Goal: Task Accomplishment & Management: Manage account settings

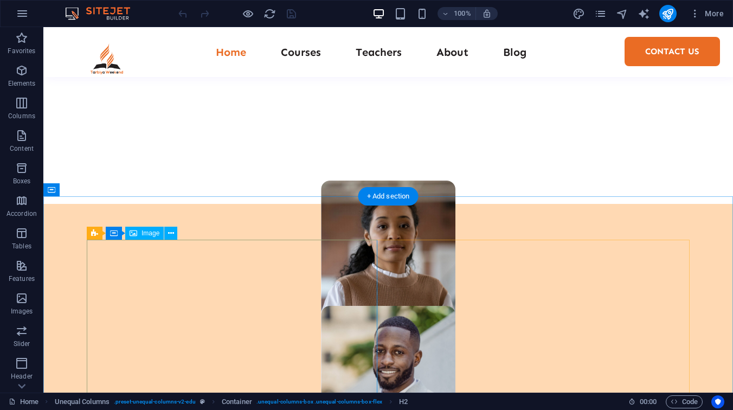
scroll to position [639, 0]
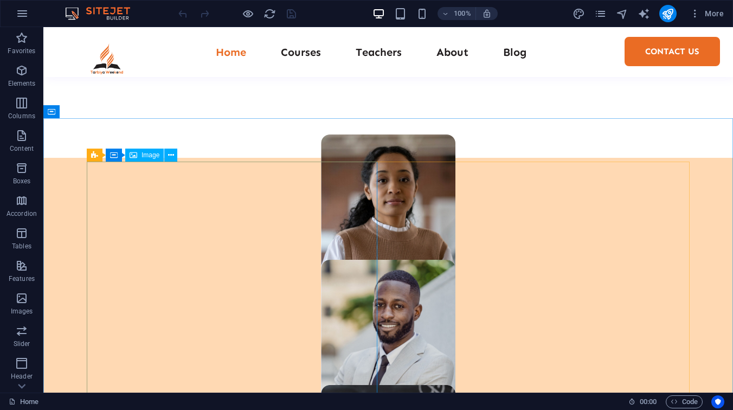
click at [146, 155] on span "Image" at bounding box center [150, 155] width 18 height 7
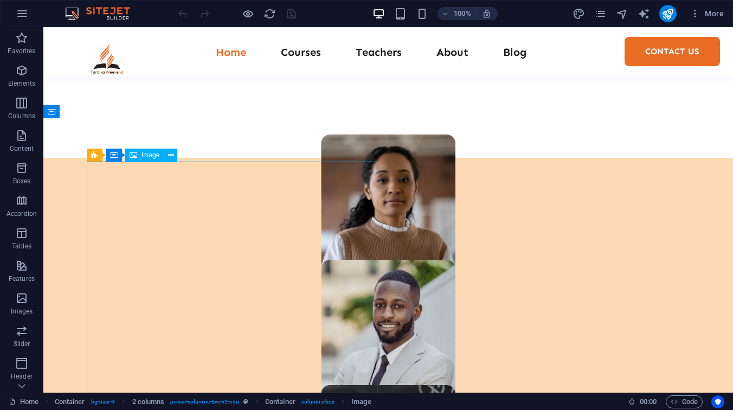
click at [146, 155] on span "Image" at bounding box center [150, 155] width 18 height 7
select select "px"
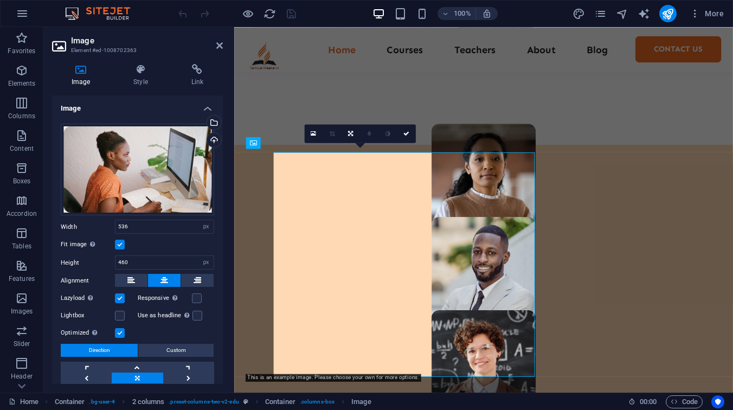
scroll to position [635, 0]
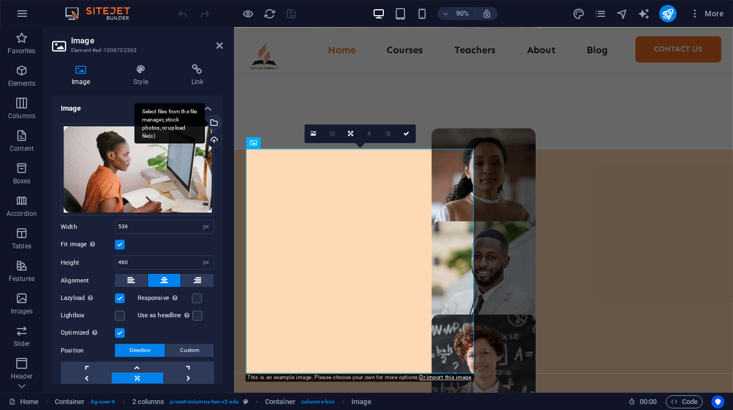
click at [205, 122] on div "Select files from the file manager, stock photos, or upload file(s)" at bounding box center [169, 123] width 70 height 41
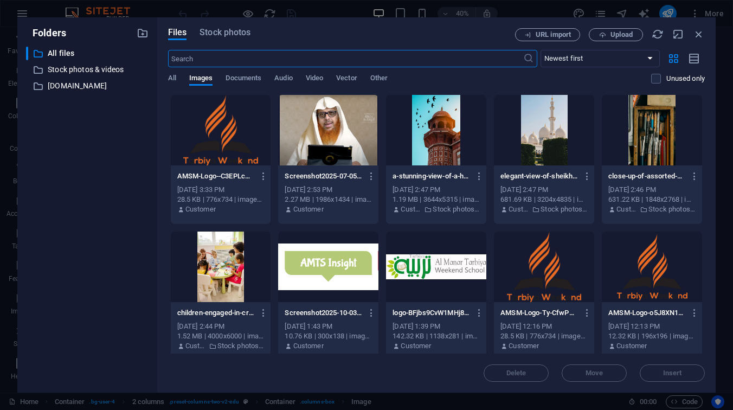
click at [307, 136] on div at bounding box center [328, 130] width 100 height 70
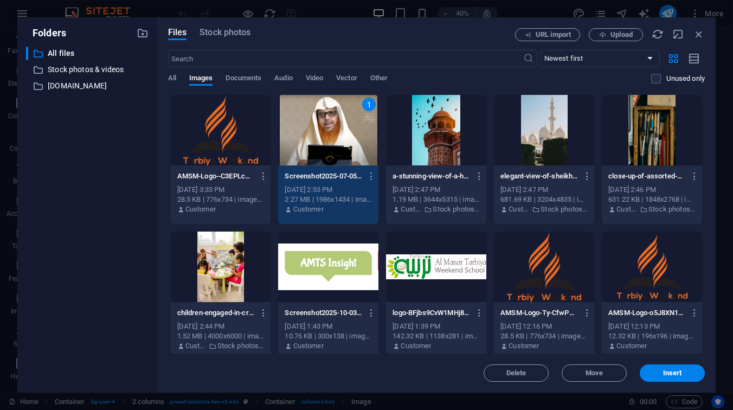
click at [307, 136] on div "1" at bounding box center [328, 130] width 100 height 70
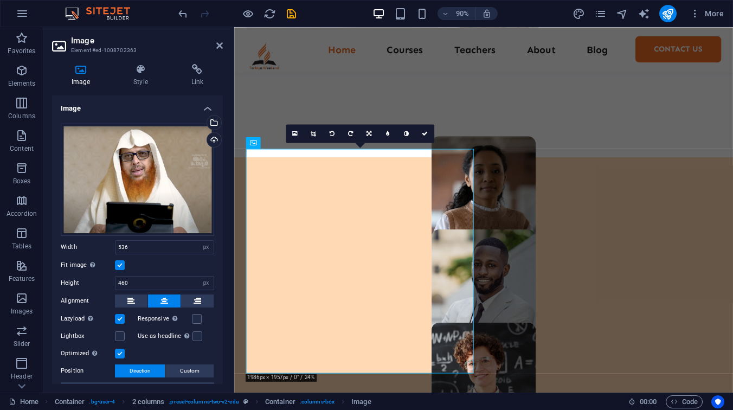
scroll to position [635, 0]
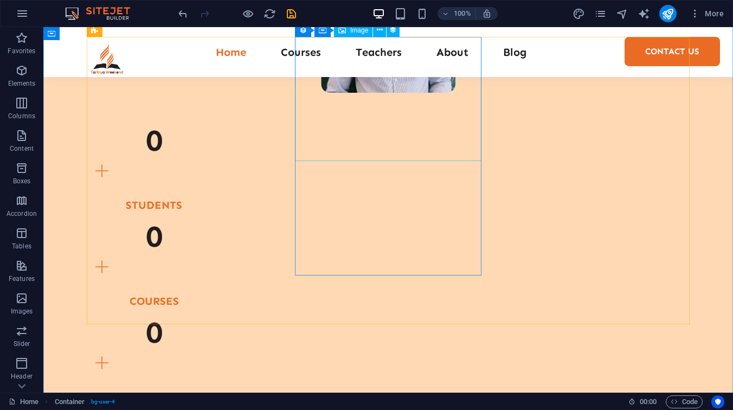
scroll to position [1209, 0]
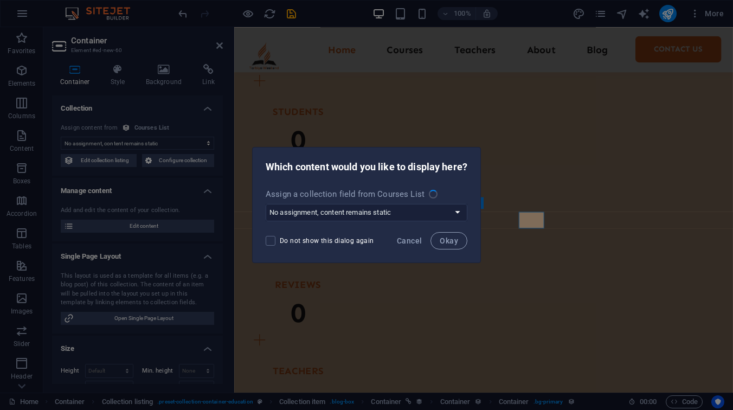
scroll to position [1222, 0]
click at [419, 243] on span "Cancel" at bounding box center [409, 240] width 25 height 9
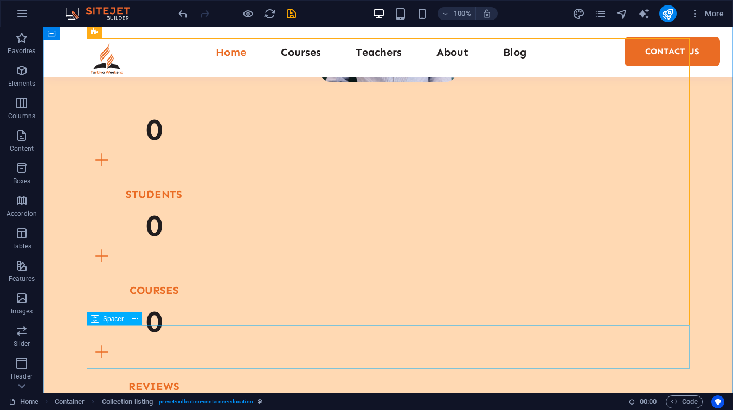
scroll to position [1209, 0]
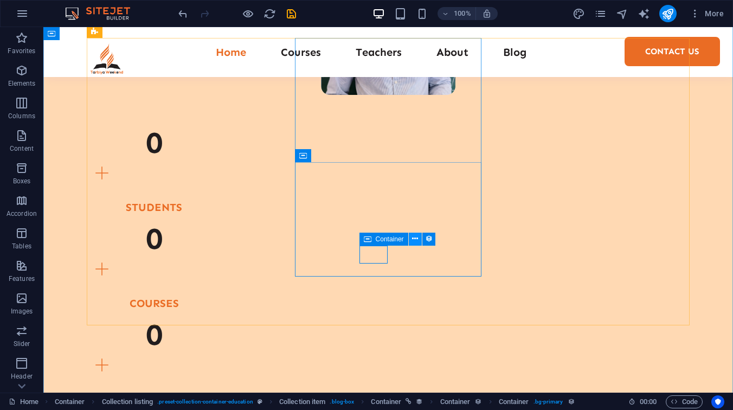
click at [413, 241] on icon at bounding box center [415, 238] width 6 height 11
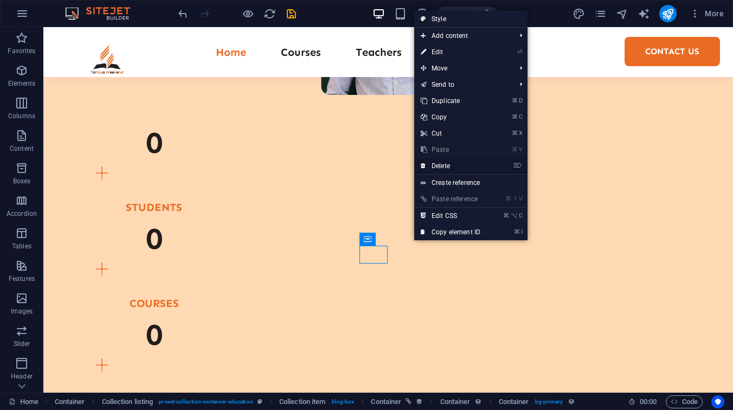
click at [457, 170] on link "⌦ Delete" at bounding box center [450, 166] width 73 height 16
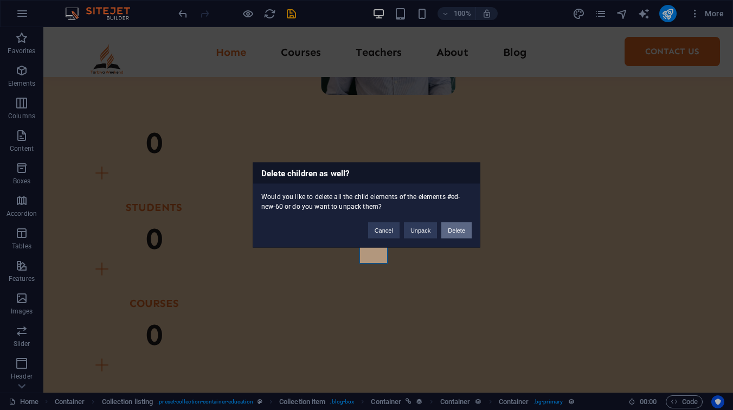
click at [446, 228] on button "Delete" at bounding box center [456, 230] width 30 height 16
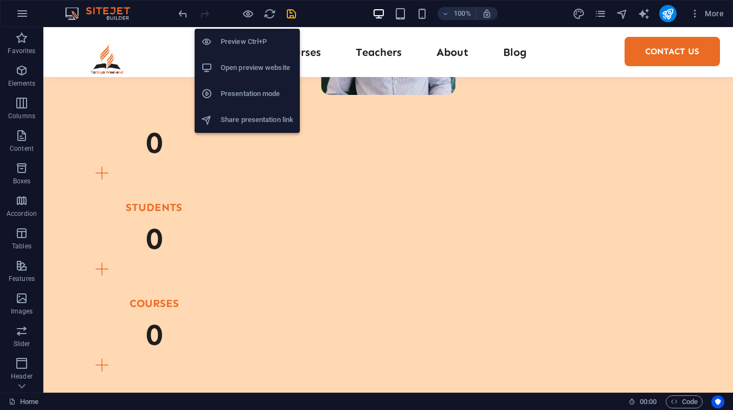
click at [256, 54] on li "Preview Ctrl+P" at bounding box center [247, 42] width 105 height 26
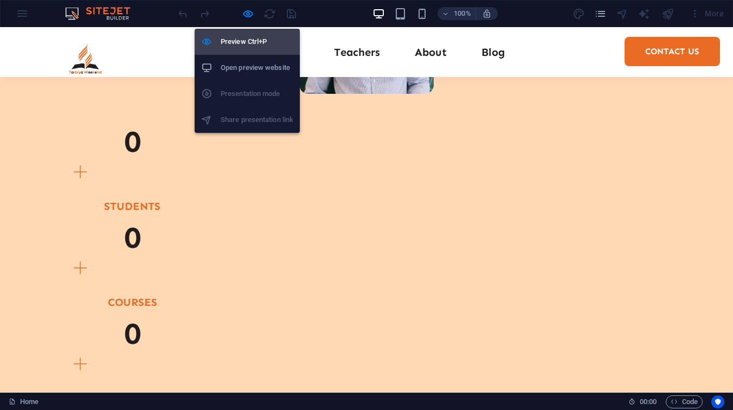
scroll to position [1208, 0]
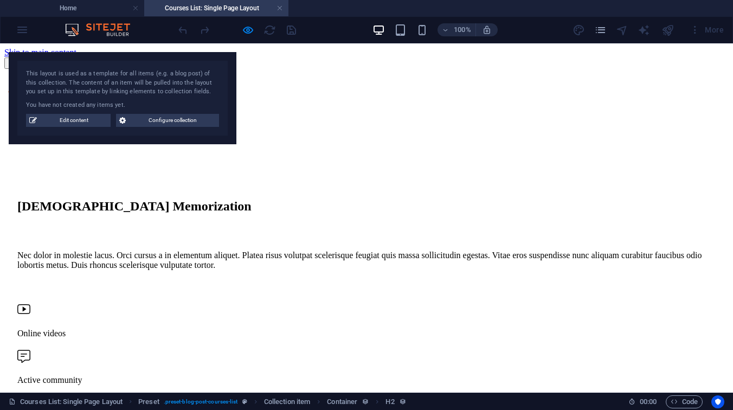
scroll to position [835, 0]
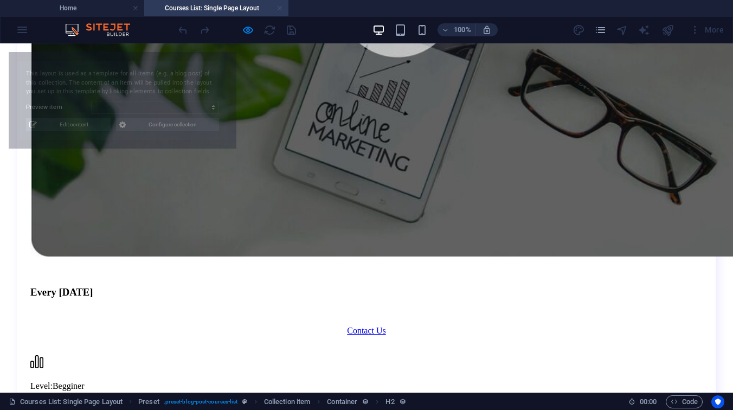
click at [278, 7] on link at bounding box center [279, 8] width 7 height 10
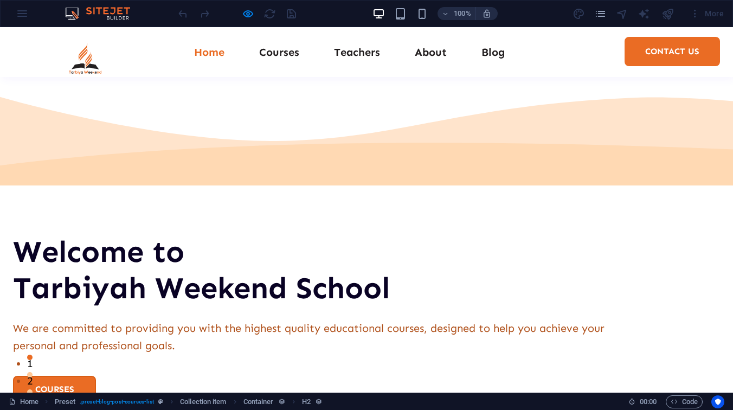
scroll to position [1208, 0]
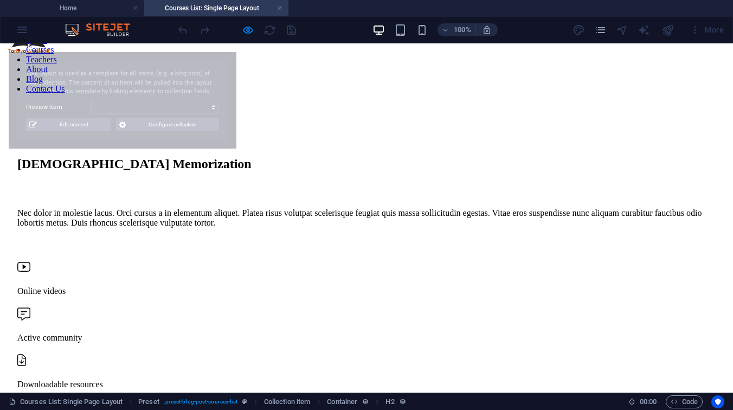
scroll to position [0, 0]
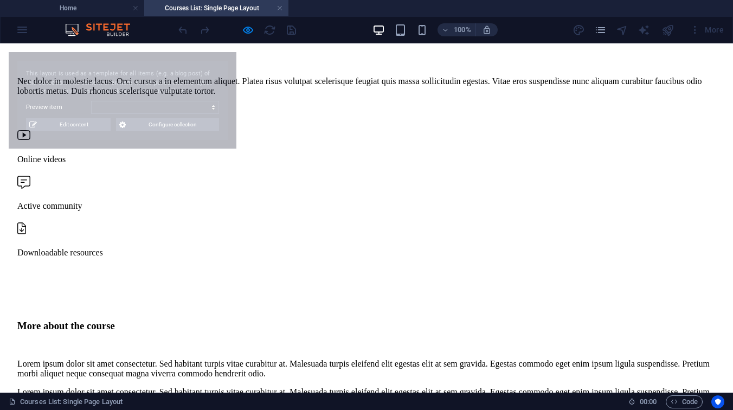
select select "68dfd7ab294e4d763d0e6ab9"
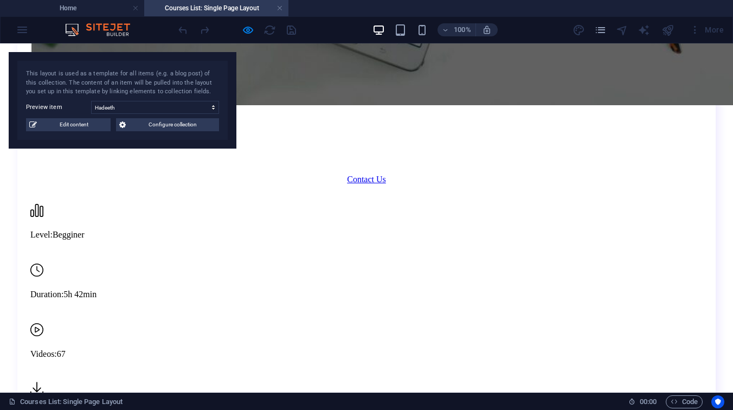
scroll to position [1032, 0]
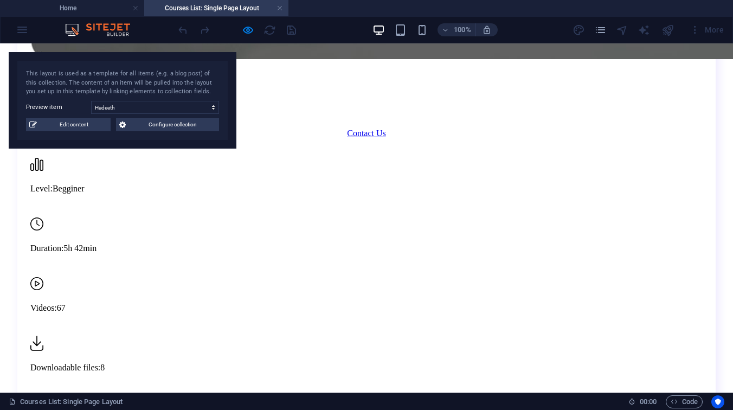
click at [88, 27] on img at bounding box center [102, 29] width 81 height 13
click at [75, 5] on h4 "Home" at bounding box center [72, 8] width 144 height 12
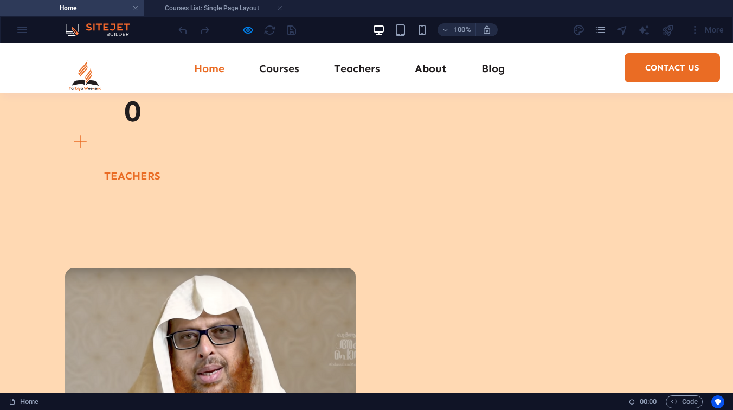
scroll to position [1545, 0]
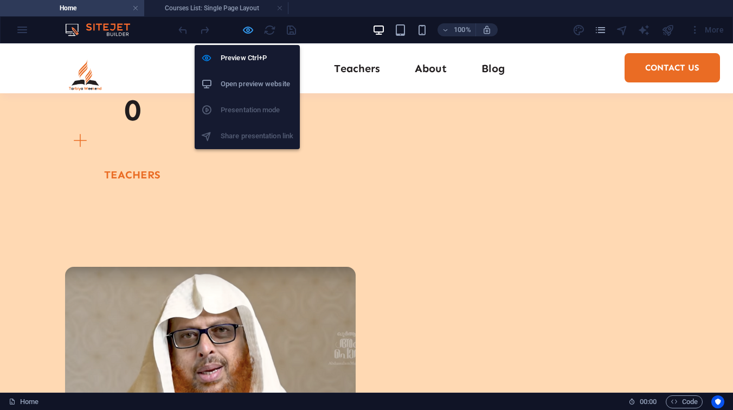
click at [249, 31] on icon "button" at bounding box center [248, 30] width 12 height 12
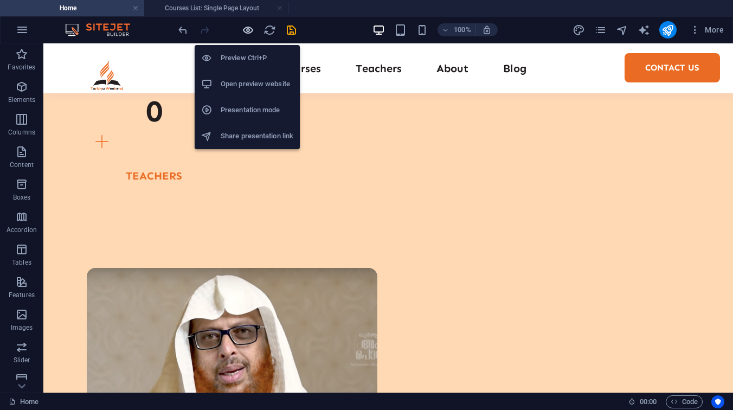
scroll to position [1546, 0]
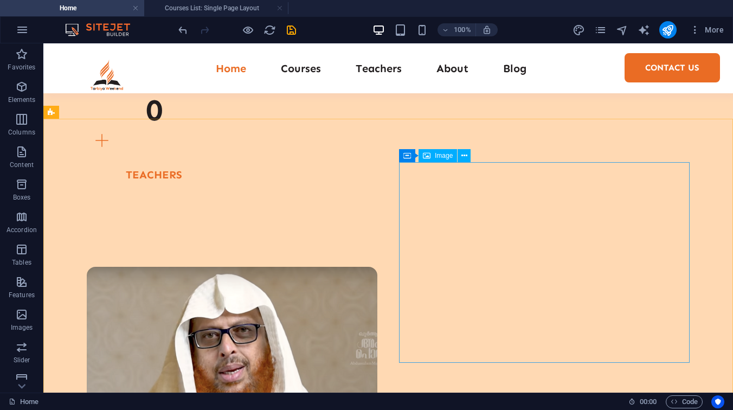
click at [451, 156] on span "Image" at bounding box center [444, 155] width 18 height 7
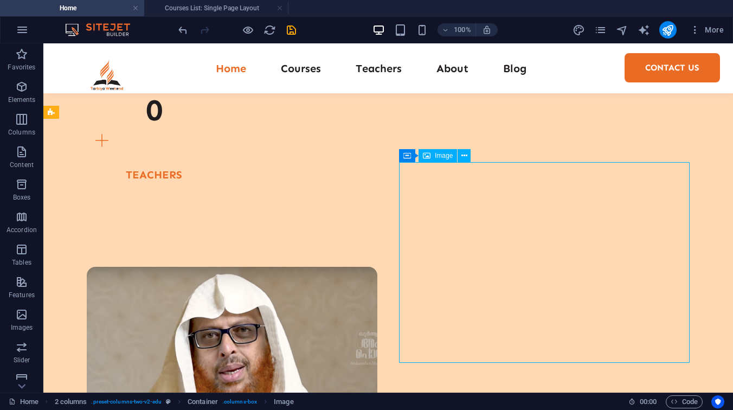
click at [451, 156] on span "Image" at bounding box center [444, 155] width 18 height 7
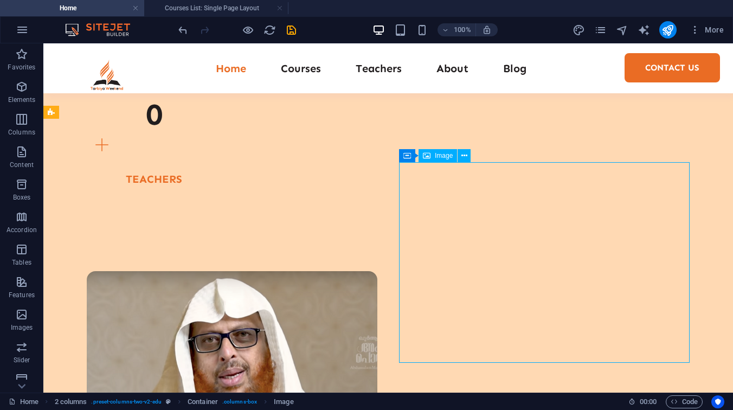
select select "%"
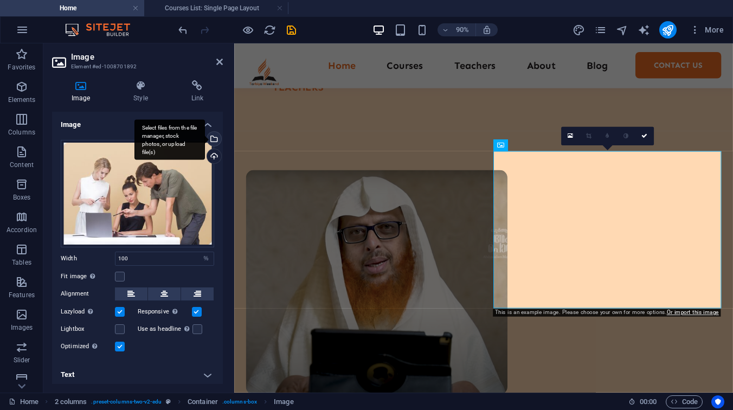
click at [213, 139] on div "Select files from the file manager, stock photos, or upload file(s)" at bounding box center [213, 140] width 16 height 16
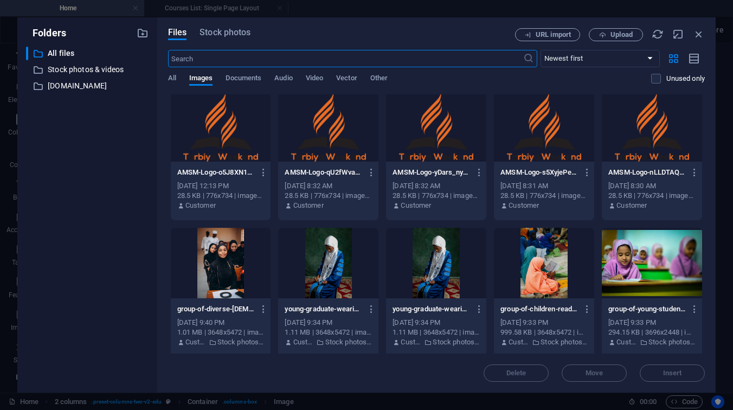
scroll to position [280, 0]
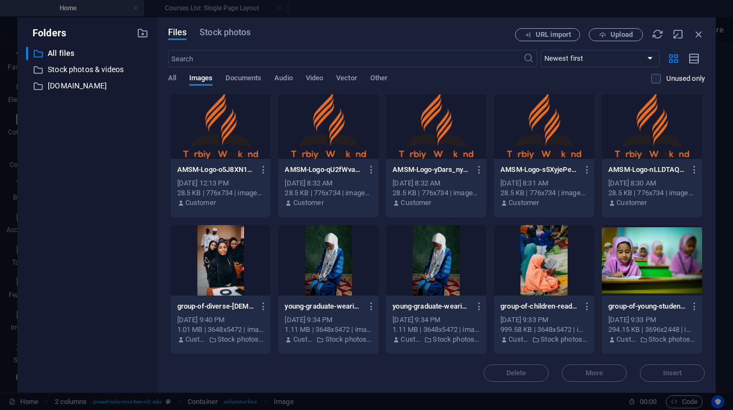
click at [663, 280] on div at bounding box center [651, 260] width 100 height 70
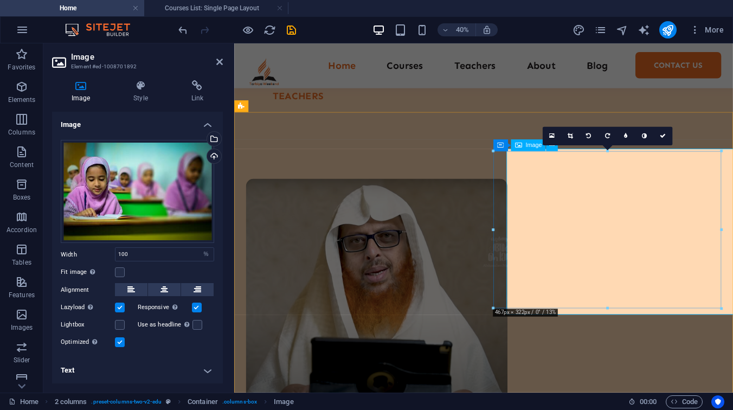
scroll to position [1542, 0]
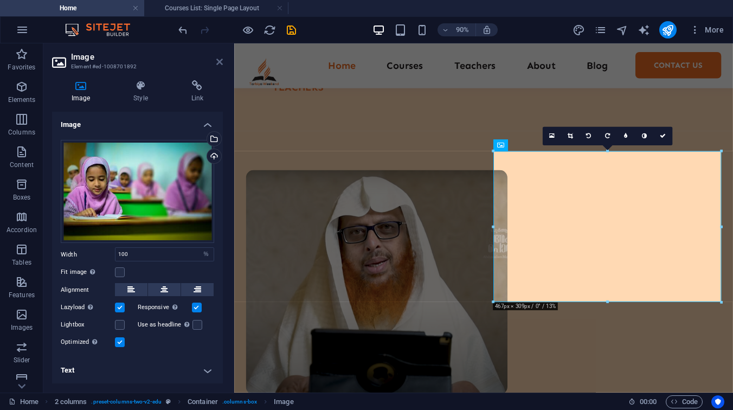
click at [219, 61] on icon at bounding box center [219, 61] width 7 height 9
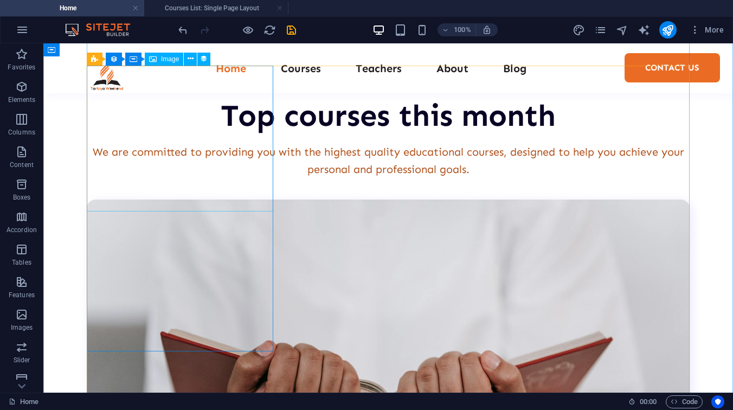
scroll to position [2495, 0]
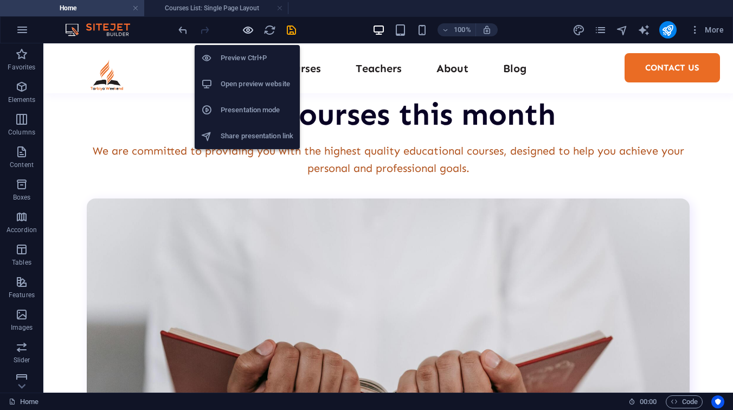
click at [249, 31] on icon "button" at bounding box center [248, 30] width 12 height 12
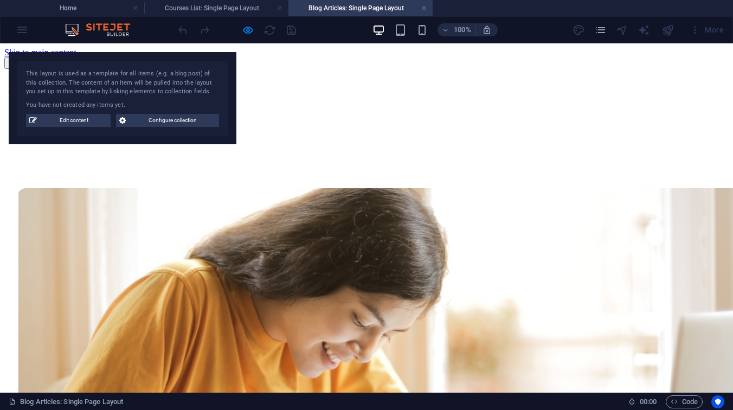
scroll to position [264, 0]
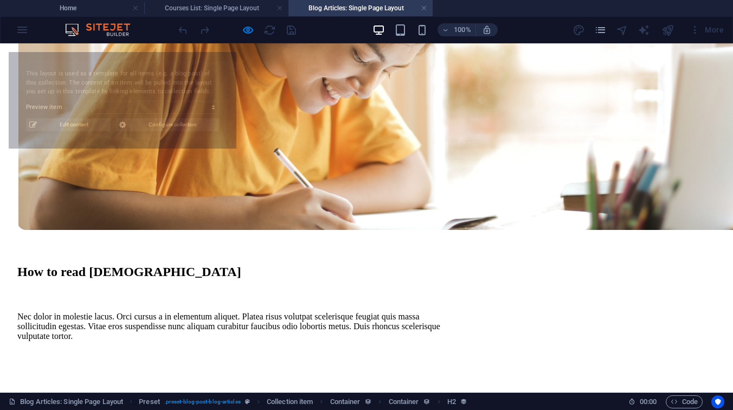
select select "68dfd0846ce391ed87078858"
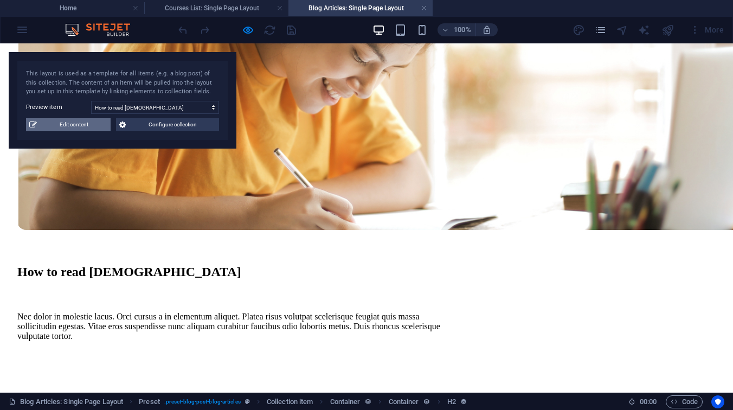
click at [92, 126] on span "Edit content" at bounding box center [73, 124] width 67 height 13
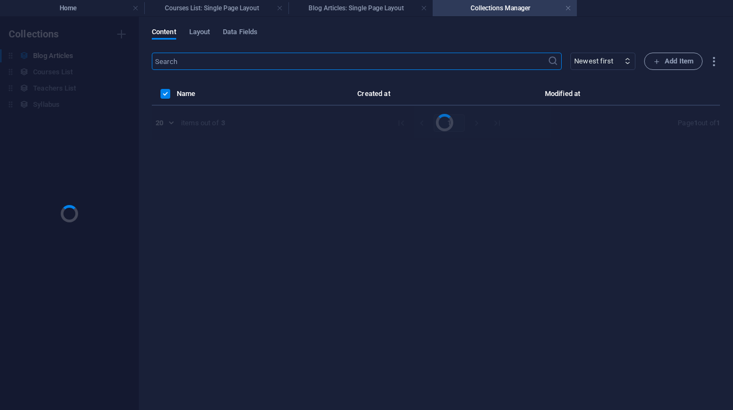
scroll to position [0, 0]
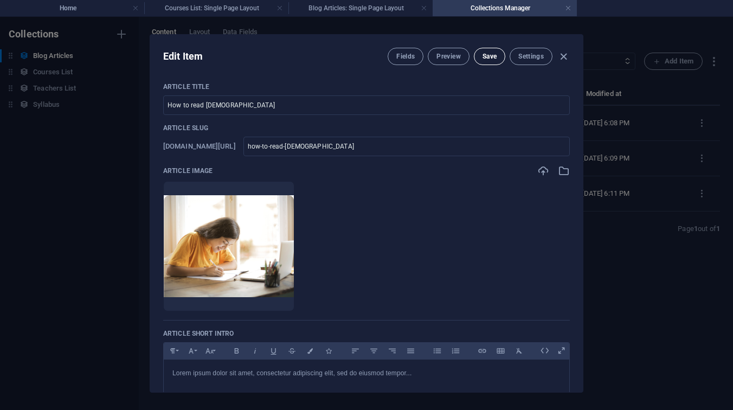
click at [481, 56] on button "Save" at bounding box center [489, 56] width 31 height 17
click at [560, 56] on icon "button" at bounding box center [563, 56] width 12 height 12
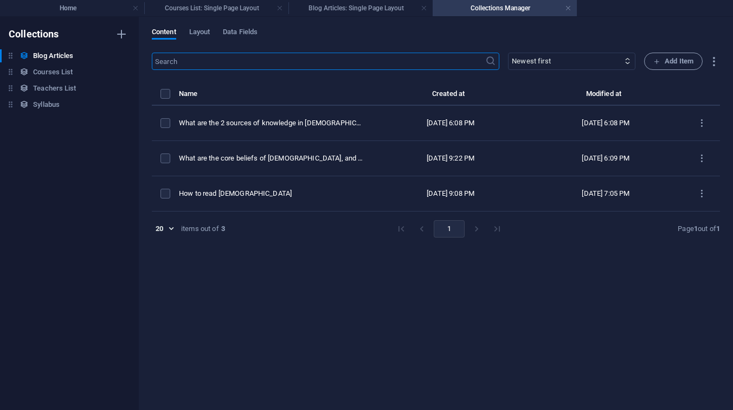
type input "[DATE]"
checkbox input "false"
type input "how-to-read-[DEMOGRAPHIC_DATA]"
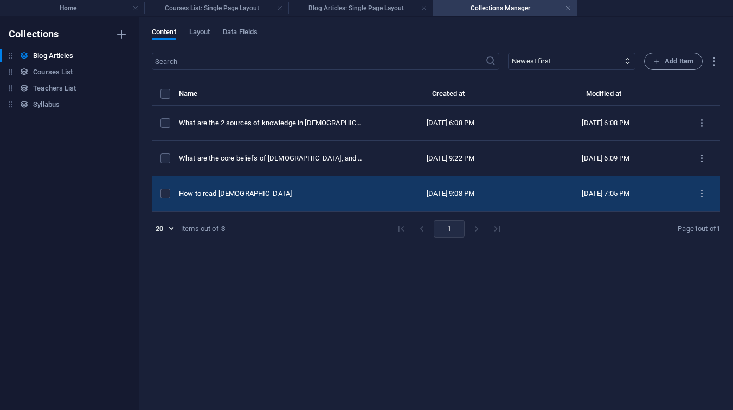
click at [245, 192] on div "How to read [DEMOGRAPHIC_DATA]" at bounding box center [271, 194] width 185 height 10
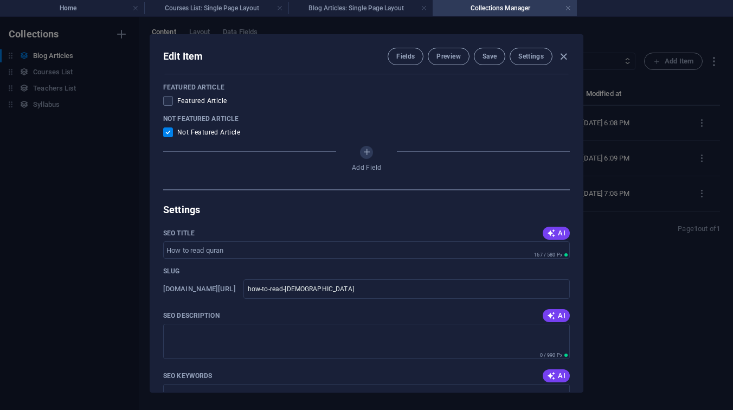
scroll to position [613, 0]
click at [170, 101] on span at bounding box center [168, 101] width 10 height 10
click at [170, 101] on input "checkbox" at bounding box center [170, 101] width 14 height 10
checkbox input "true"
click at [169, 131] on input "checkbox" at bounding box center [170, 133] width 14 height 10
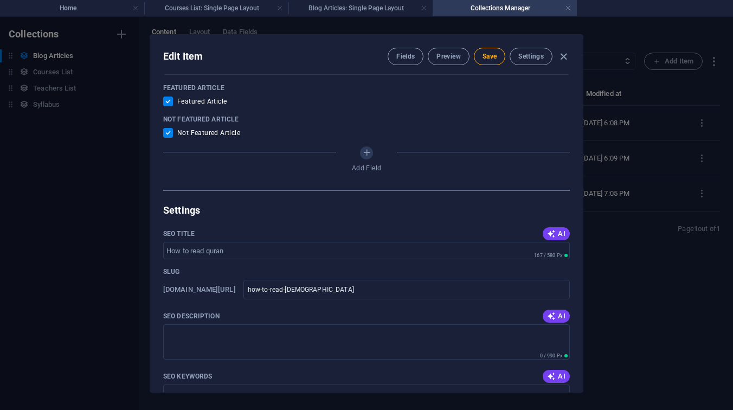
checkbox input "false"
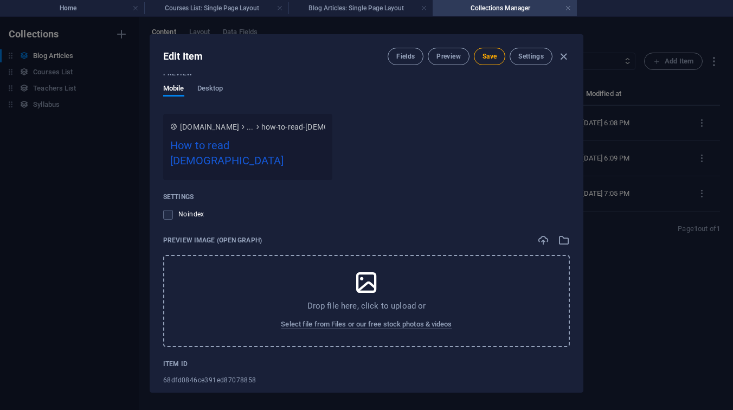
scroll to position [1021, 0]
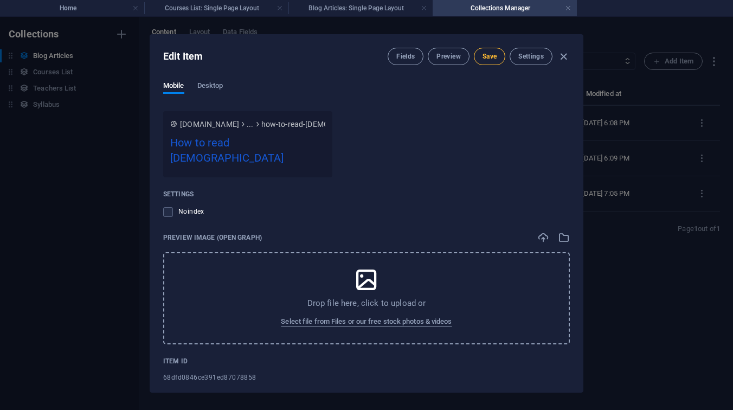
click at [495, 59] on span "Save" at bounding box center [489, 56] width 14 height 9
click at [566, 55] on icon "button" at bounding box center [563, 56] width 12 height 12
type input "[DATE]"
checkbox input "false"
type input "how-to-read-[DEMOGRAPHIC_DATA]"
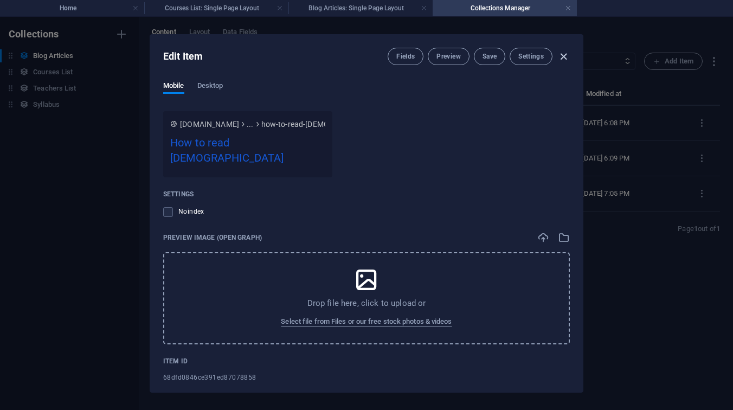
scroll to position [858, 0]
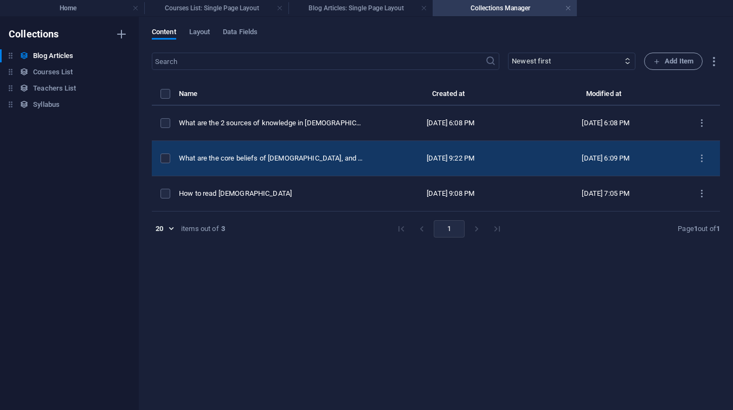
click at [244, 151] on td "What are the core beliefs of [DEMOGRAPHIC_DATA], and how do they shape a [DEMOG…" at bounding box center [276, 158] width 194 height 35
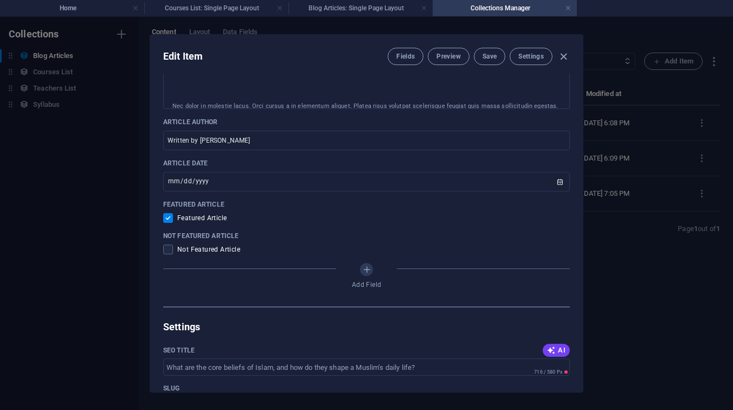
scroll to position [488, 0]
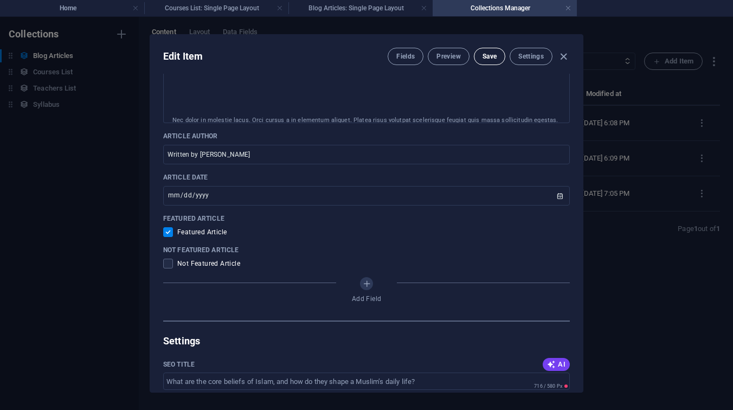
click at [493, 59] on span "Save" at bounding box center [489, 56] width 14 height 9
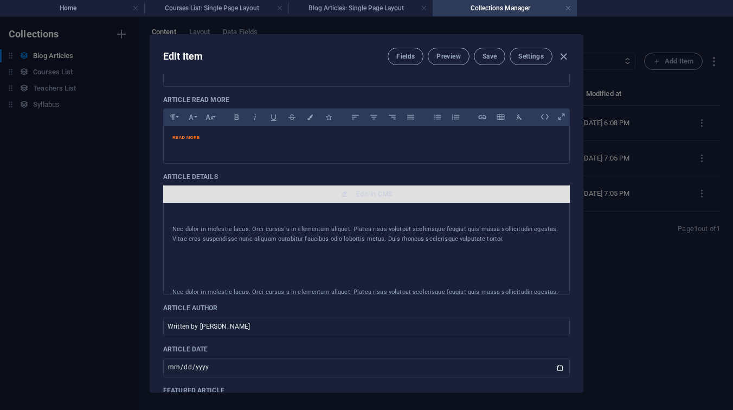
scroll to position [315, 0]
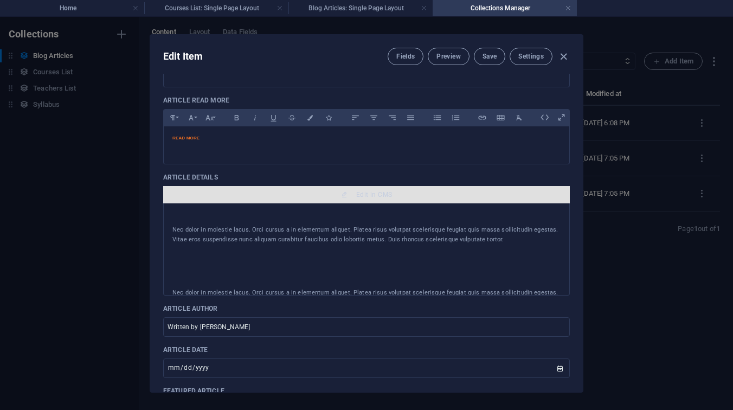
click at [385, 196] on span "Edit in CMS" at bounding box center [374, 194] width 36 height 9
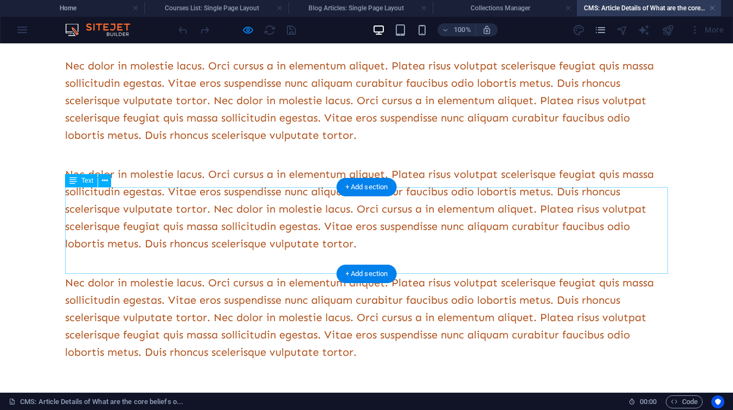
scroll to position [280, 0]
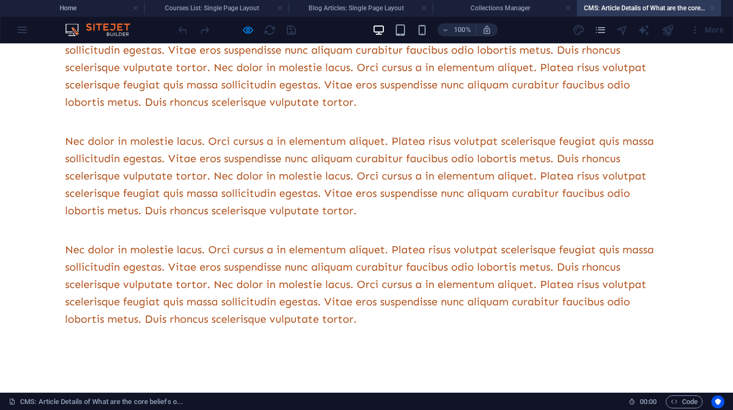
click at [709, 7] on link at bounding box center [712, 8] width 7 height 10
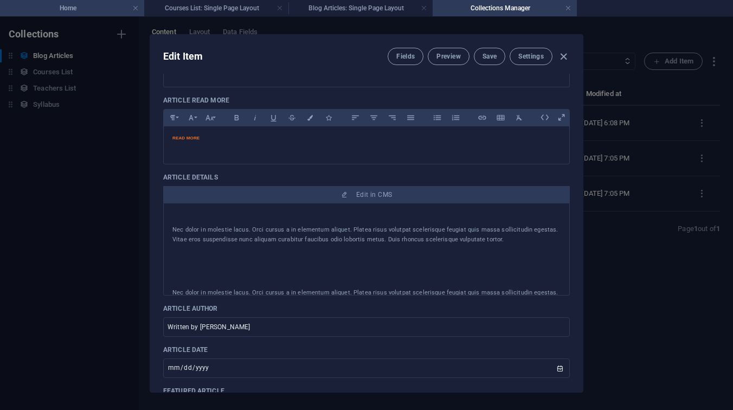
click at [70, 7] on h4 "Home" at bounding box center [72, 8] width 144 height 12
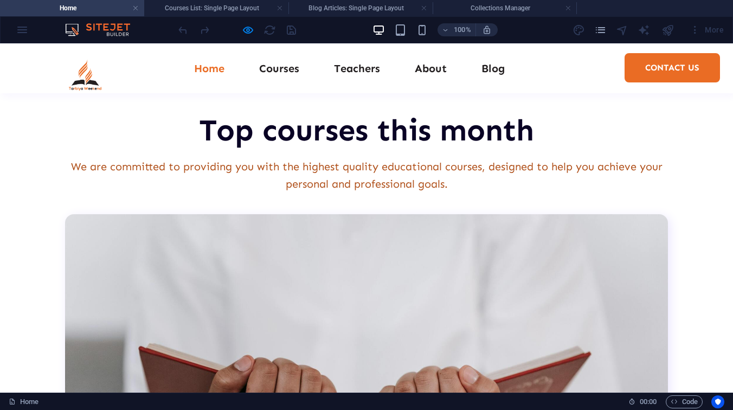
scroll to position [2473, 0]
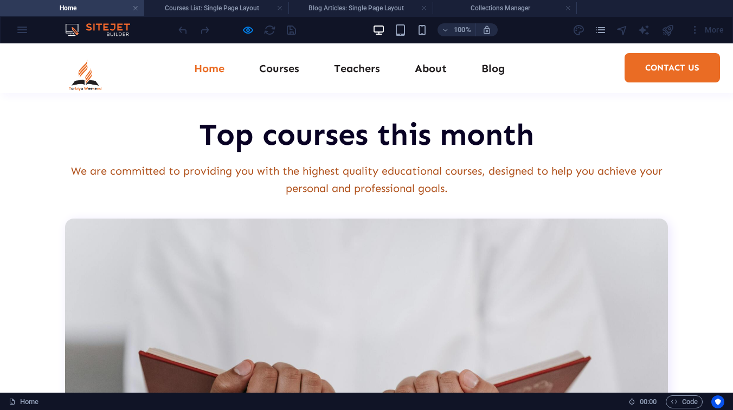
click at [262, 29] on div at bounding box center [236, 29] width 121 height 17
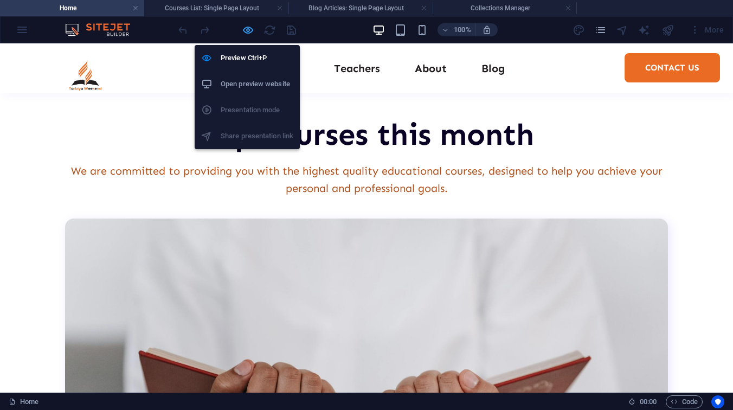
click at [248, 29] on icon "button" at bounding box center [248, 30] width 12 height 12
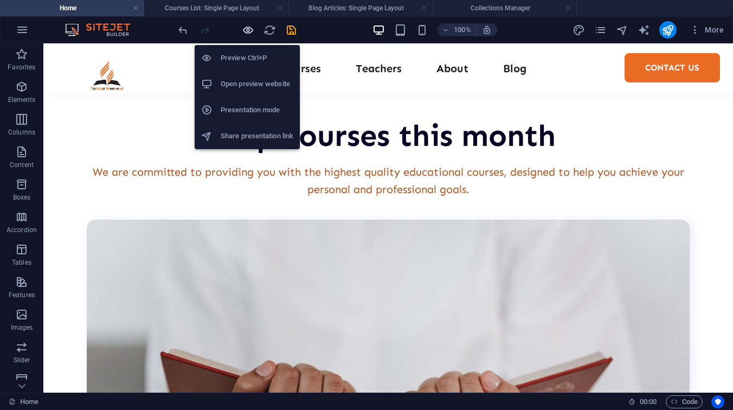
scroll to position [2523, 0]
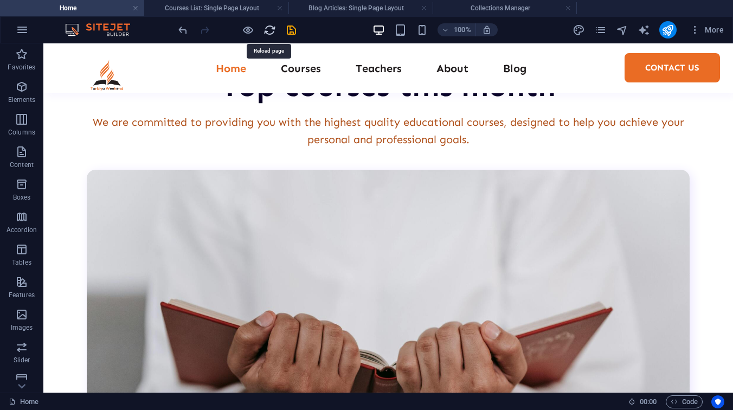
click at [270, 32] on icon "reload" at bounding box center [269, 30] width 12 height 12
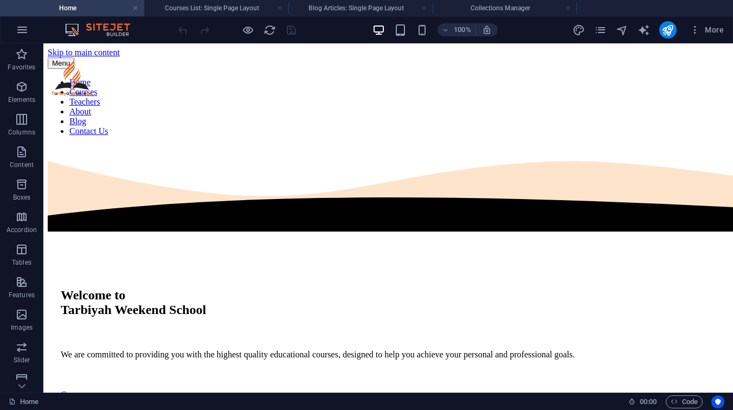
scroll to position [0, 0]
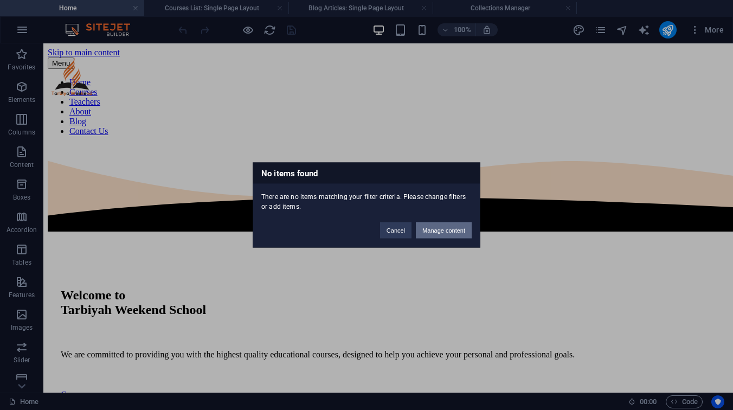
click at [465, 224] on button "Manage content" at bounding box center [444, 230] width 56 height 16
type input "[DATE]"
checkbox input "false"
type input "what-are-the-core-beliefs-of-[DEMOGRAPHIC_DATA]-and-how-do-they-shape-a-muslim-…"
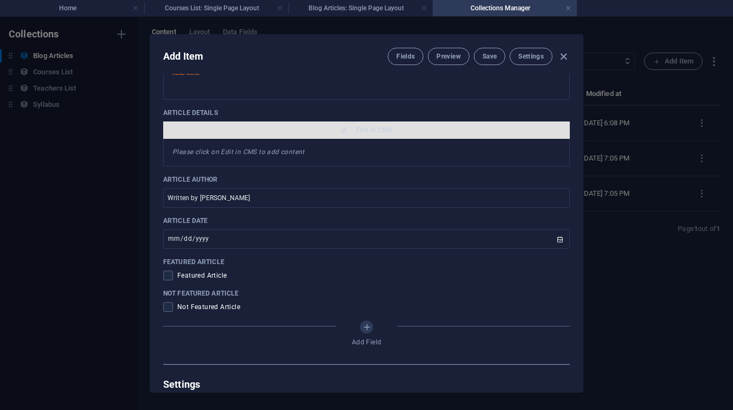
scroll to position [340, 0]
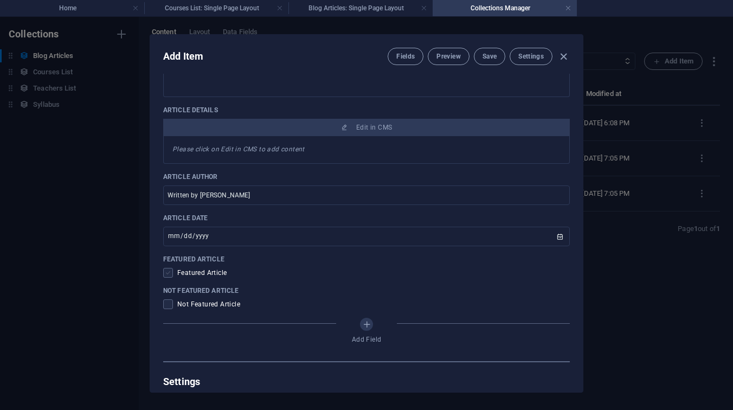
click at [171, 273] on span at bounding box center [168, 273] width 10 height 10
click at [171, 273] on input "checkbox" at bounding box center [170, 273] width 14 height 10
click at [491, 59] on span "Save" at bounding box center [489, 56] width 14 height 9
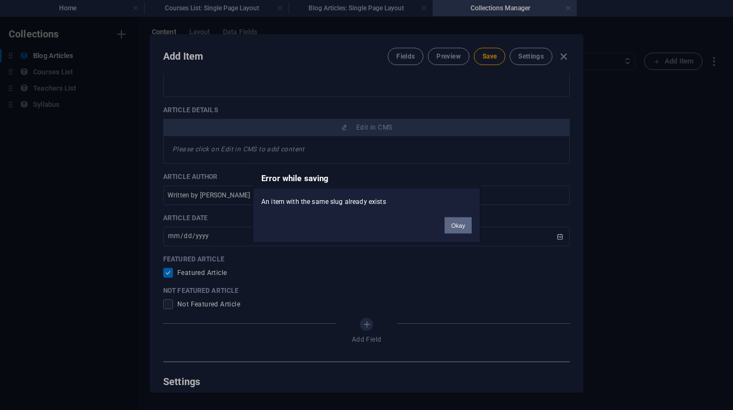
click at [465, 226] on button "Okay" at bounding box center [457, 225] width 27 height 16
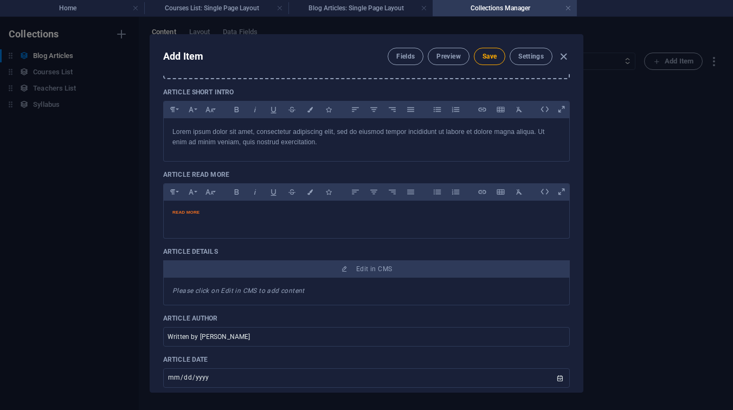
scroll to position [0, 0]
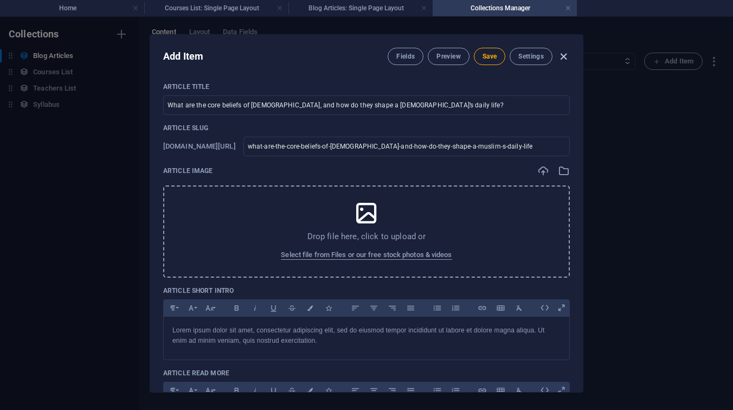
click at [559, 53] on icon "button" at bounding box center [563, 56] width 12 height 12
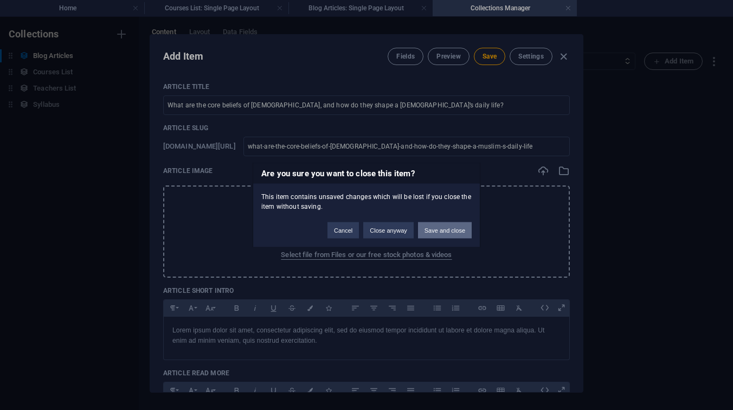
click at [433, 228] on button "Save and close" at bounding box center [445, 230] width 54 height 16
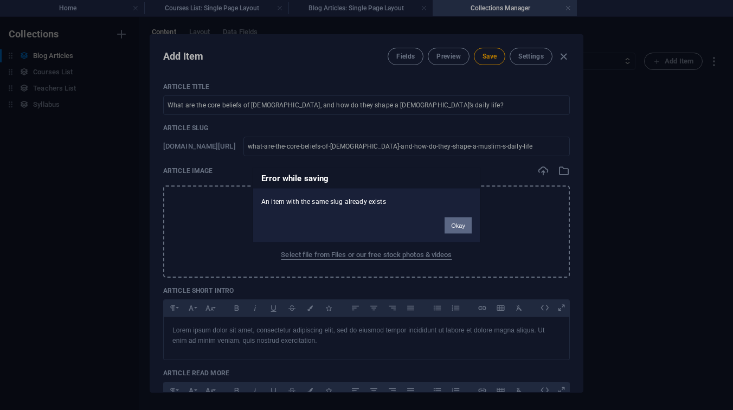
click at [469, 229] on button "Okay" at bounding box center [457, 225] width 27 height 16
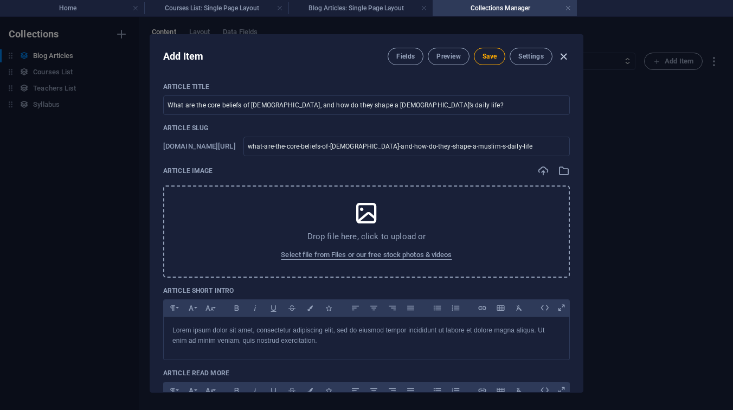
click at [559, 53] on icon "button" at bounding box center [563, 56] width 12 height 12
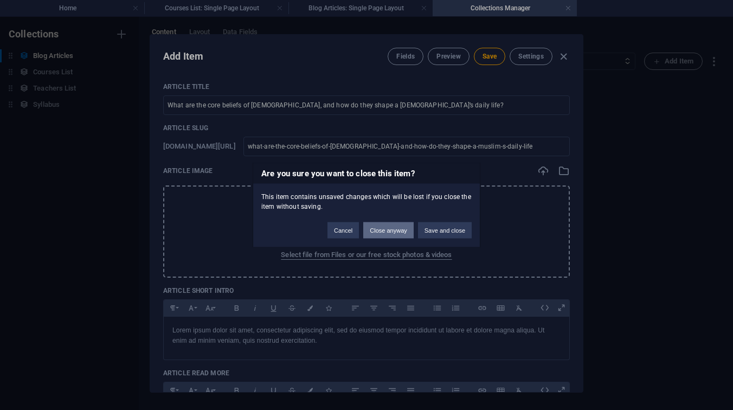
click at [390, 235] on button "Close anyway" at bounding box center [388, 230] width 50 height 16
checkbox input "false"
type input "what-are-the-core-beliefs-of-[DEMOGRAPHIC_DATA]-and-how-do-they-shape-a-muslim-…"
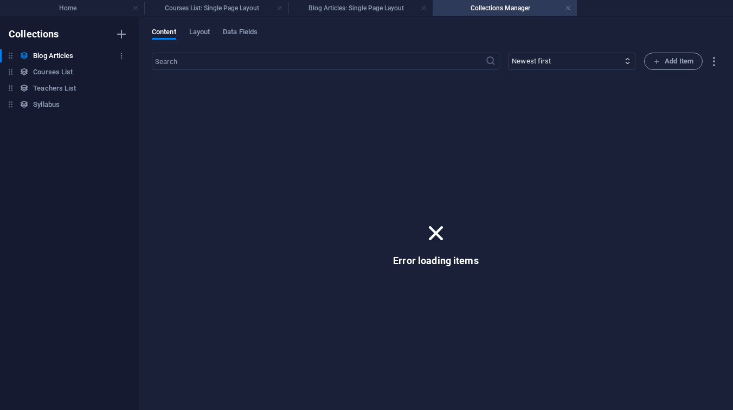
click at [64, 49] on h6 "Blog Articles" at bounding box center [53, 55] width 40 height 13
click at [565, 7] on link at bounding box center [568, 8] width 7 height 10
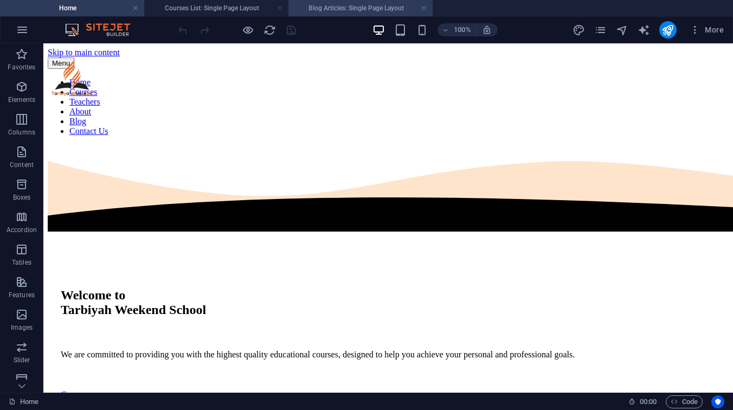
click at [339, 10] on h4 "Blog Articles: Single Page Layout" at bounding box center [360, 8] width 144 height 12
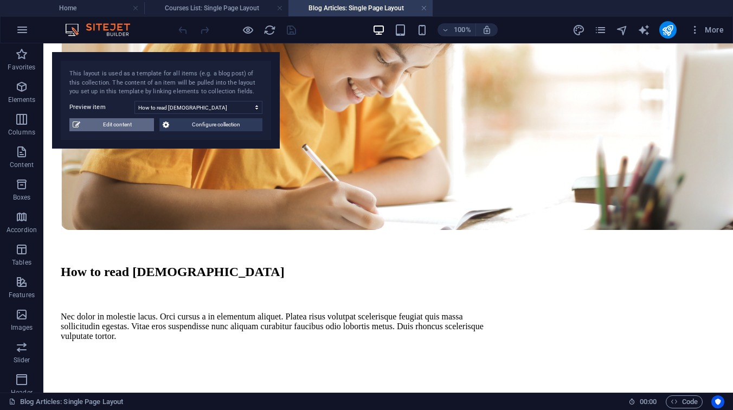
click at [144, 126] on span "Edit content" at bounding box center [116, 124] width 67 height 13
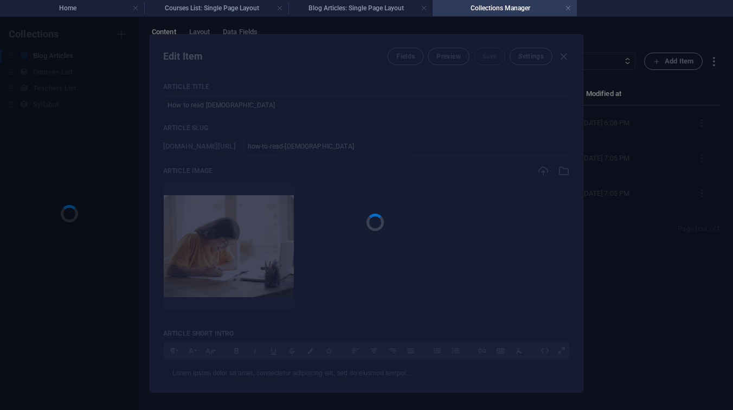
scroll to position [0, 0]
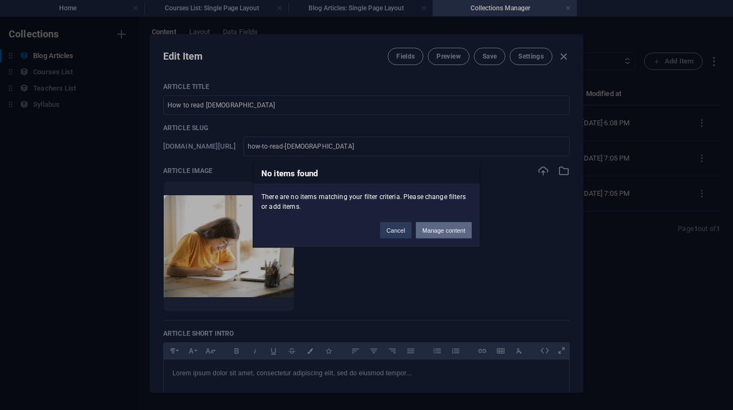
click at [435, 228] on button "Manage content" at bounding box center [444, 230] width 56 height 16
type input "[DATE]"
checkbox input "false"
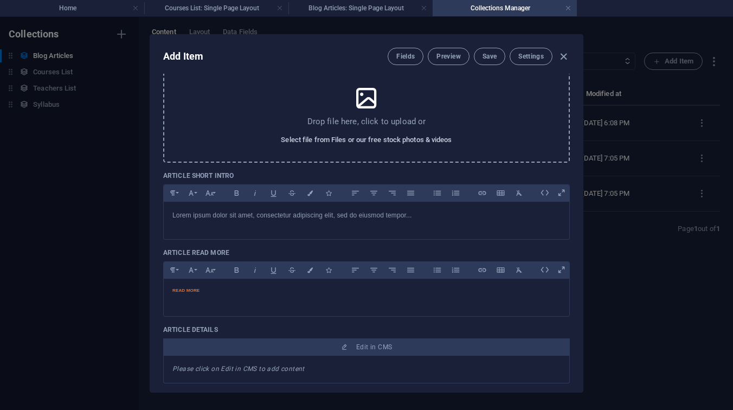
scroll to position [55, 0]
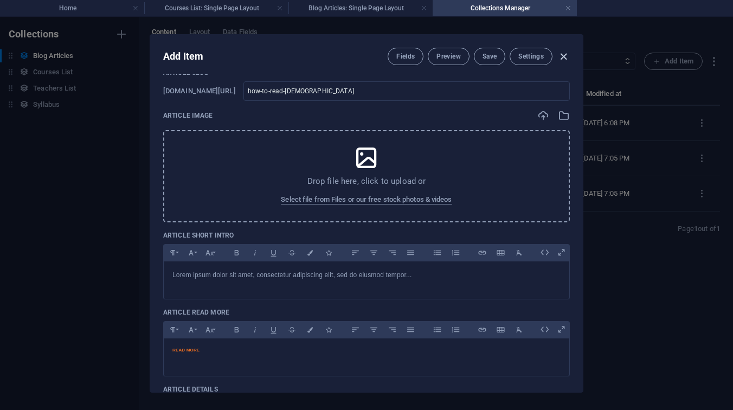
click at [562, 55] on icon "button" at bounding box center [563, 56] width 12 height 12
type input "how-to-read-[DEMOGRAPHIC_DATA]"
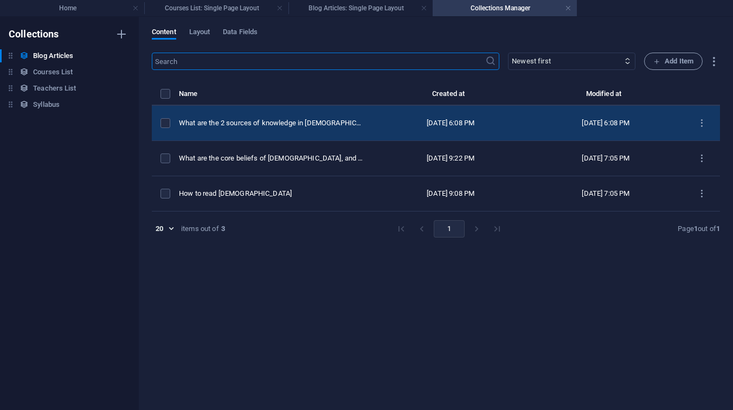
click at [315, 118] on div "What are the 2 sources of knowledge in [DEMOGRAPHIC_DATA] (Copy)" at bounding box center [271, 123] width 185 height 10
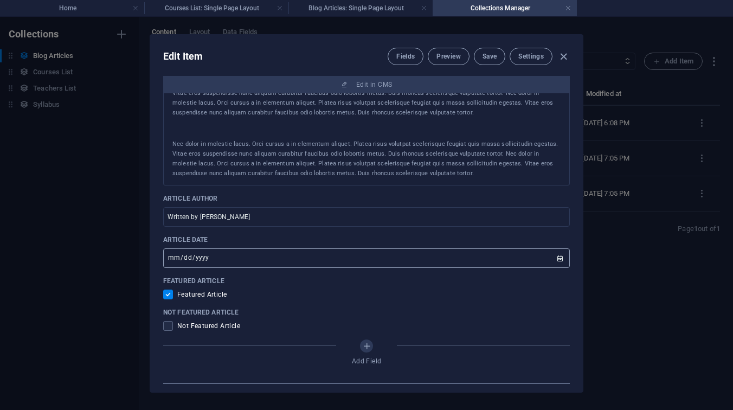
scroll to position [454, 0]
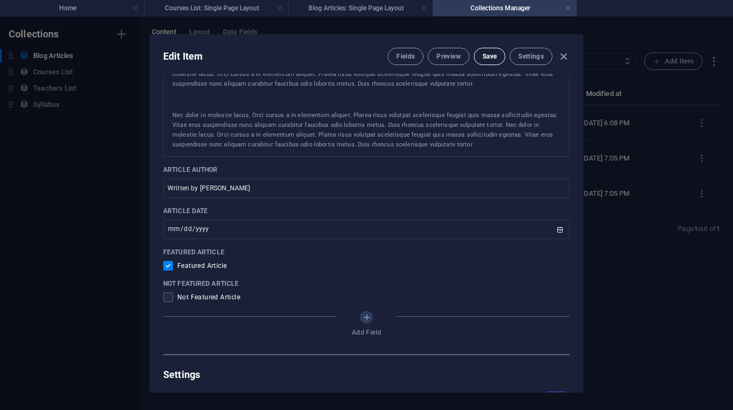
click at [500, 57] on button "Save" at bounding box center [489, 56] width 31 height 17
click at [558, 55] on icon "button" at bounding box center [563, 56] width 12 height 12
type input "[DATE]"
checkbox input "false"
type input "what-are-the-2-sources-of-knowledge-in-[DEMOGRAPHIC_DATA]-copy"
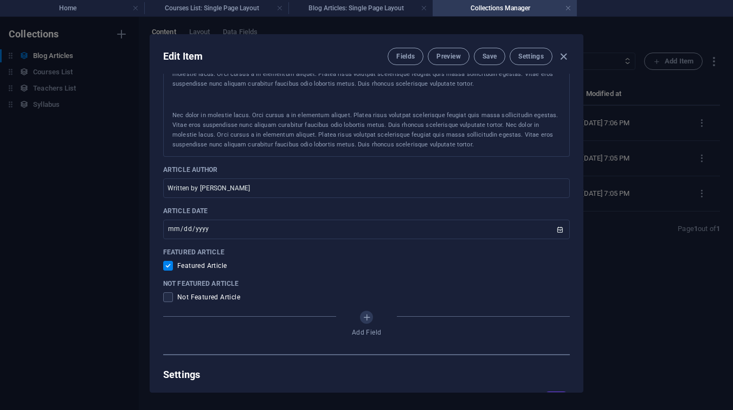
scroll to position [411, 0]
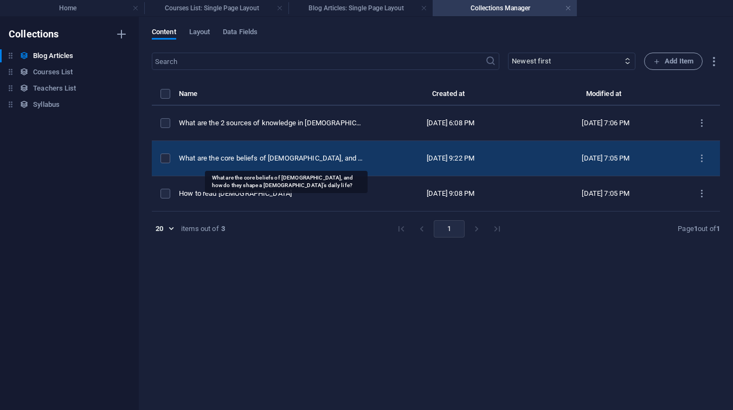
click at [286, 158] on div "What are the core beliefs of [DEMOGRAPHIC_DATA], and how do they shape a [DEMOG…" at bounding box center [271, 158] width 185 height 10
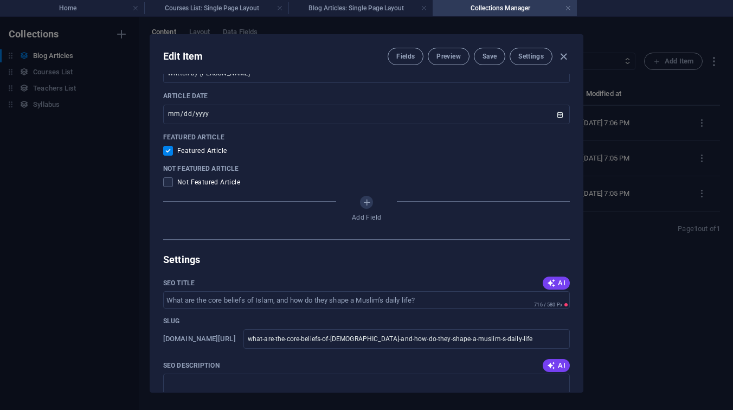
scroll to position [573, 0]
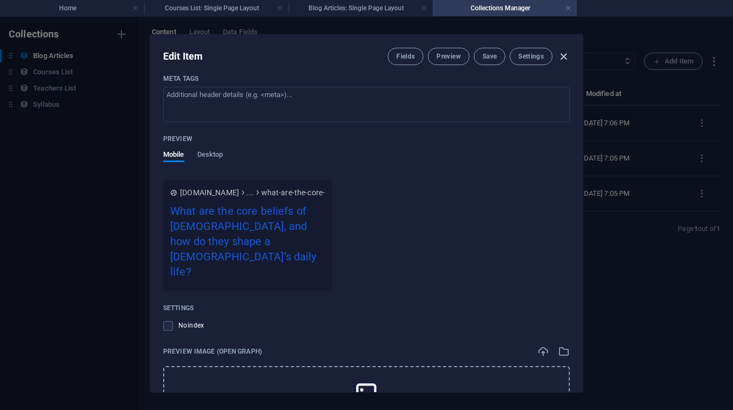
click at [560, 53] on icon "button" at bounding box center [563, 56] width 12 height 12
type input "[DATE]"
checkbox input "false"
type input "what-are-the-core-beliefs-of-[DEMOGRAPHIC_DATA]-and-how-do-they-shape-a-muslim-…"
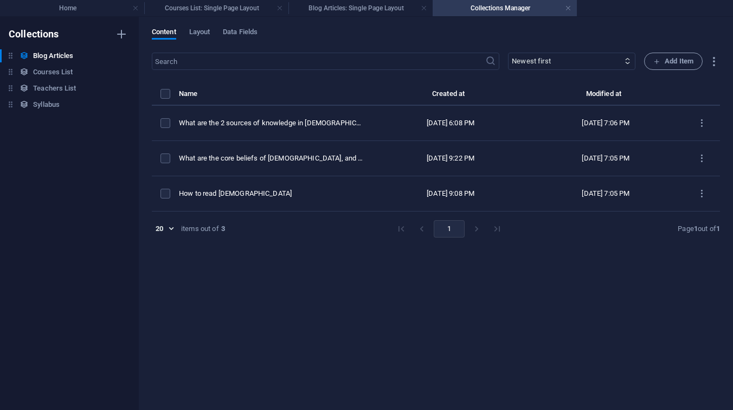
scroll to position [851, 0]
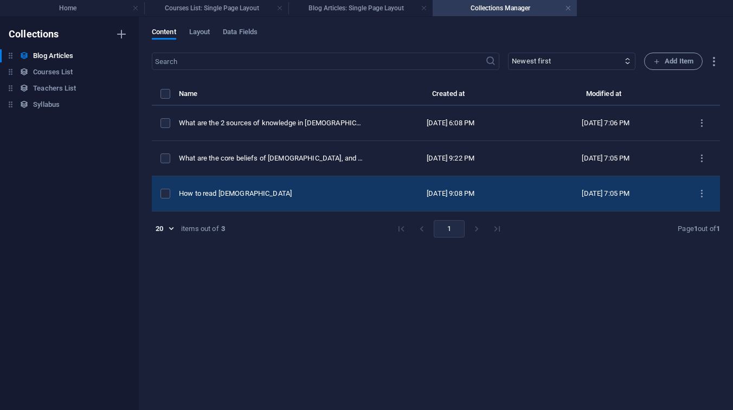
click at [271, 195] on div "How to read [DEMOGRAPHIC_DATA]" at bounding box center [271, 194] width 185 height 10
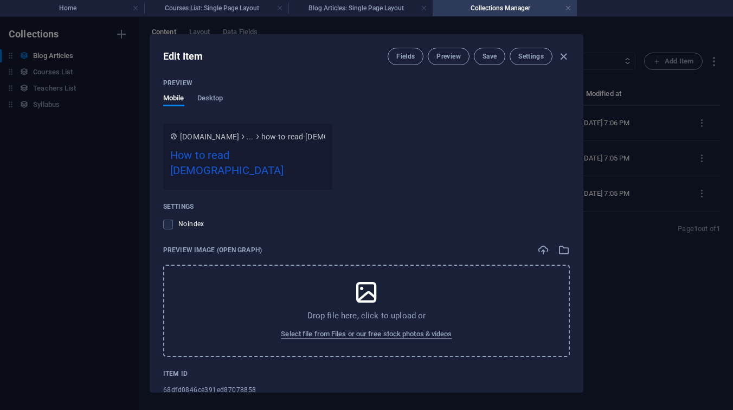
scroll to position [1021, 0]
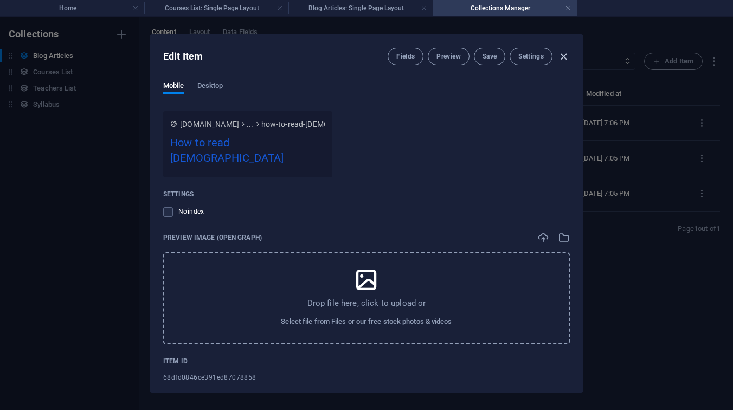
click at [567, 56] on icon "button" at bounding box center [563, 56] width 12 height 12
type input "[DATE]"
checkbox input "false"
type input "how-to-read-[DEMOGRAPHIC_DATA]"
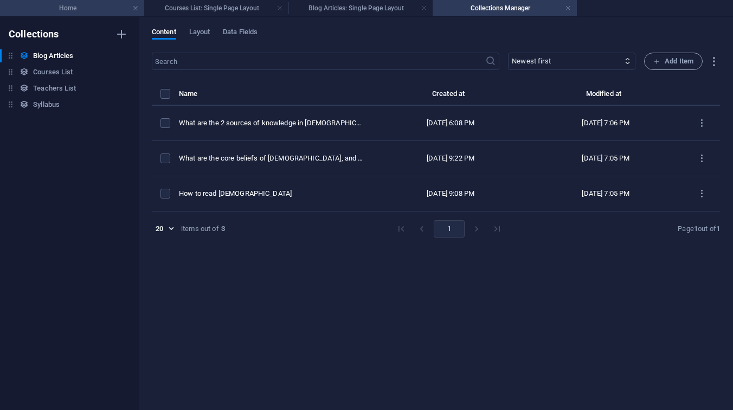
click at [47, 9] on h4 "Home" at bounding box center [72, 8] width 144 height 12
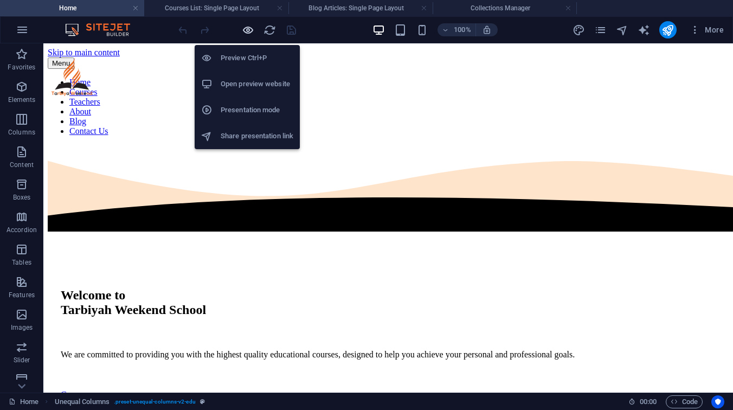
click at [248, 30] on icon "button" at bounding box center [248, 30] width 12 height 12
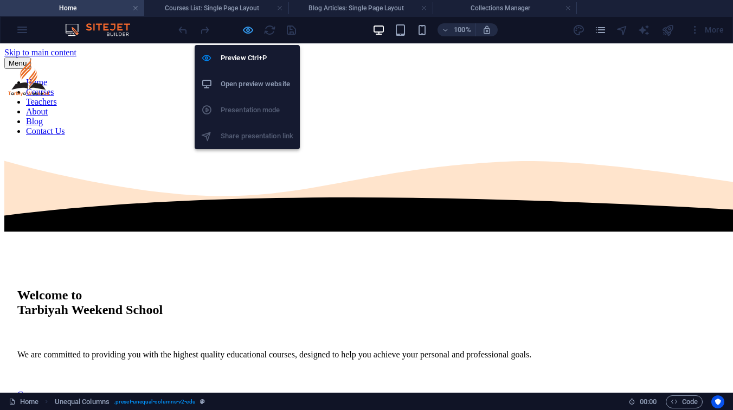
click at [247, 29] on icon "button" at bounding box center [248, 30] width 12 height 12
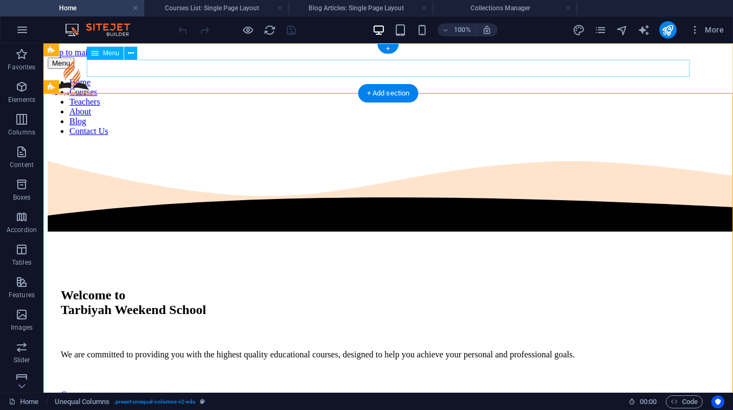
click at [375, 77] on nav "Home Courses Teachers About Blog Contact Us" at bounding box center [388, 106] width 681 height 59
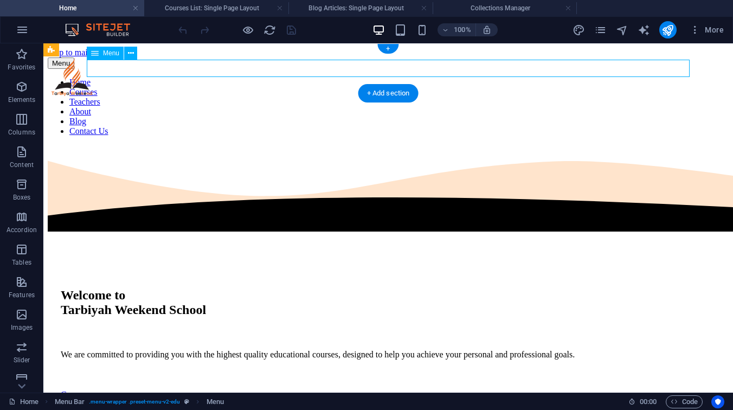
click at [375, 77] on nav "Home Courses Teachers About Blog Contact Us" at bounding box center [388, 106] width 681 height 59
select select
select select "1"
select select
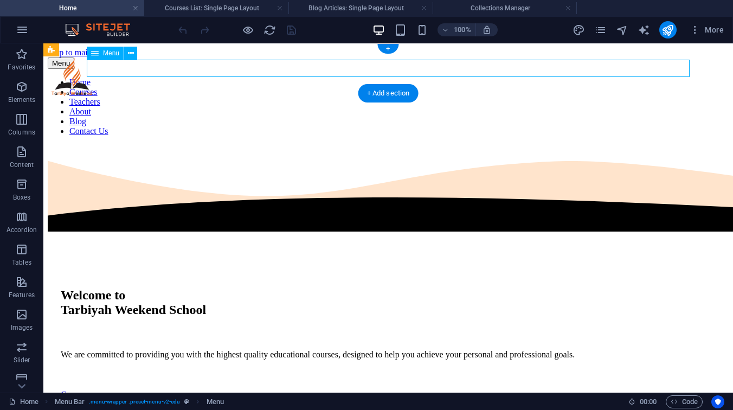
select select "2"
select select
select select "3"
select select
select select "4"
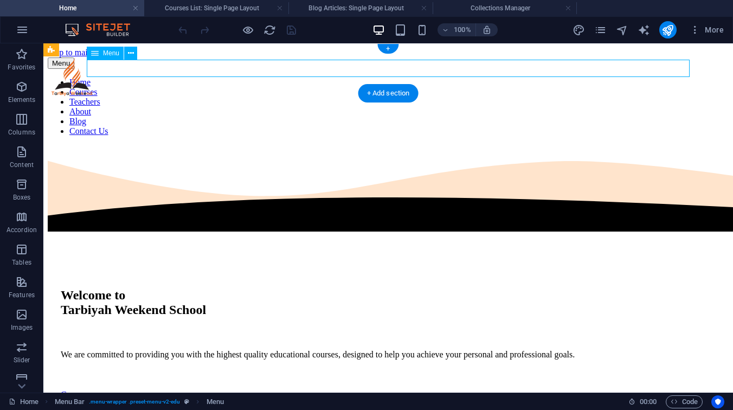
select select
select select "5"
select select
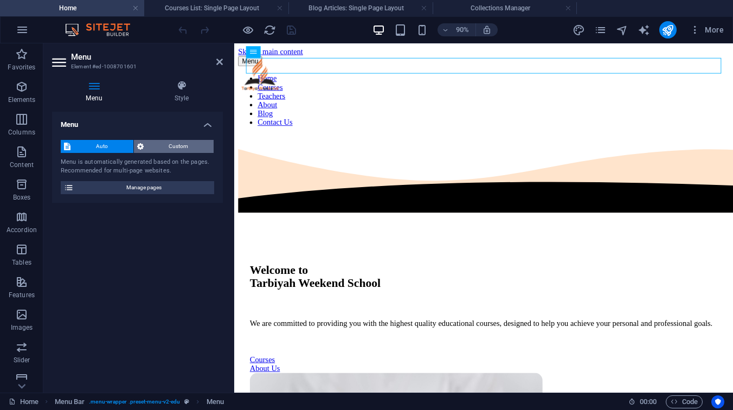
click at [189, 143] on span "Custom" at bounding box center [179, 146] width 64 height 13
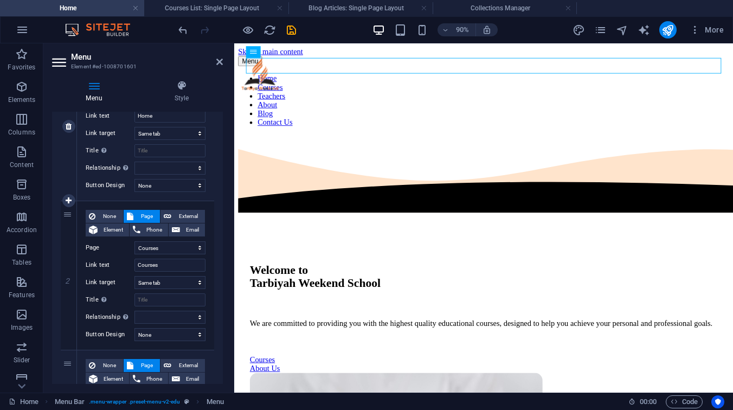
scroll to position [166, 0]
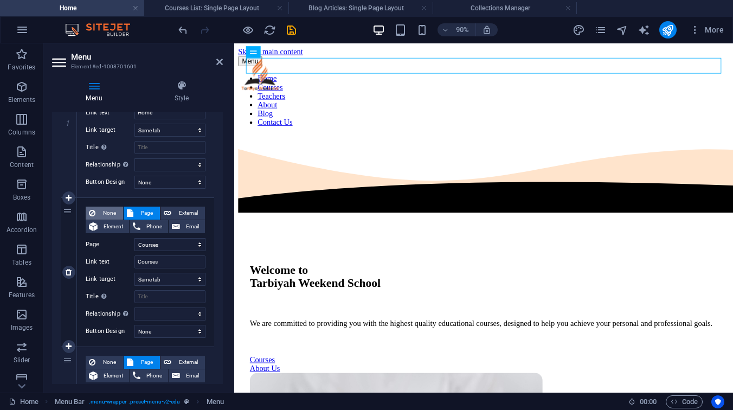
click at [104, 216] on span "None" at bounding box center [109, 212] width 21 height 13
select select
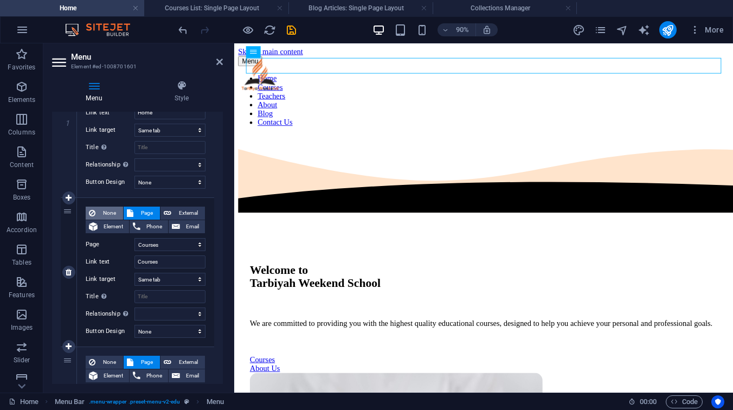
select select
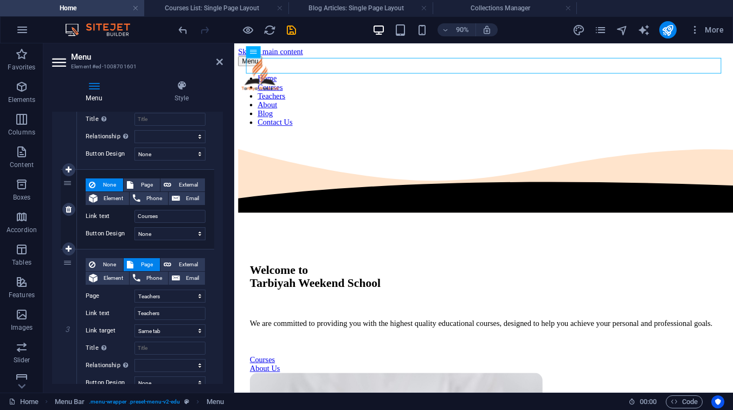
scroll to position [199, 0]
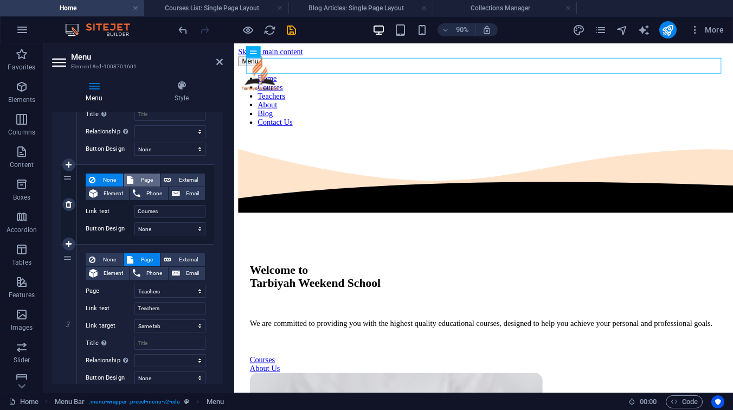
click at [129, 176] on icon at bounding box center [130, 179] width 7 height 13
select select
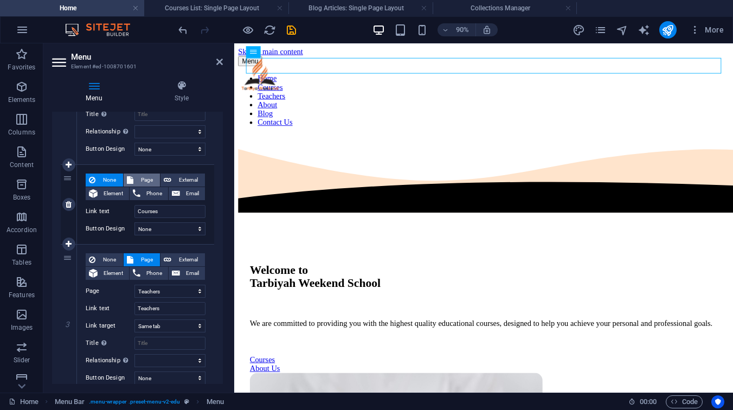
select select
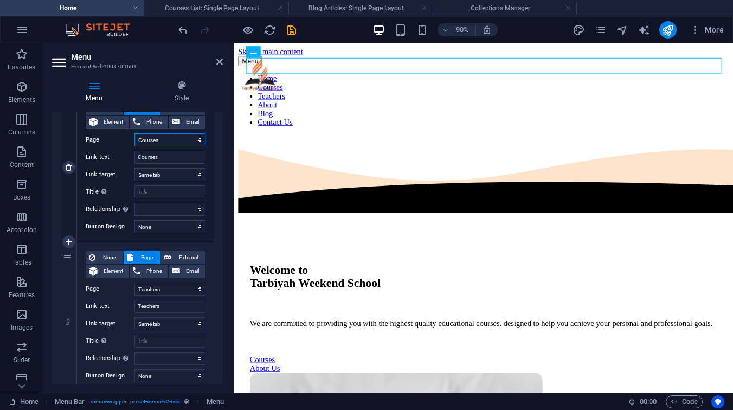
scroll to position [273, 0]
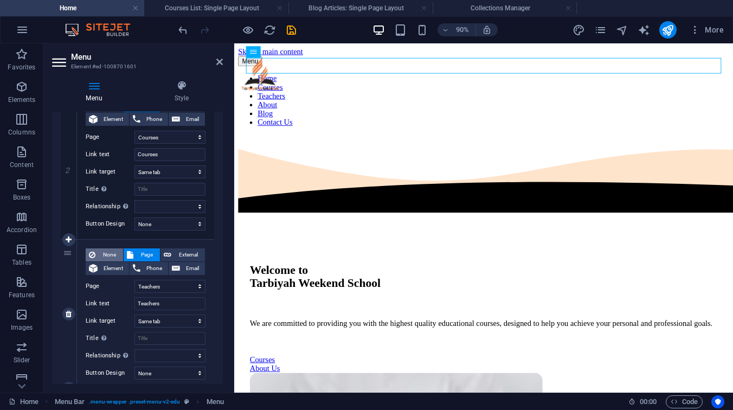
click at [111, 251] on span "None" at bounding box center [109, 254] width 21 height 13
select select
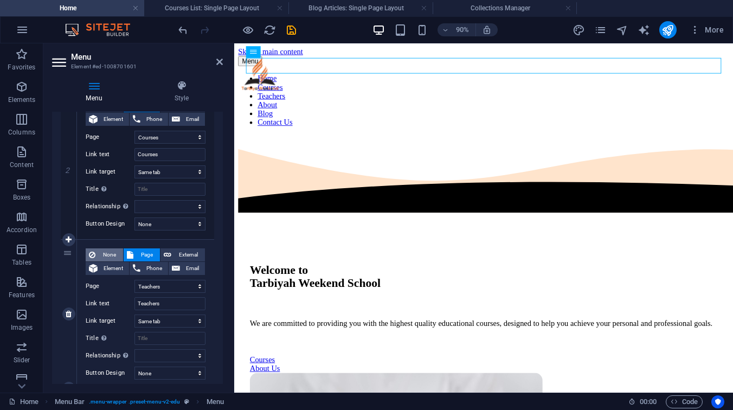
select select
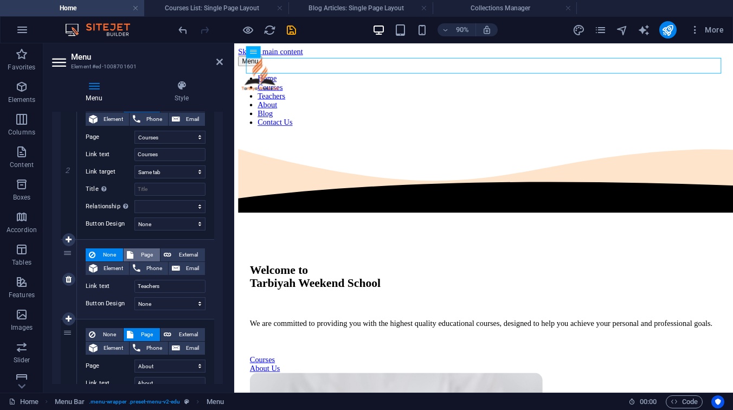
click at [135, 251] on button "Page" at bounding box center [142, 254] width 36 height 13
select select
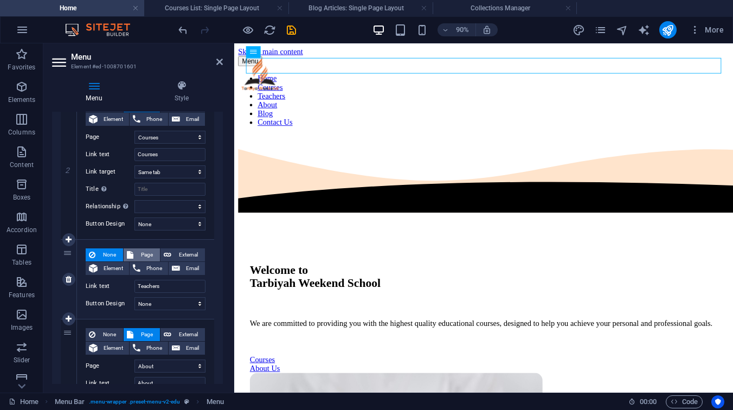
select select
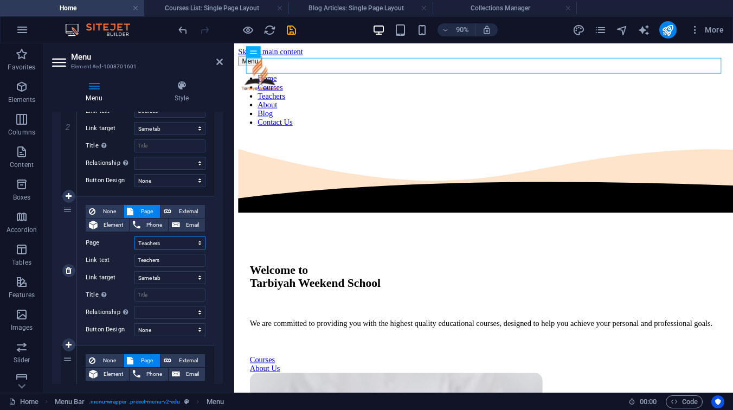
scroll to position [319, 0]
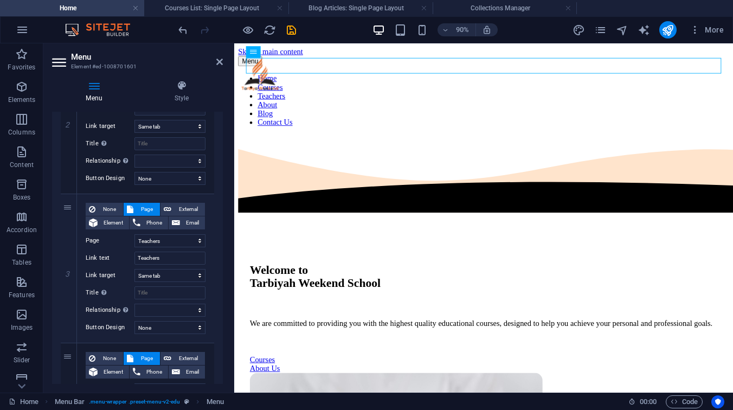
click at [223, 61] on aside "Menu Element #ed-1008701601 Menu Style Menu Auto Custom Create custom menu item…" at bounding box center [138, 217] width 191 height 349
click at [247, 36] on div at bounding box center [236, 29] width 121 height 17
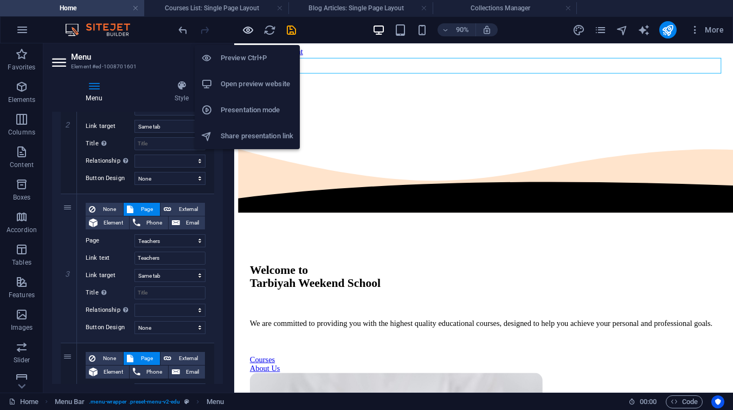
click at [247, 33] on icon "button" at bounding box center [248, 30] width 12 height 12
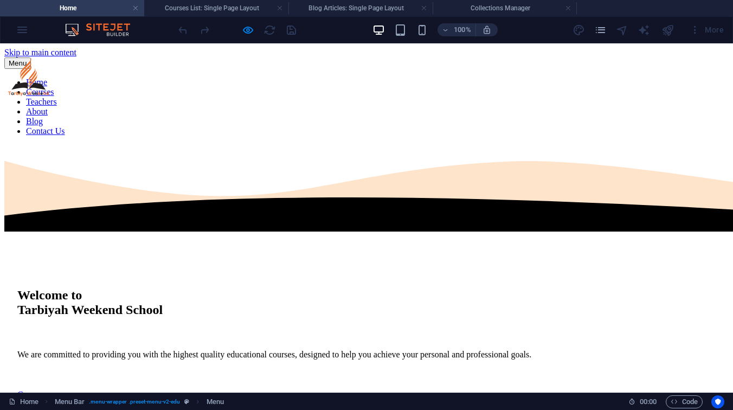
click at [57, 97] on link "Teachers" at bounding box center [41, 101] width 31 height 9
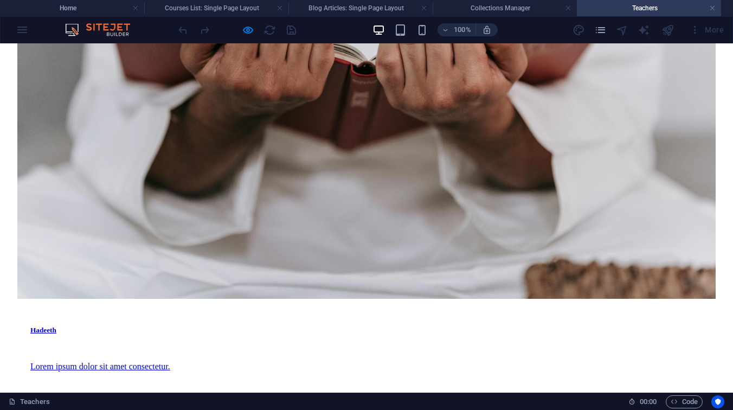
scroll to position [1016, 0]
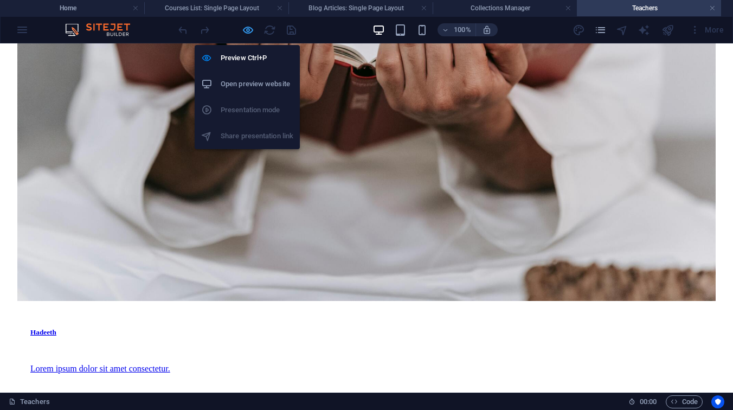
click at [251, 33] on icon "button" at bounding box center [248, 30] width 12 height 12
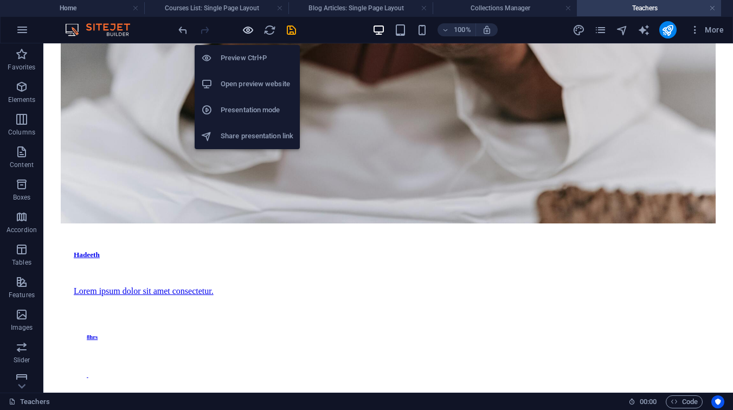
click at [249, 35] on icon "button" at bounding box center [248, 30] width 12 height 12
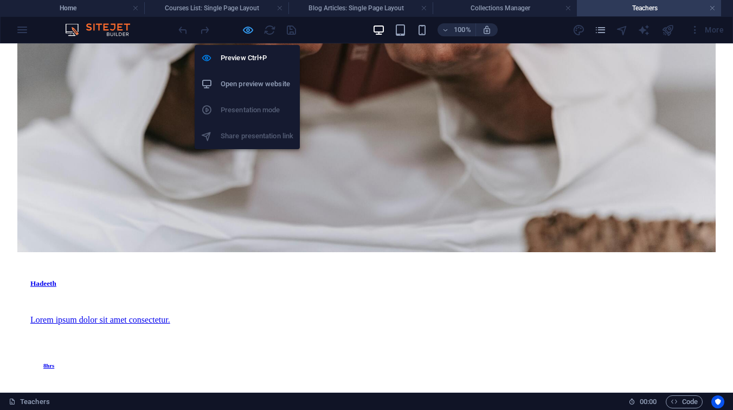
scroll to position [1016, 0]
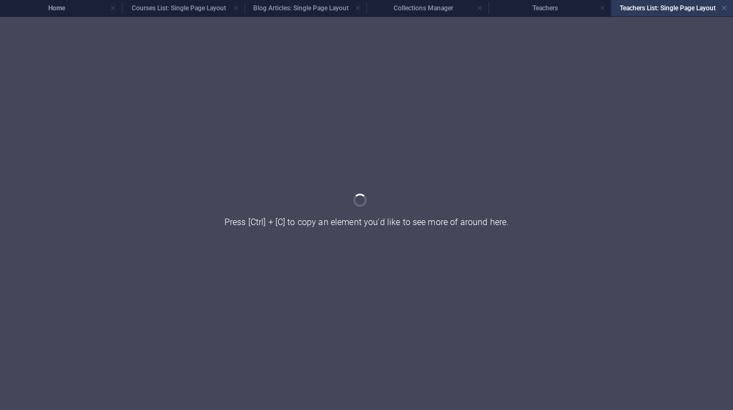
scroll to position [0, 0]
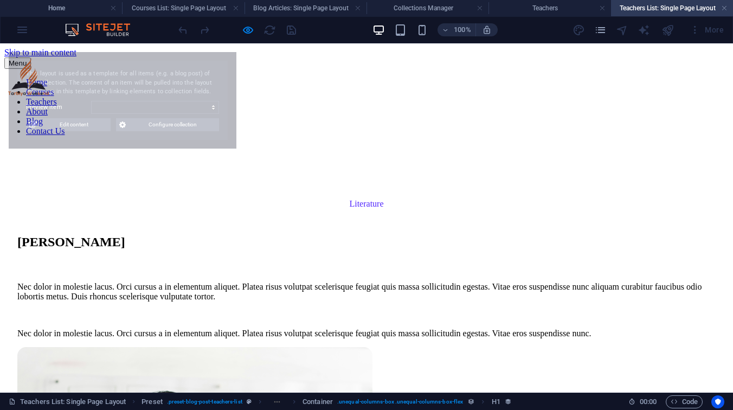
select select "68dfd0856ce391ed87078877"
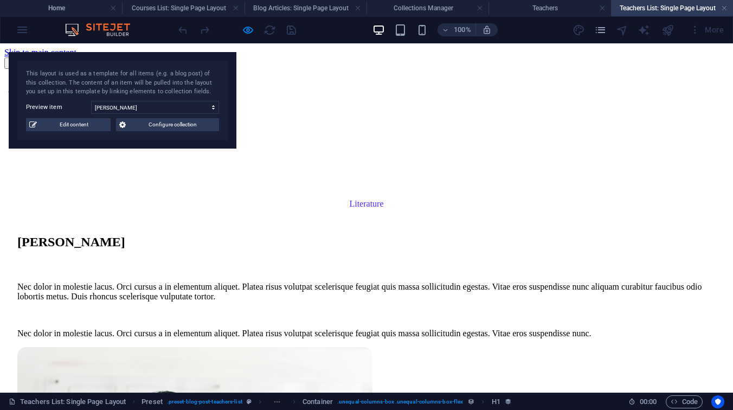
click at [94, 132] on div "This layout is used as a template for all items (e.g. a blog post) of this coll…" at bounding box center [123, 100] width 228 height 96
click at [98, 121] on span "Edit content" at bounding box center [73, 124] width 67 height 13
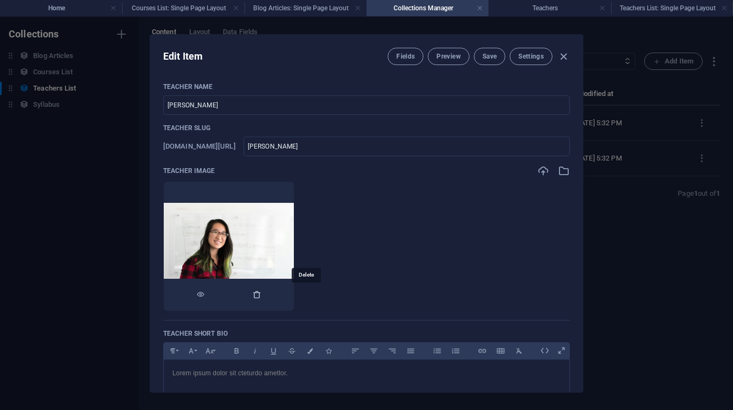
click at [261, 293] on icon "button" at bounding box center [256, 294] width 9 height 9
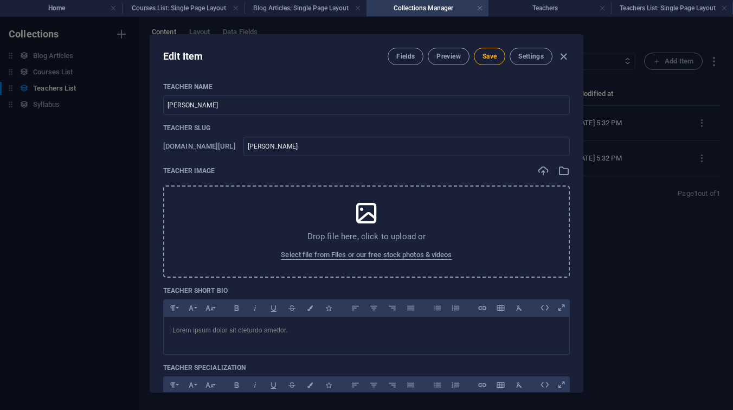
click at [304, 190] on div "Drop file here, click to upload or Select file from Files or our free stock pho…" at bounding box center [366, 231] width 406 height 92
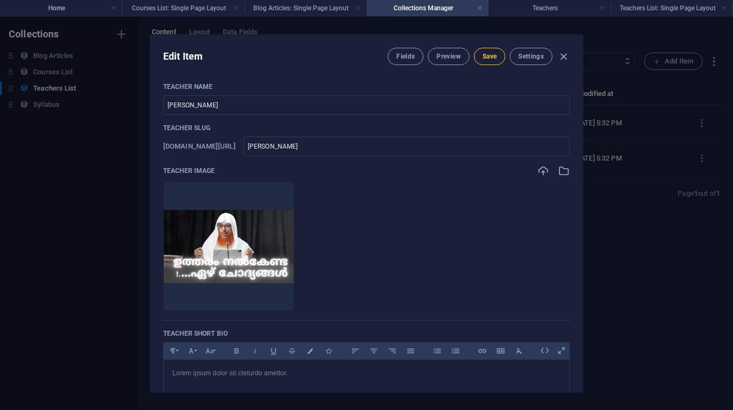
click at [495, 54] on span "Save" at bounding box center [489, 56] width 14 height 9
click at [336, 113] on input "[PERSON_NAME]" at bounding box center [366, 105] width 406 height 20
type input "a"
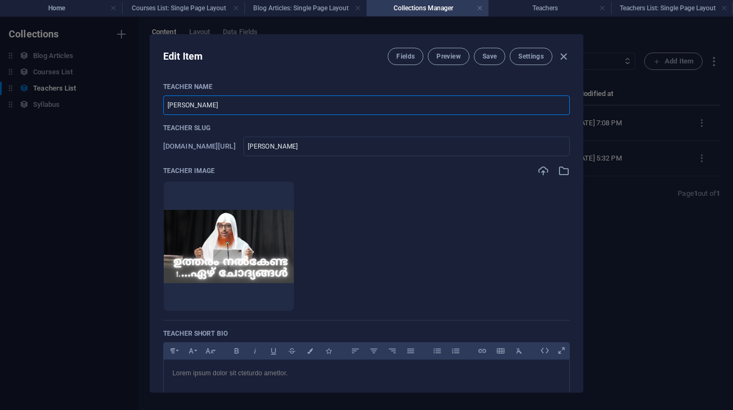
type input "A"
type input "a"
type input "ab"
type input "Ab"
type input "ab"
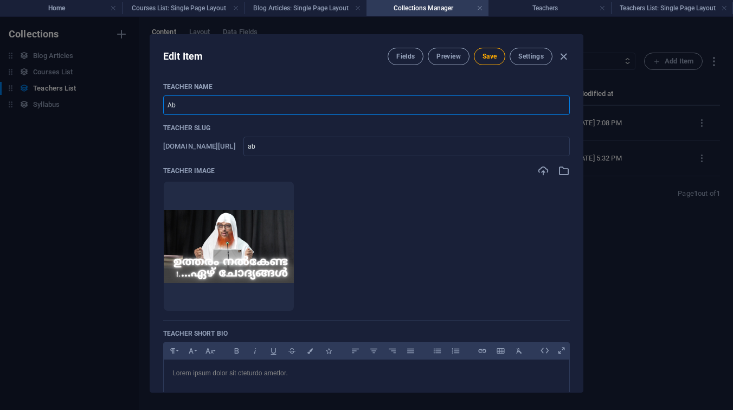
type input "abd"
type input "Abd"
type input "abd"
type input "abdu"
type input "Abdu"
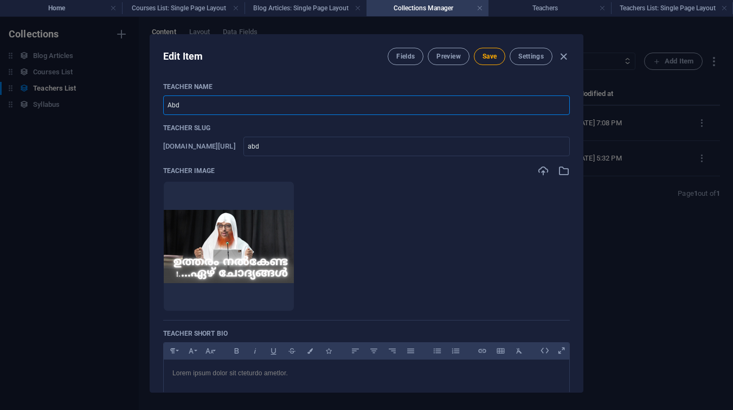
type input "abdu"
type input "abdus"
type input "Abdus"
type input "abdus"
type input "abdusa"
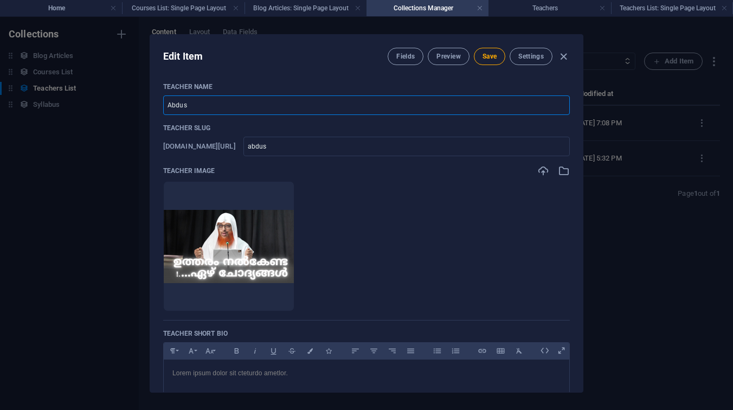
type input "Abdusa"
type input "abdusa"
type input "abdusal"
type input "Abdusal"
type input "abdusal"
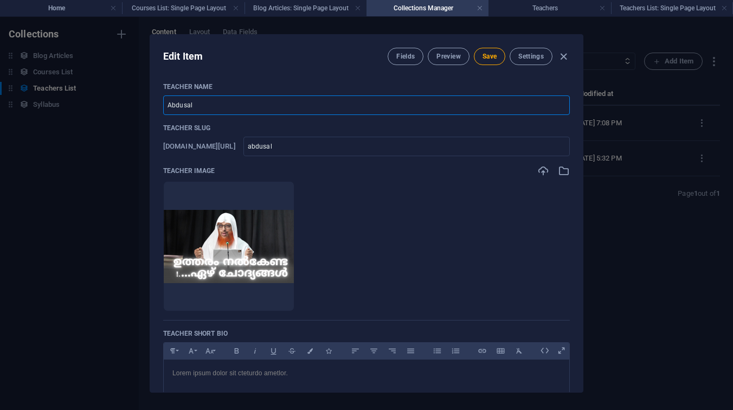
type input "abdusala"
type input "Abdusala"
type input "abdusala"
type input "abdusalam"
type input "Abdusalam"
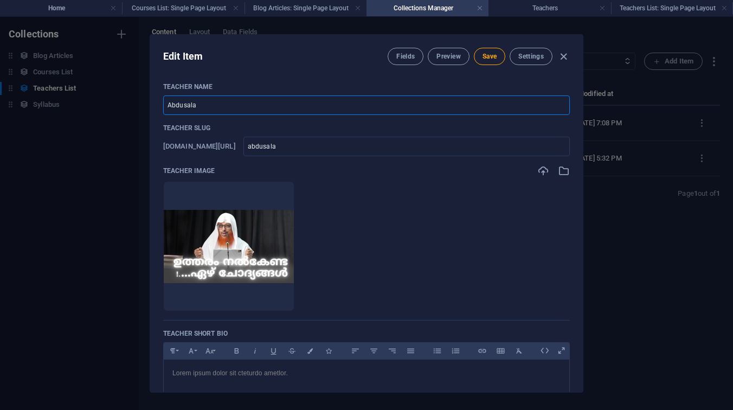
type input "abdusalam"
type input "Abdusalam"
type input "abdusalam-m"
type input "Abdusalam M"
type input "abdusalam-m"
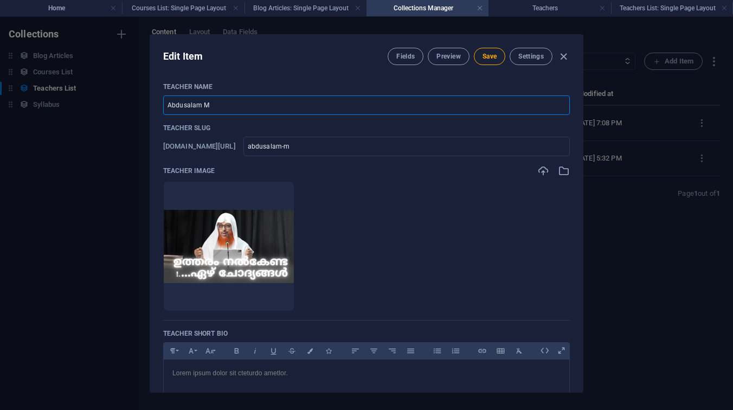
type input "abdusalam-mo"
type input "Abdusalam Mo"
type input "abdusalam-mo"
type input "abdusalam-mon"
type input "[PERSON_NAME]"
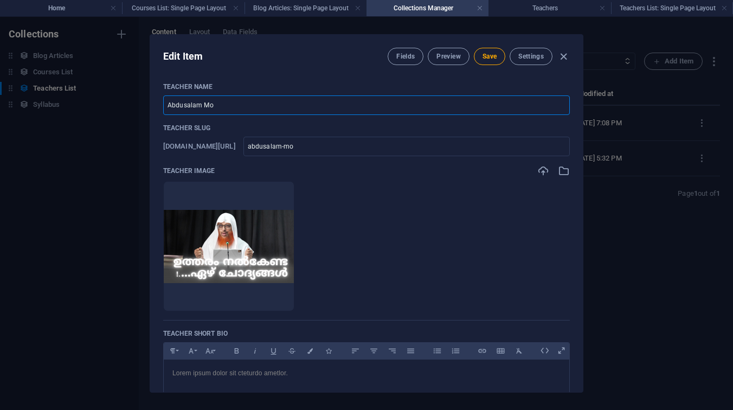
type input "abdusalam-mon"
type input "abdusalam-monh"
type input "[PERSON_NAME]"
type input "abdusalam-monh"
type input "abdusalam-mon"
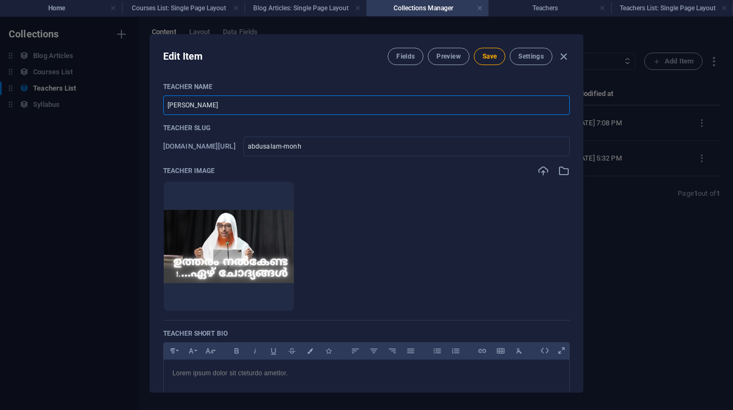
type input "[PERSON_NAME]"
type input "abdusalam-mon"
type input "abdusalam-mong"
type input "[PERSON_NAME]"
type input "abdusalam-mong"
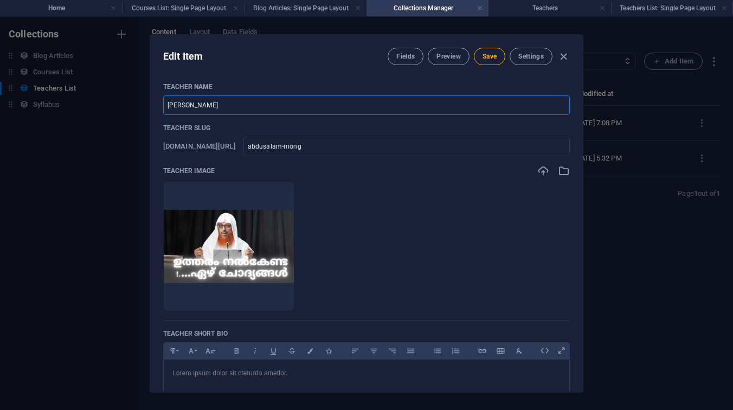
type input "[PERSON_NAME]"
type input "abdusalam-mongam"
type input "[PERSON_NAME]"
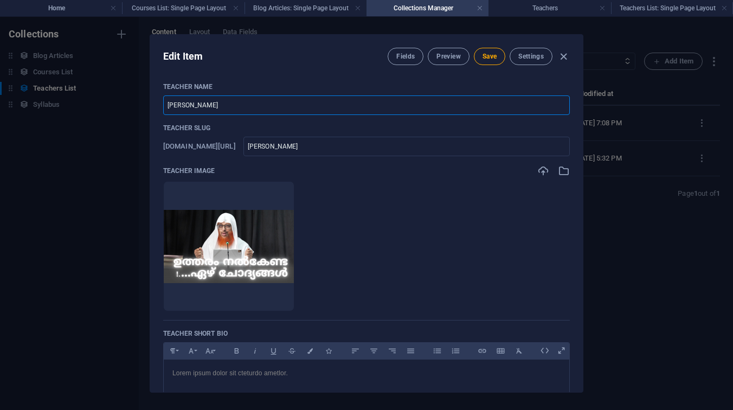
type input "abdusalam-mongam"
type input "[PERSON_NAME]"
click at [486, 57] on span "Save" at bounding box center [489, 56] width 14 height 9
click at [558, 55] on icon "button" at bounding box center [563, 56] width 12 height 12
type input "abdusalam-mongam"
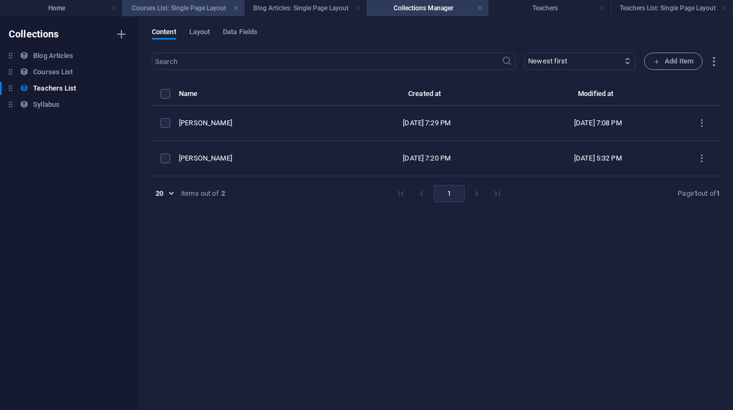
click at [145, 11] on h4 "Courses List: Single Page Layout" at bounding box center [183, 8] width 122 height 12
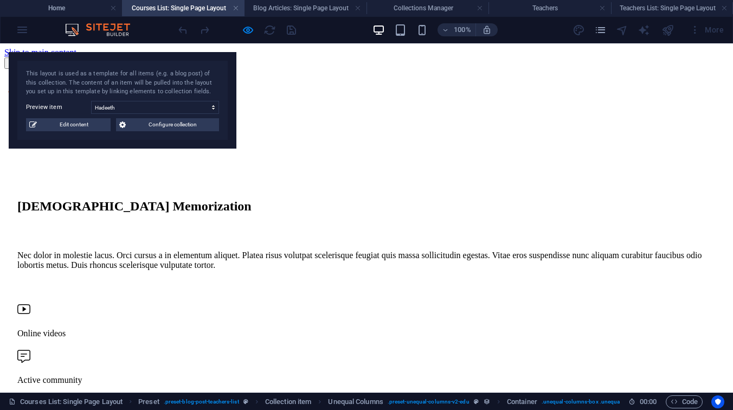
scroll to position [1032, 0]
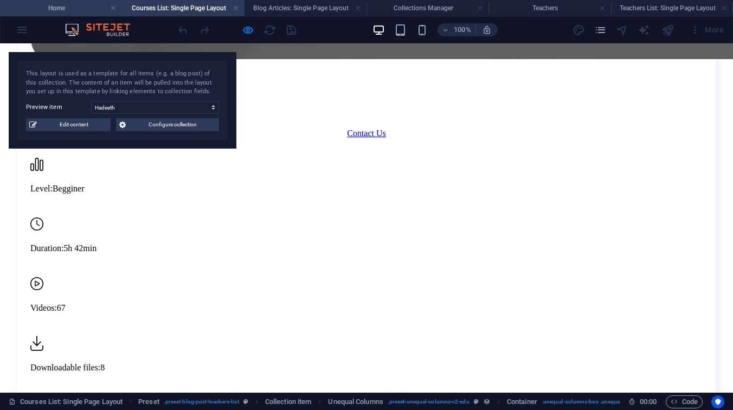
click at [75, 4] on h4 "Home" at bounding box center [61, 8] width 122 height 12
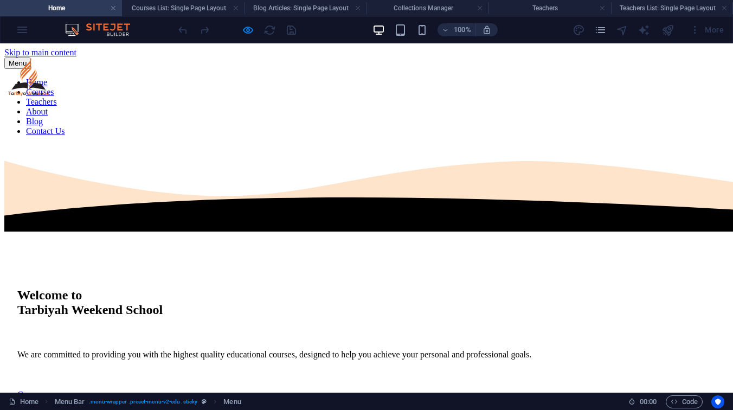
click at [57, 97] on link "Teachers" at bounding box center [41, 101] width 31 height 9
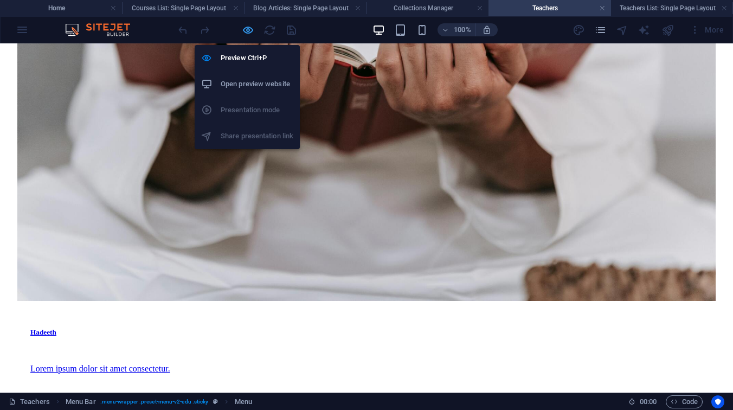
click at [247, 28] on icon "button" at bounding box center [248, 30] width 12 height 12
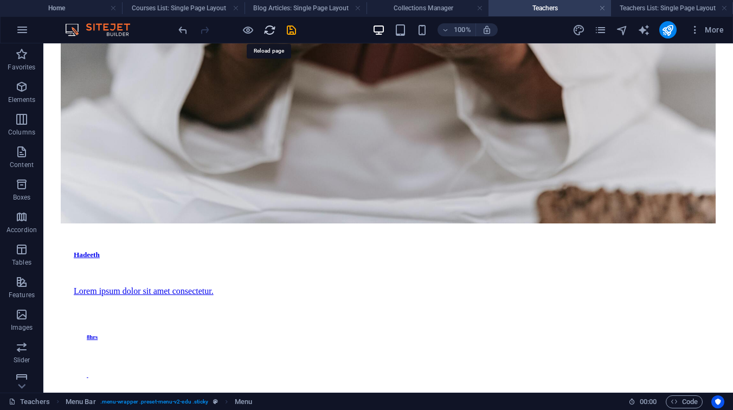
click at [268, 29] on icon "reload" at bounding box center [269, 30] width 12 height 12
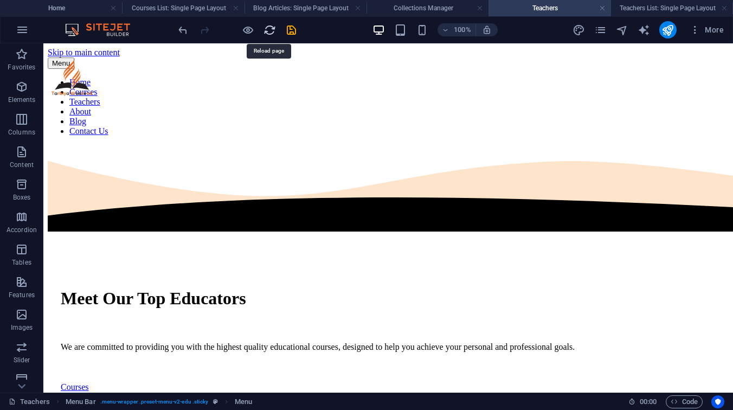
scroll to position [0, 0]
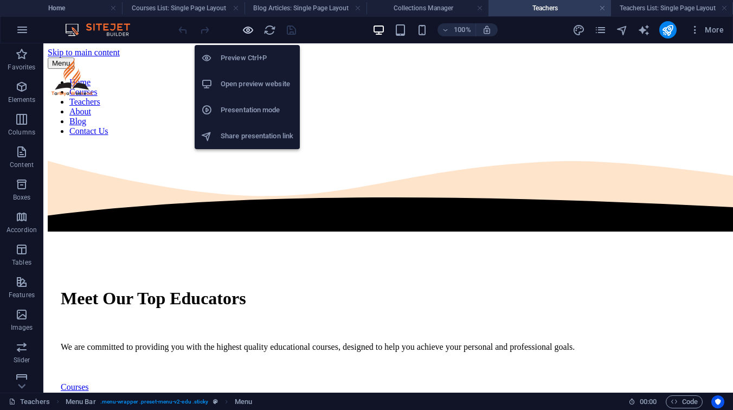
click at [251, 32] on icon "button" at bounding box center [248, 30] width 12 height 12
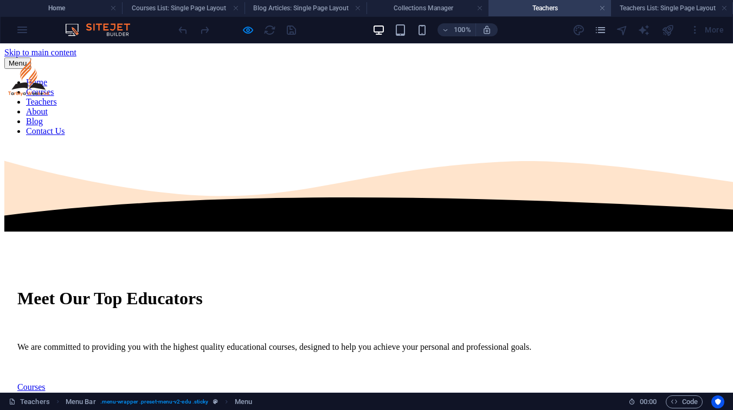
click at [57, 97] on link "Teachers" at bounding box center [41, 101] width 31 height 9
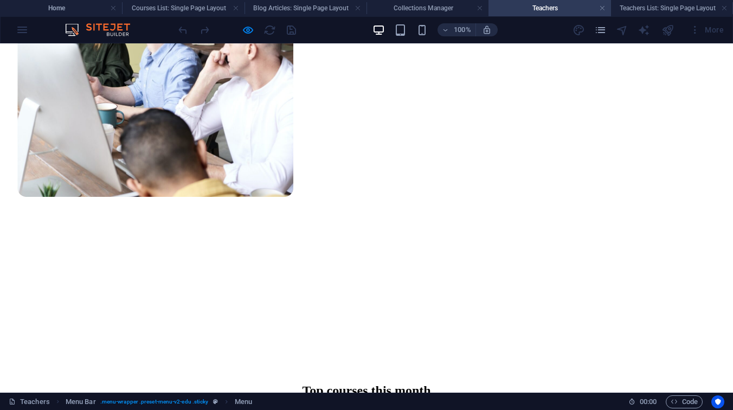
scroll to position [185, 0]
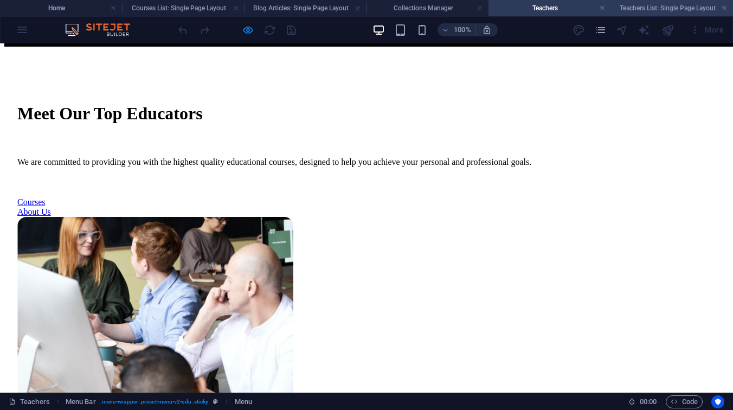
click at [651, 5] on h4 "Teachers List: Single Page Layout" at bounding box center [672, 8] width 122 height 12
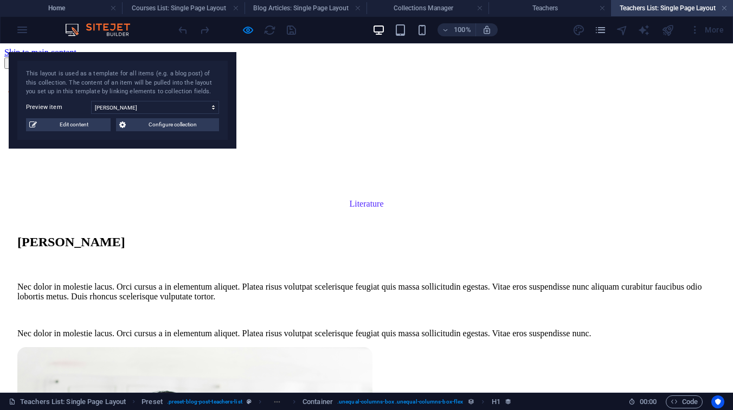
scroll to position [0, 0]
click at [68, 125] on span "Edit content" at bounding box center [73, 124] width 67 height 13
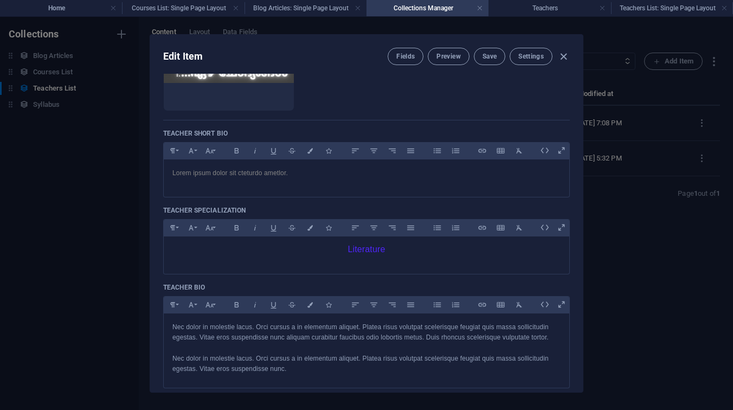
scroll to position [209, 0]
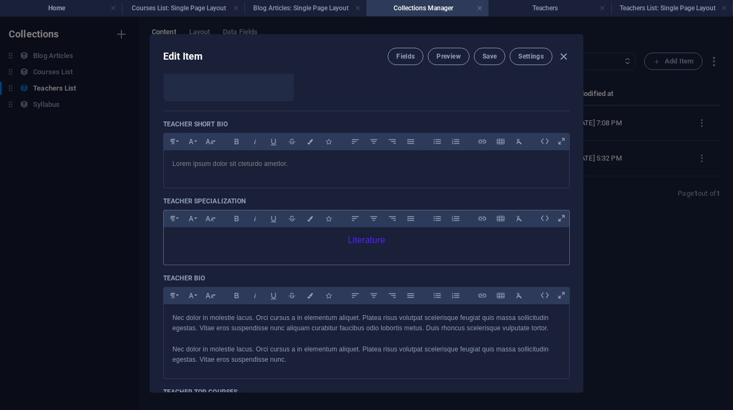
click at [363, 243] on span "Literature" at bounding box center [366, 239] width 37 height 9
click at [369, 239] on span "Tafseer" at bounding box center [366, 239] width 29 height 9
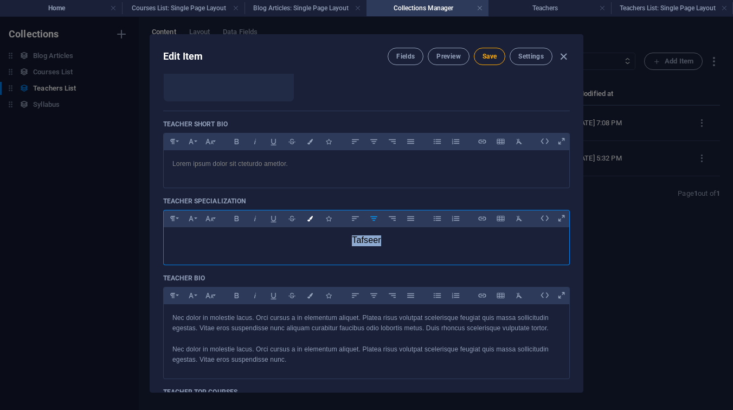
click at [313, 219] on icon "button" at bounding box center [310, 218] width 9 height 5
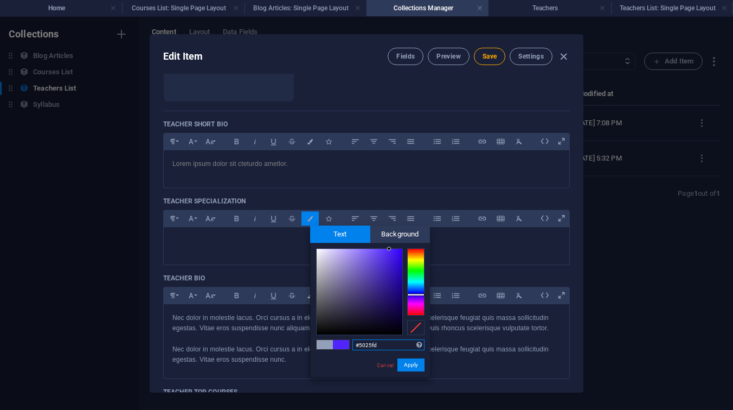
click at [387, 349] on input "#5025fd" at bounding box center [388, 344] width 72 height 11
paste input "F37021"
type input "#f37021"
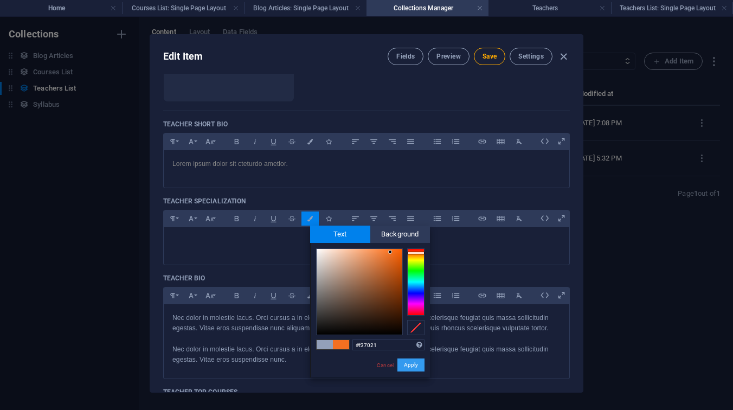
click at [410, 364] on button "Apply" at bounding box center [410, 364] width 27 height 13
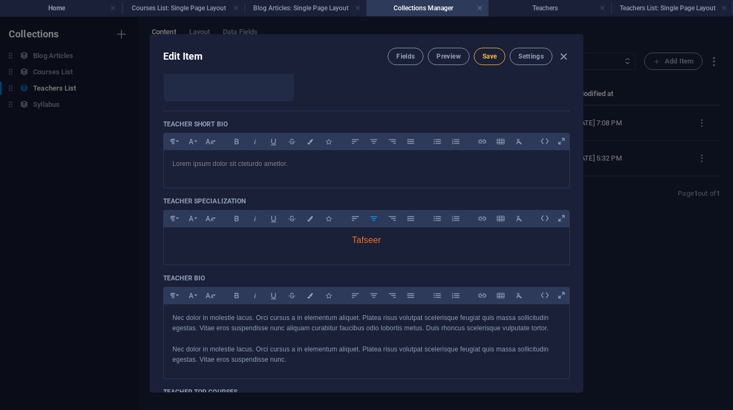
click at [485, 64] on button "Save" at bounding box center [489, 56] width 31 height 17
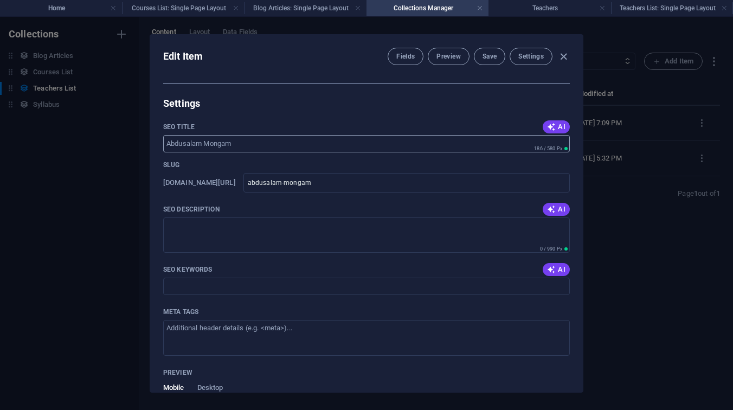
scroll to position [692, 0]
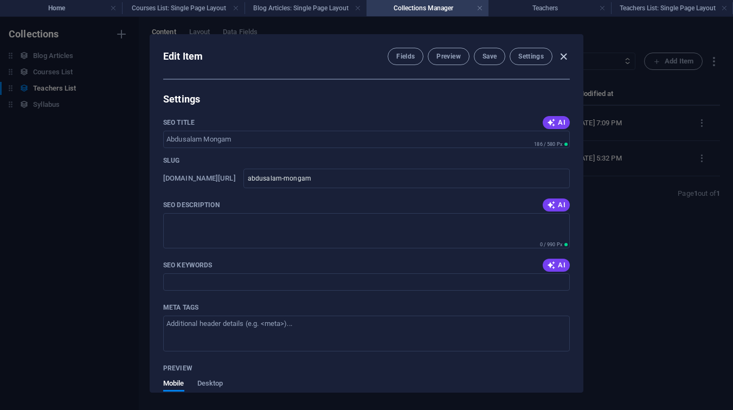
click at [563, 54] on icon "button" at bounding box center [563, 56] width 12 height 12
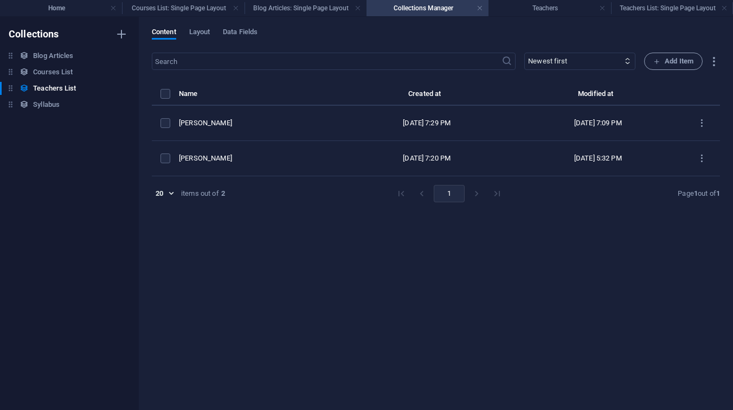
type input "abdusalam-mongam"
click at [80, 9] on h4 "Home" at bounding box center [61, 8] width 122 height 12
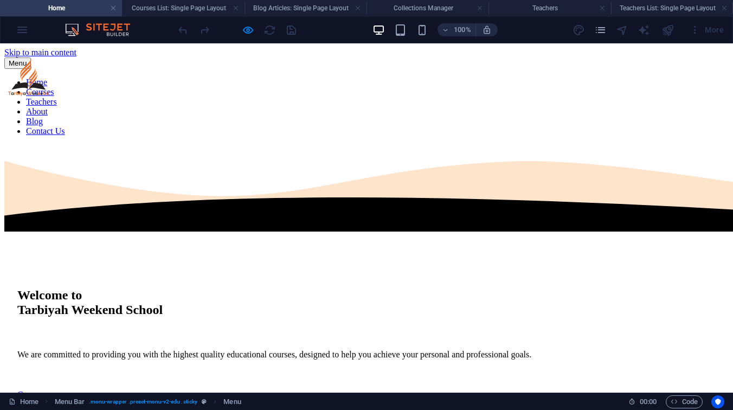
click at [668, 35] on div at bounding box center [667, 29] width 17 height 17
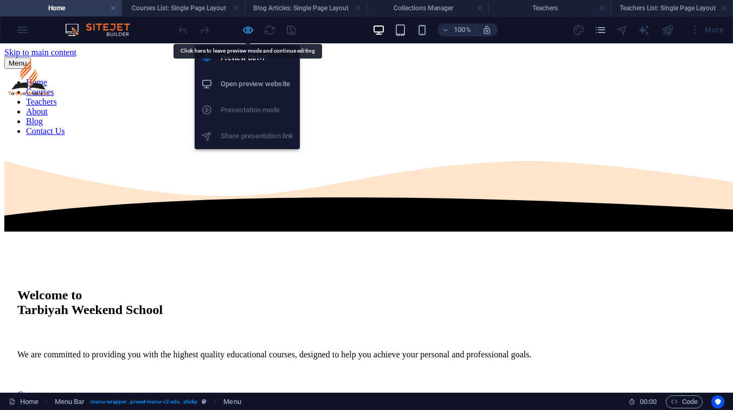
click at [250, 28] on icon "button" at bounding box center [248, 30] width 12 height 12
select select
select select "1"
select select
select select "2"
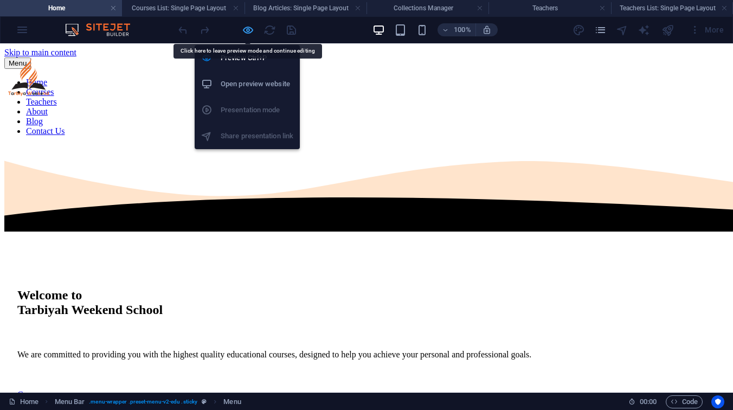
select select
select select "3"
select select
select select "4"
select select
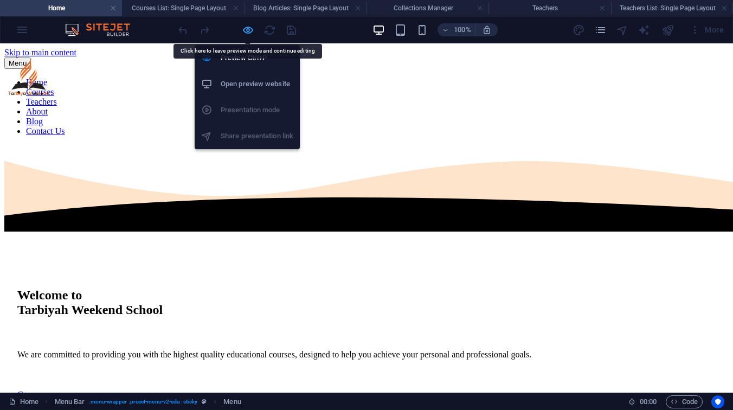
select select "5"
select select
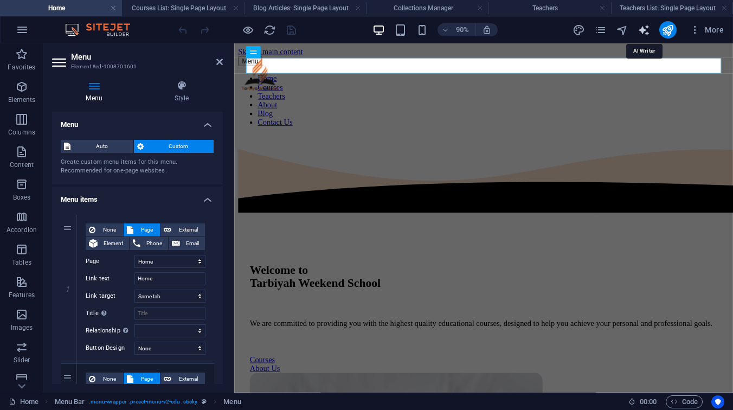
click at [647, 27] on icon "text_generator" at bounding box center [643, 30] width 12 height 12
select select "English"
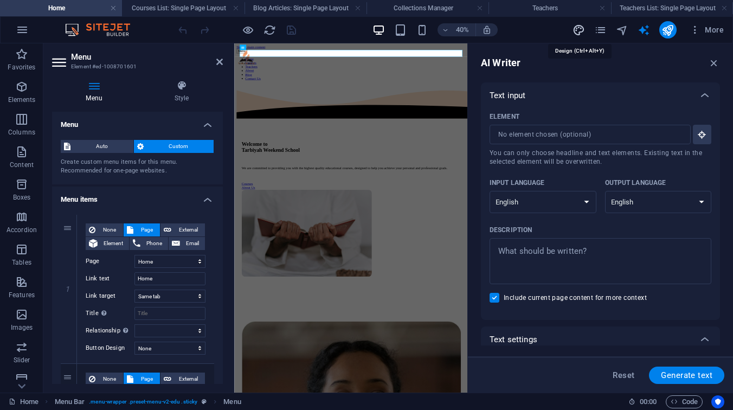
click at [581, 32] on icon "design" at bounding box center [578, 30] width 12 height 12
select select "px"
select select "400"
select select "px"
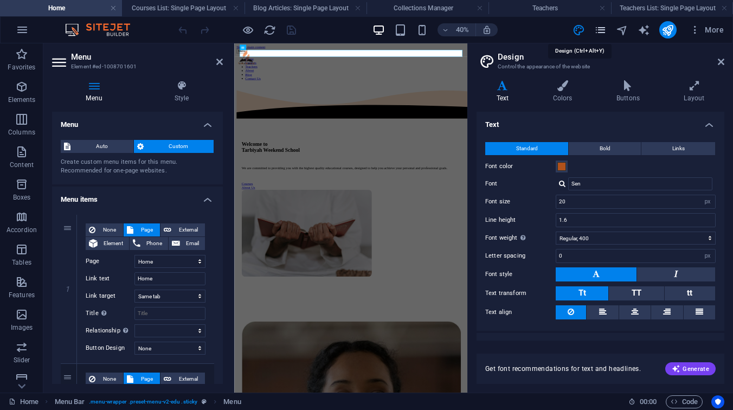
click at [606, 32] on icon "pages" at bounding box center [600, 30] width 12 height 12
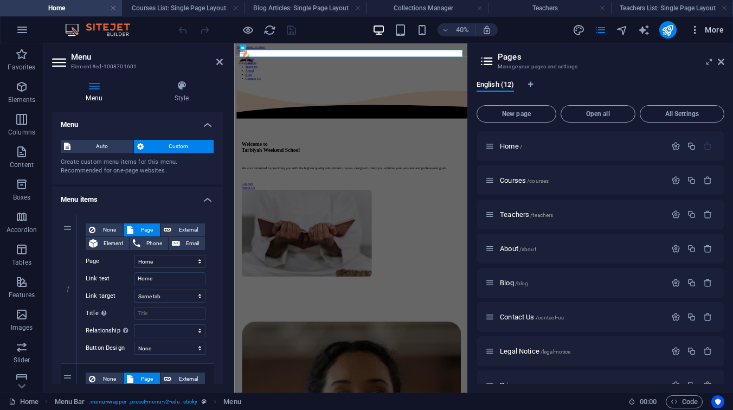
click at [698, 31] on icon "button" at bounding box center [694, 29] width 11 height 11
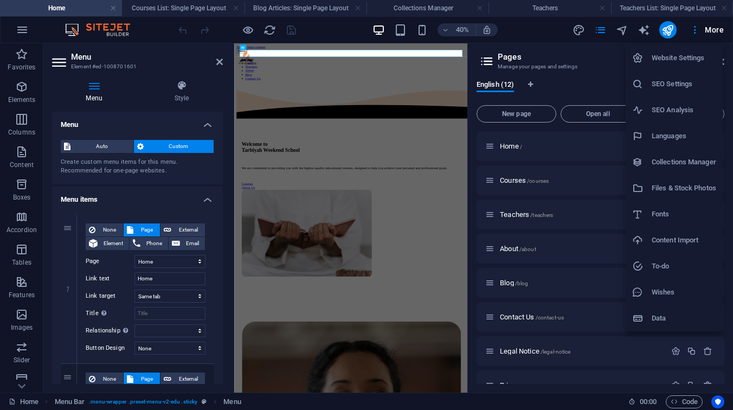
click at [686, 56] on h6 "Website Settings" at bounding box center [683, 57] width 64 height 13
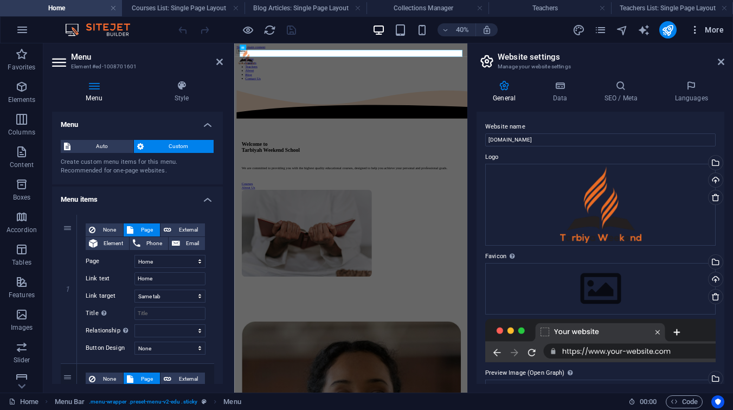
click at [709, 30] on span "More" at bounding box center [706, 29] width 34 height 11
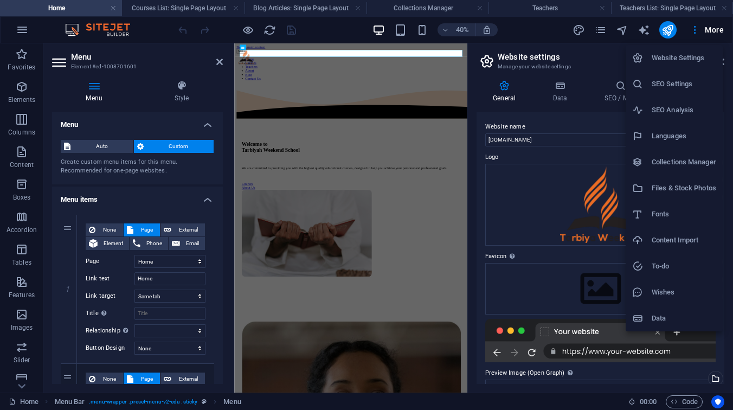
click at [688, 75] on li "SEO Settings" at bounding box center [673, 84] width 97 height 26
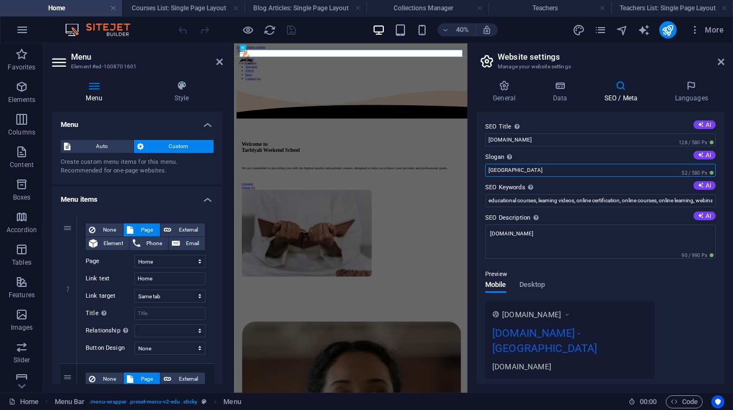
click at [584, 167] on input "[GEOGRAPHIC_DATA]" at bounding box center [600, 170] width 230 height 13
type input "[GEOGRAPHIC_DATA]"
click at [591, 202] on input "educational courses, learning videos, online certification, online courses, onl…" at bounding box center [600, 200] width 230 height 13
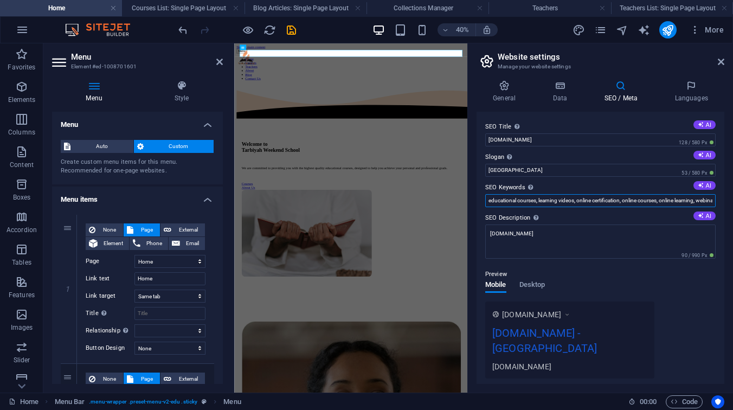
click at [591, 202] on input "educational courses, learning videos, online certification, online courses, onl…" at bounding box center [600, 200] width 230 height 13
type input "a"
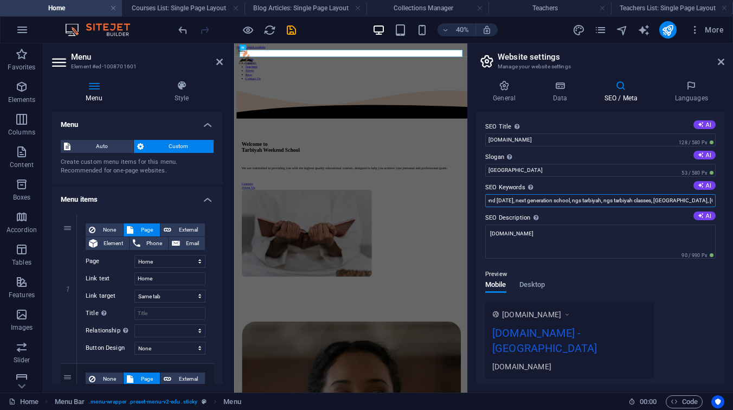
scroll to position [0, 133]
click at [698, 199] on input "tarbiyah weekend school, [GEOGRAPHIC_DATA] weekend [DATE], next generation scho…" at bounding box center [600, 200] width 230 height 13
click at [704, 185] on button "AI" at bounding box center [704, 185] width 22 height 9
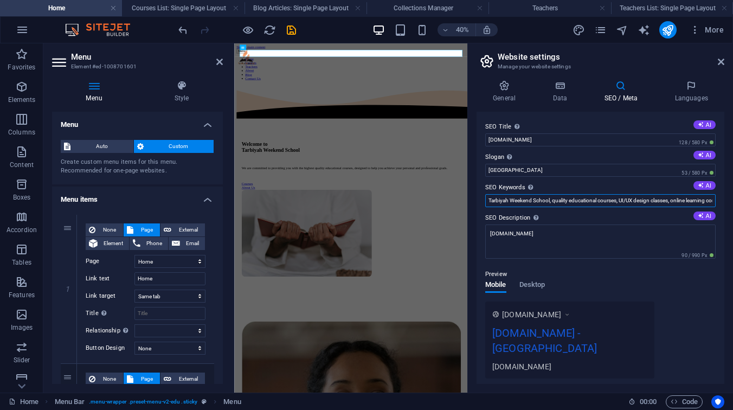
click at [681, 200] on input "Tarbiyah Weekend School, quality educational courses, UI/UX design classes, onl…" at bounding box center [600, 200] width 230 height 13
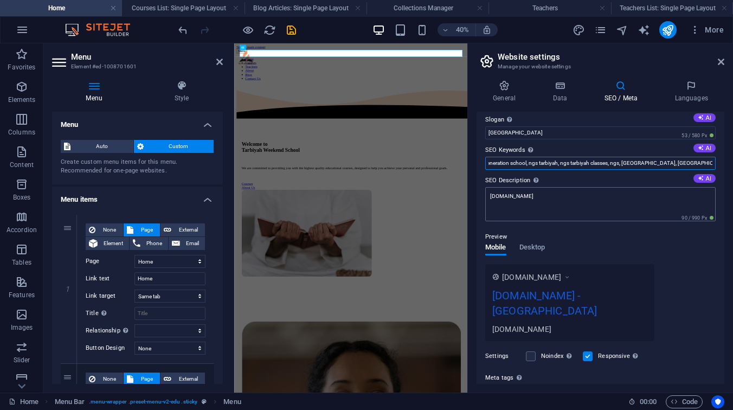
scroll to position [53, 0]
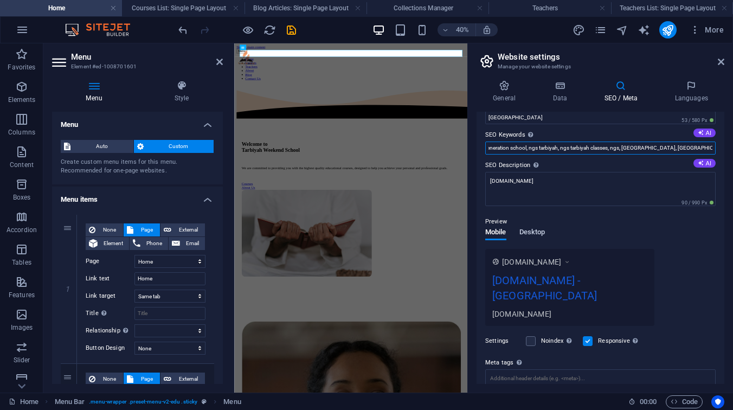
type input "tarbiyah weekend school, [GEOGRAPHIC_DATA] weekend [DATE], next generation scho…"
click at [534, 232] on span "Desktop" at bounding box center [532, 232] width 26 height 15
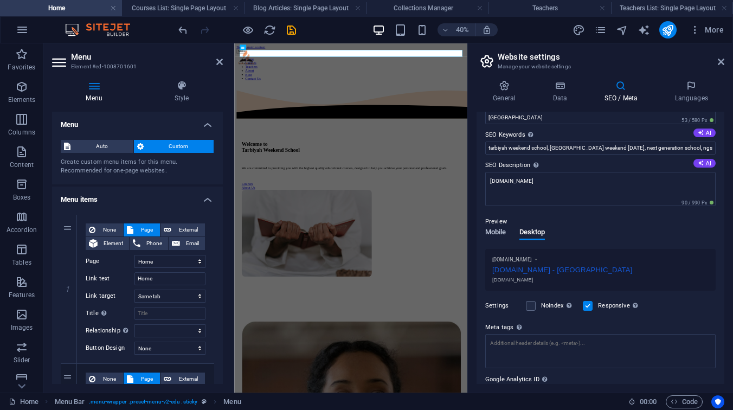
click at [503, 232] on span "Mobile" at bounding box center [495, 232] width 21 height 15
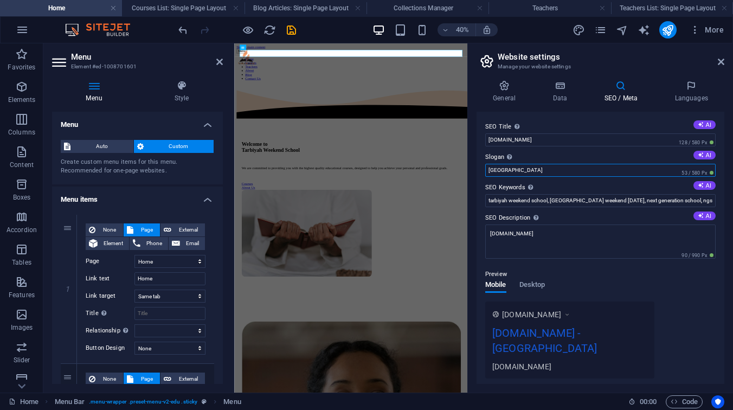
click at [565, 171] on input "[GEOGRAPHIC_DATA]" at bounding box center [600, 170] width 230 height 13
paste input "Guiding Youth on the Path of [DEMOGRAPHIC_DATA]"
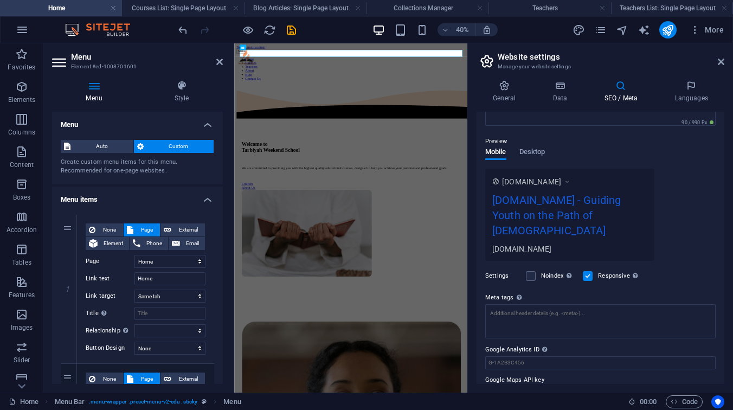
scroll to position [141, 0]
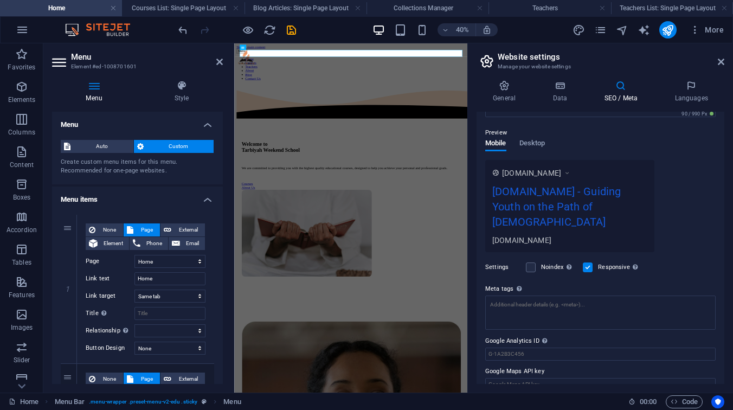
type input "Guiding Youth on the Path of [DEMOGRAPHIC_DATA]"
drag, startPoint x: 536, startPoint y: 323, endPoint x: 513, endPoint y: 324, distance: 23.8
click at [513, 334] on label "Google Analytics ID Please only add the Google Analytics ID. We automatically i…" at bounding box center [600, 340] width 230 height 13
click at [513, 347] on input "Google Analytics ID Please only add the Google Analytics ID. We automatically i…" at bounding box center [600, 353] width 230 height 13
click at [563, 93] on h4 "Data" at bounding box center [561, 91] width 51 height 23
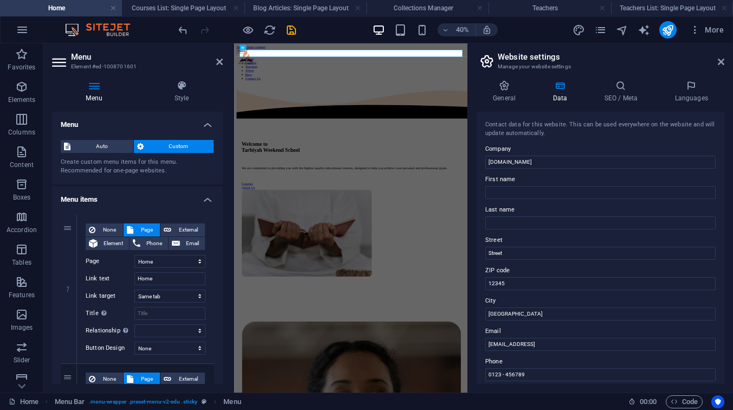
scroll to position [21, 0]
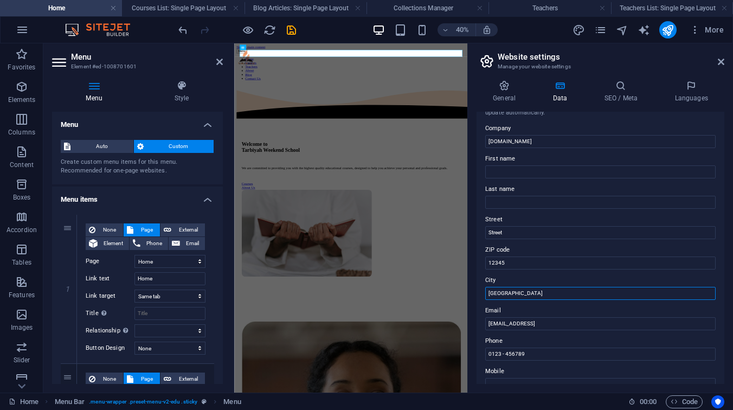
click at [514, 295] on input "[GEOGRAPHIC_DATA]" at bounding box center [600, 293] width 230 height 13
type input "[GEOGRAPHIC_DATA]"
click at [515, 318] on input "[EMAIL_ADDRESS]" at bounding box center [600, 323] width 230 height 13
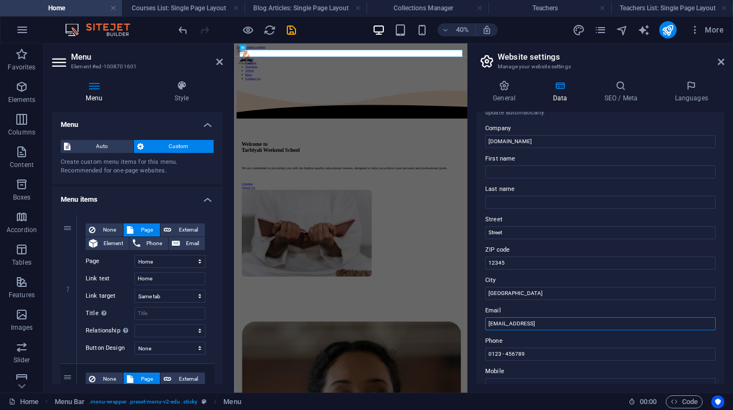
click at [515, 318] on input "[EMAIL_ADDRESS]" at bounding box center [600, 323] width 230 height 13
click at [545, 327] on input "[EMAIL_ADDRESS]" at bounding box center [600, 323] width 230 height 13
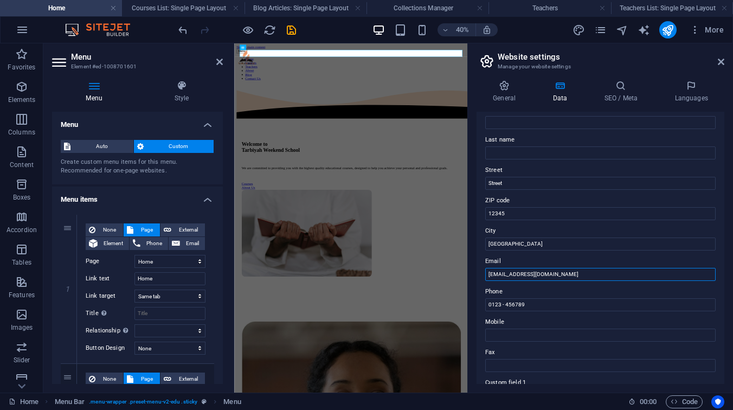
scroll to position [72, 0]
type input "[EMAIL_ADDRESS][DOMAIN_NAME]"
click at [552, 297] on input "0123 - 456789" at bounding box center [600, 302] width 230 height 13
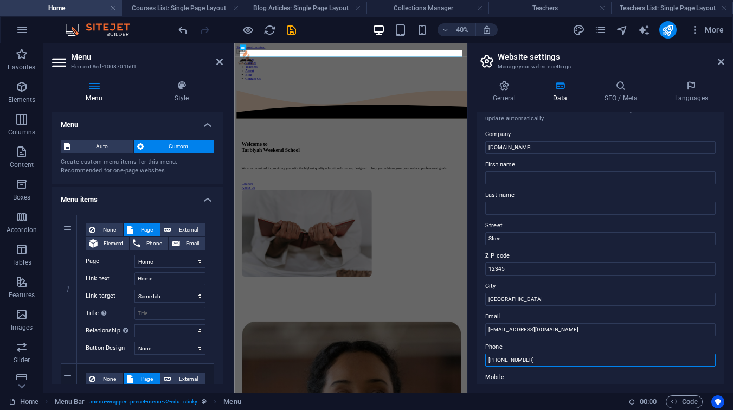
scroll to position [0, 0]
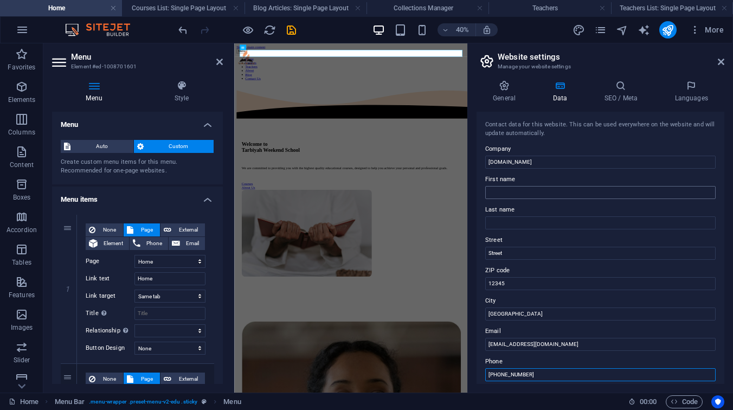
type input "[PHONE_NUMBER]"
click at [566, 189] on input "First name" at bounding box center [600, 192] width 230 height 13
type input "Tarbiyah Weekend School"
click at [556, 217] on input "Last name" at bounding box center [600, 222] width 230 height 13
type input "[DATE]"
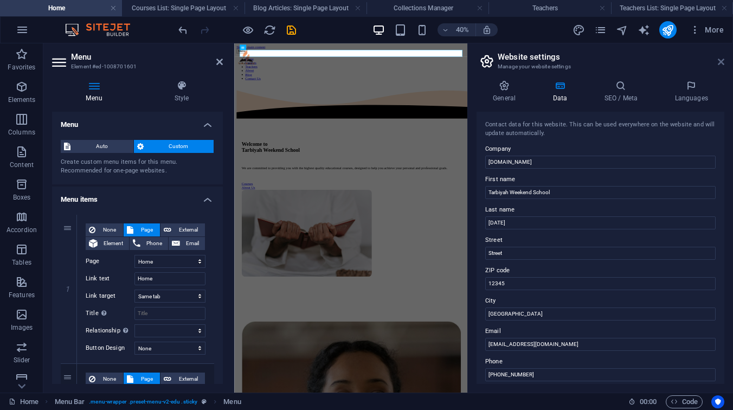
click at [718, 63] on icon at bounding box center [720, 61] width 7 height 9
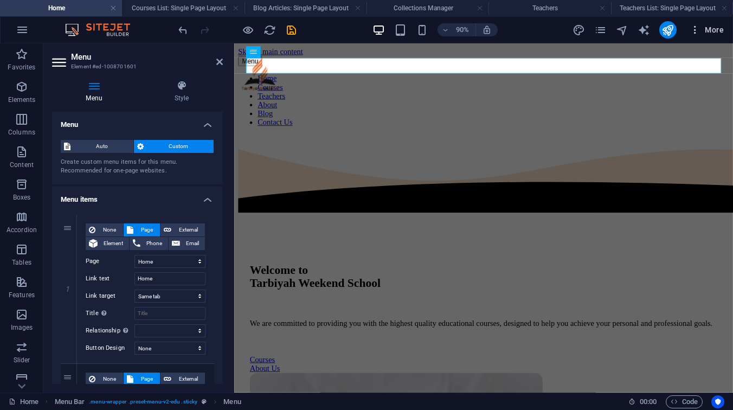
click at [708, 33] on span "More" at bounding box center [706, 29] width 34 height 11
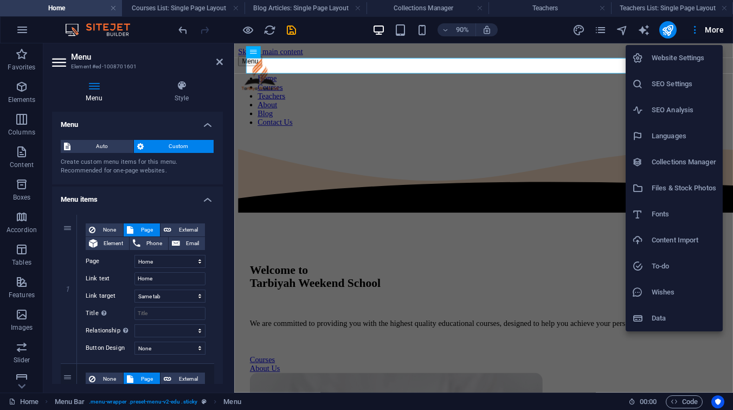
click at [665, 103] on h6 "SEO Analysis" at bounding box center [683, 109] width 64 height 13
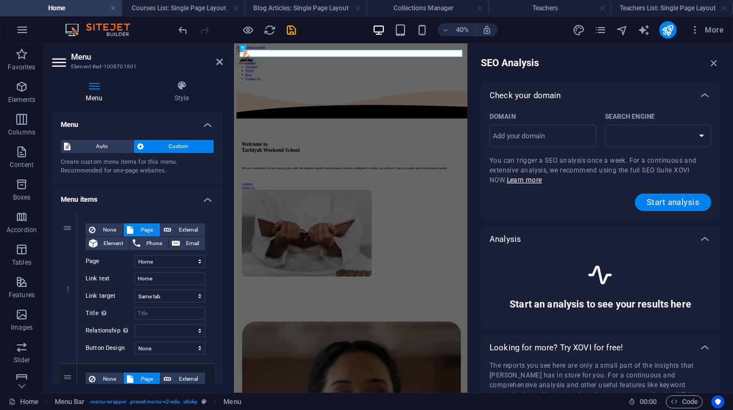
select select "[DOMAIN_NAME]"
click at [567, 143] on input "Domain ​" at bounding box center [542, 135] width 107 height 17
type input "[DOMAIN_NAME]"
click at [670, 141] on select "[DOMAIN_NAME] [DOMAIN_NAME] [DOMAIN_NAME] [DOMAIN_NAME] [DOMAIN_NAME] [DOMAIN_N…" at bounding box center [658, 136] width 107 height 22
click at [689, 198] on span "Start analysis" at bounding box center [672, 202] width 53 height 9
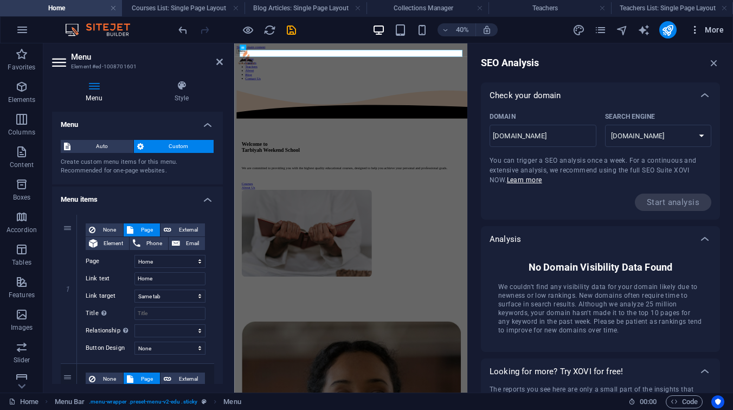
click at [705, 25] on span "More" at bounding box center [706, 29] width 34 height 11
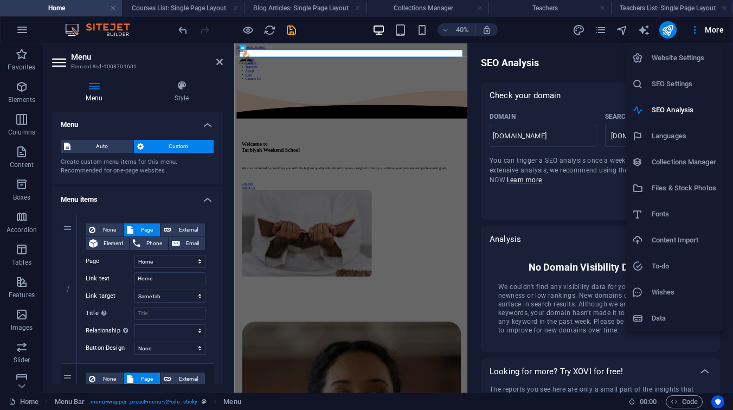
click at [682, 88] on h6 "SEO Settings" at bounding box center [683, 83] width 64 height 13
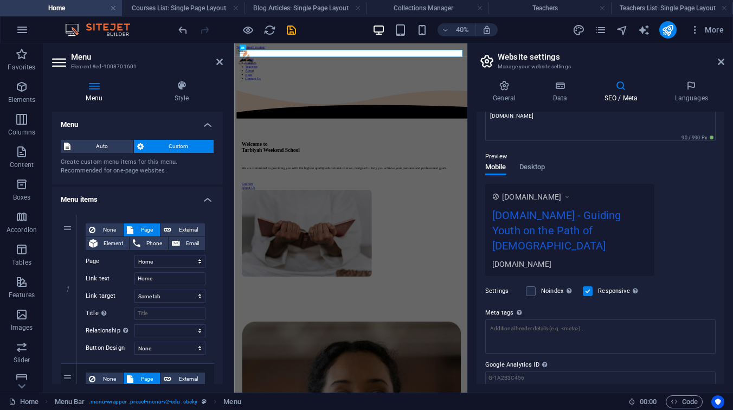
scroll to position [141, 0]
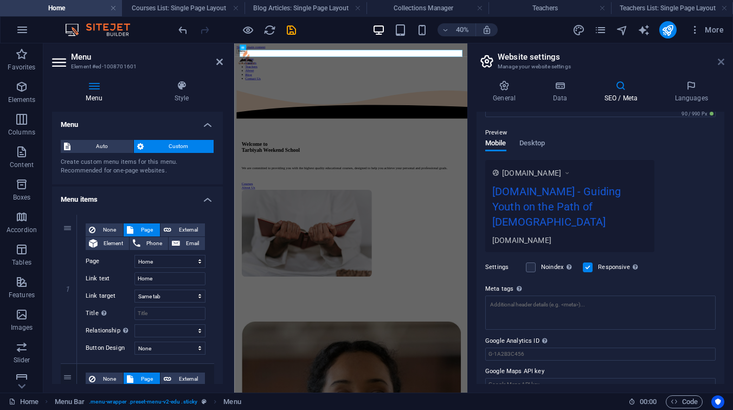
click at [720, 62] on icon at bounding box center [720, 61] width 7 height 9
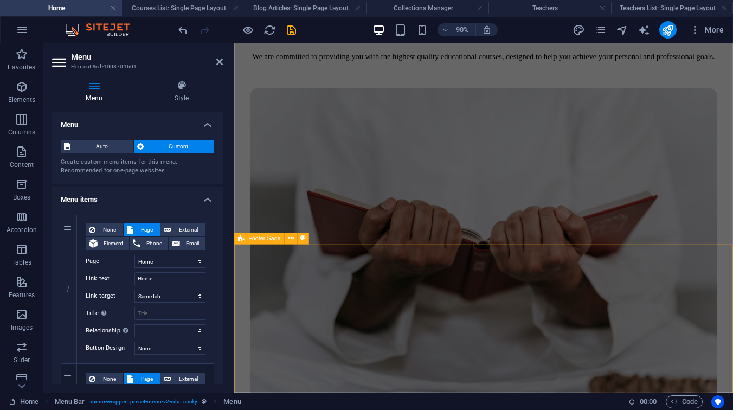
scroll to position [4483, 0]
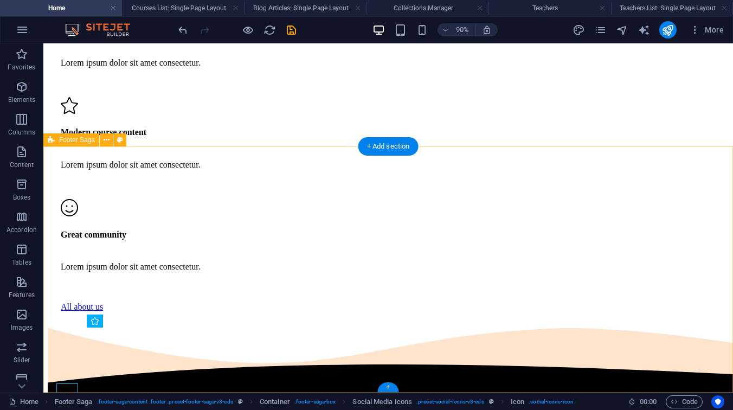
scroll to position [4418, 0]
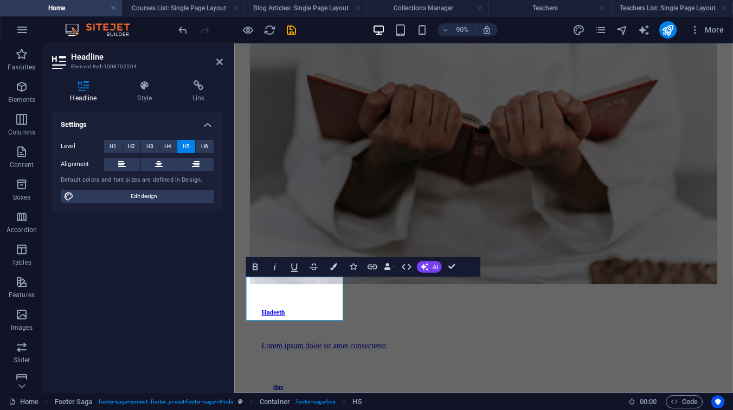
scroll to position [4451, 0]
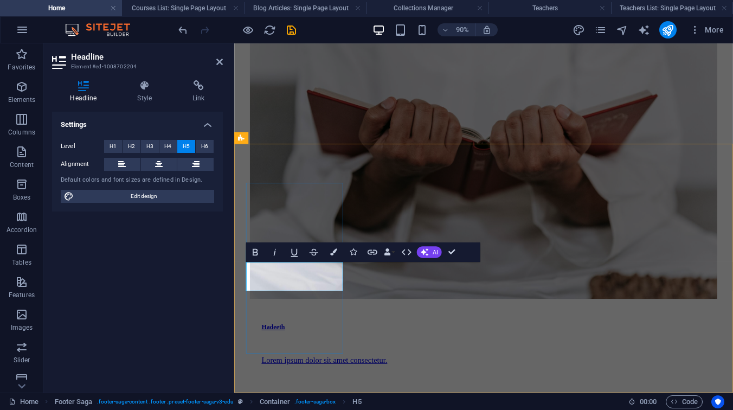
click at [251, 249] on icon "button" at bounding box center [255, 252] width 12 height 12
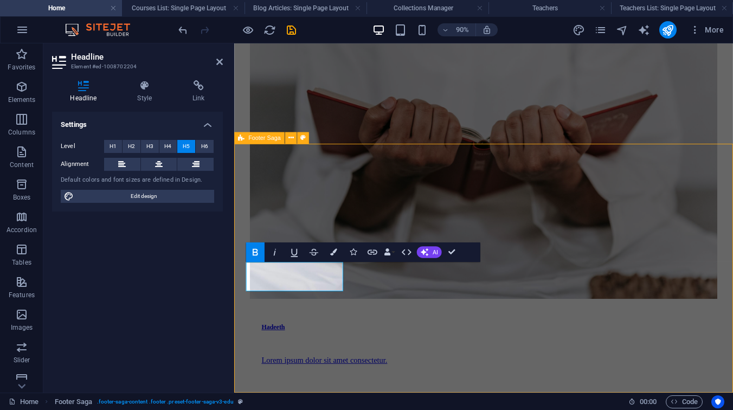
scroll to position [4418, 0]
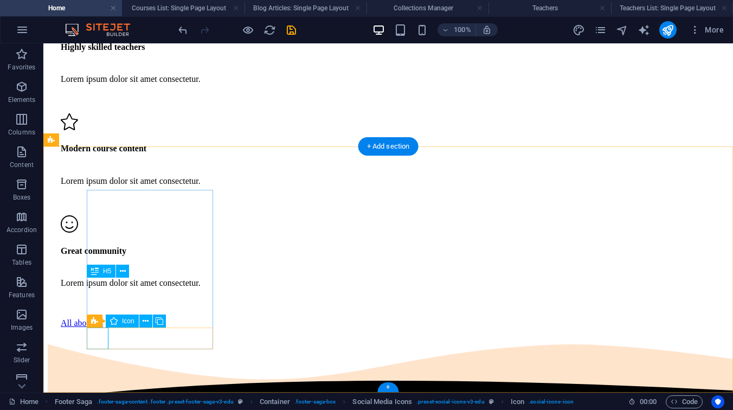
select select "xMidYMid"
select select "px"
select select
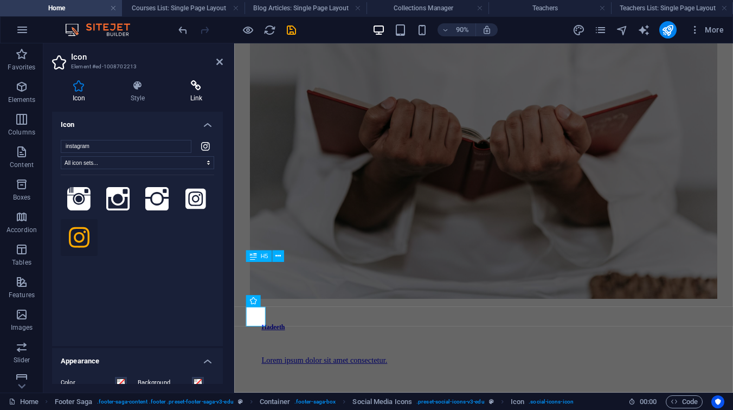
click at [202, 81] on icon at bounding box center [196, 85] width 53 height 11
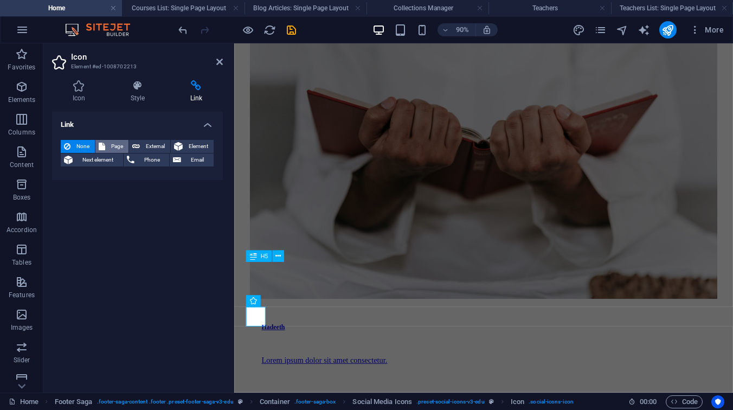
click at [107, 144] on button "Page" at bounding box center [111, 146] width 33 height 13
select select
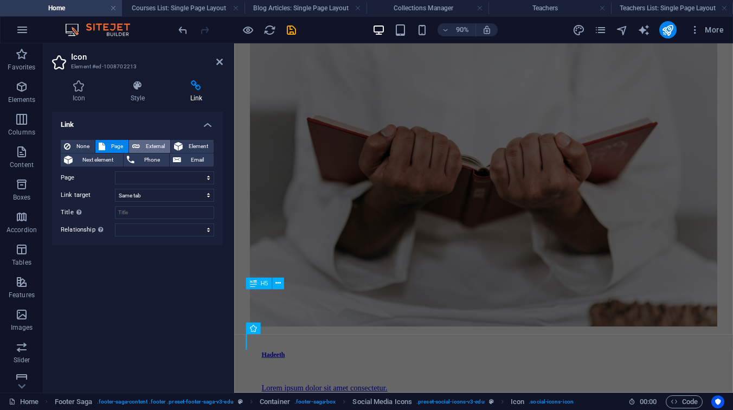
click at [146, 145] on span "External" at bounding box center [155, 146] width 24 height 13
select select "blank"
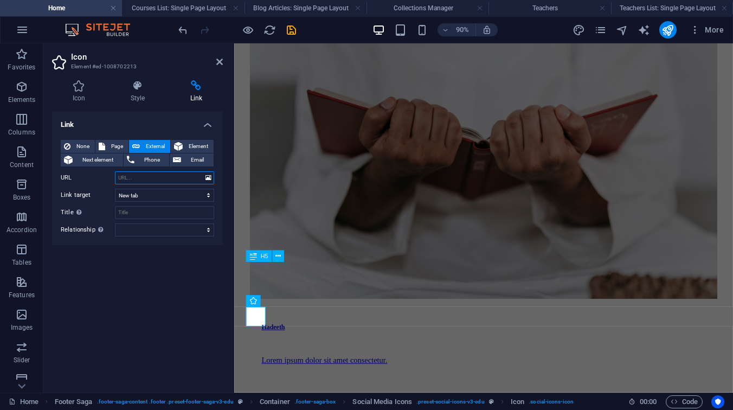
click at [169, 177] on input "URL" at bounding box center [164, 177] width 99 height 13
paste input "[URL][DOMAIN_NAME]"
type input "[URL][DOMAIN_NAME]"
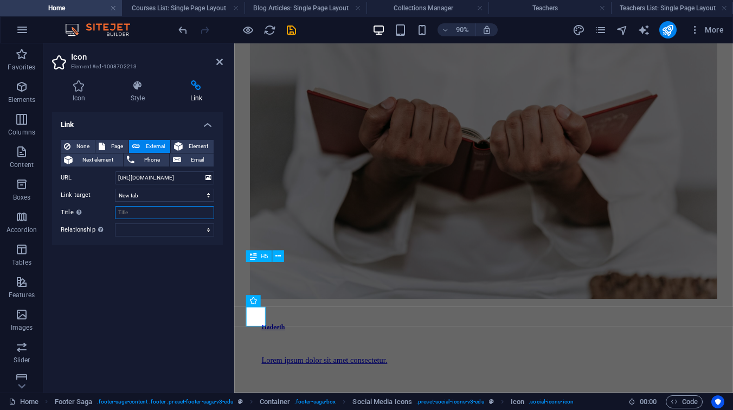
scroll to position [0, 0]
click at [157, 209] on input "Title Additional link description, should not be the same as the link text. The…" at bounding box center [164, 212] width 99 height 13
type input "I"
type input "Tarbiyah Weekend Instagram Page"
click at [146, 233] on select "alternate author bookmark external help license next nofollow noreferrer noopen…" at bounding box center [164, 229] width 99 height 13
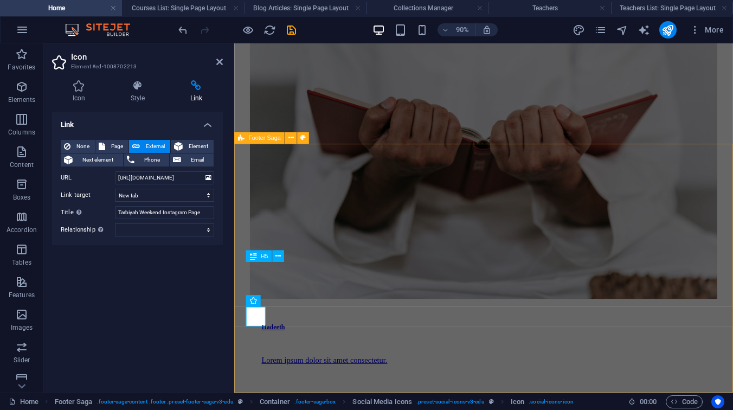
click at [413, 392] on div "Home Footer Saga . footer-saga-content .footer .preset-footer-saga-v3-edu Conta…" at bounding box center [366, 400] width 733 height 17
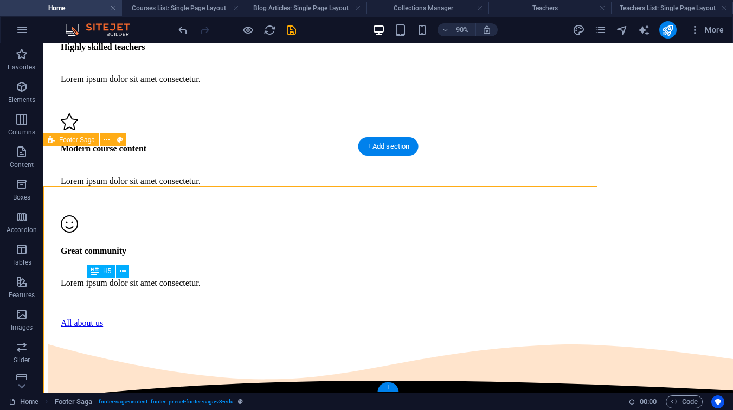
scroll to position [4418, 0]
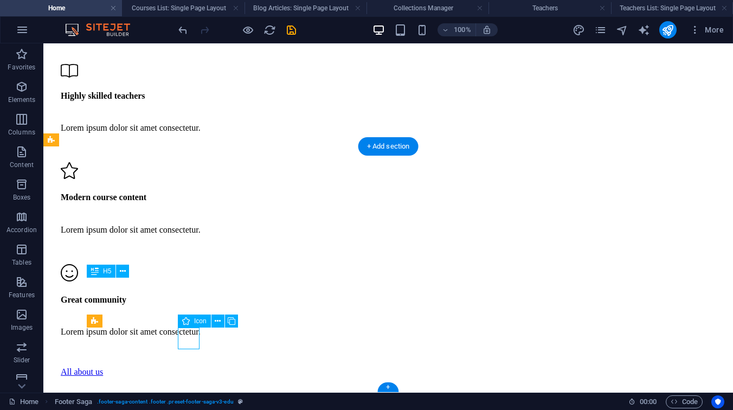
select select "xMidYMid"
select select "px"
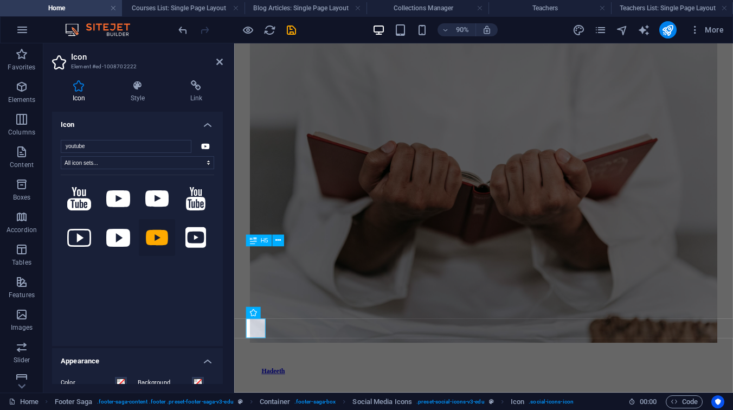
scroll to position [4467, 0]
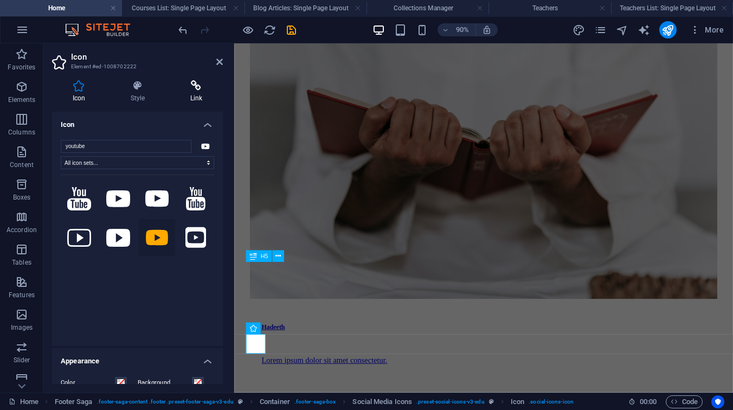
click at [185, 99] on h4 "Link" at bounding box center [196, 91] width 53 height 23
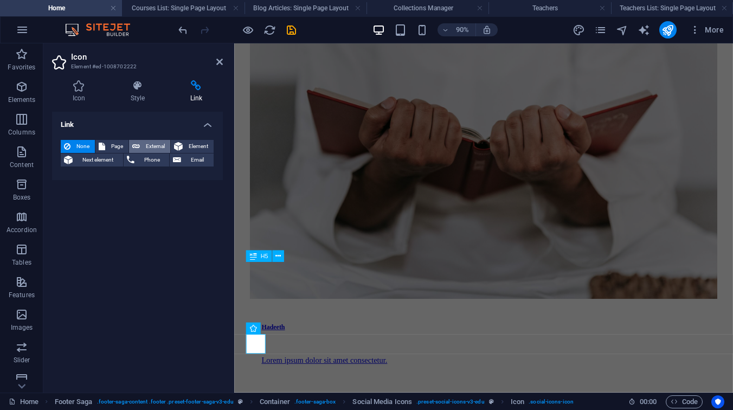
click at [150, 147] on span "External" at bounding box center [155, 146] width 24 height 13
select select "blank"
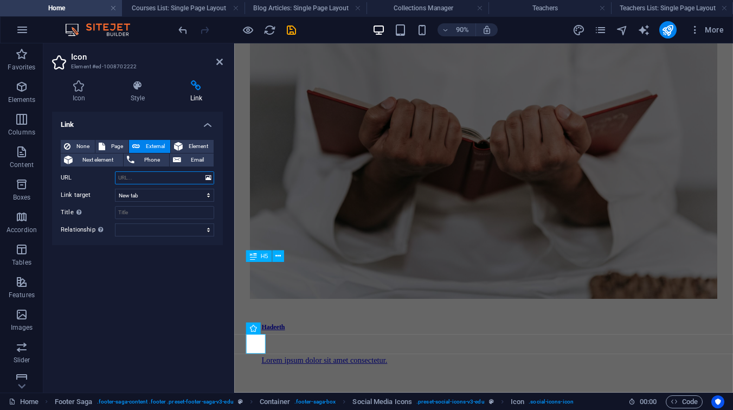
click at [130, 179] on input "URL" at bounding box center [164, 177] width 99 height 13
paste input "[URL][DOMAIN_NAME]"
type input "[URL][DOMAIN_NAME]"
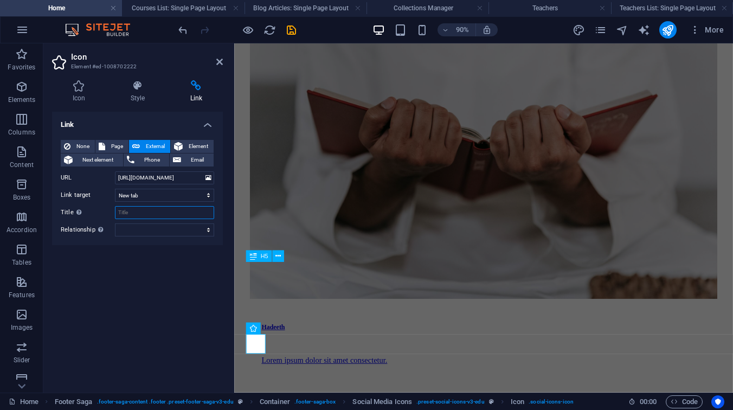
scroll to position [0, 0]
click at [147, 210] on input "Title Additional link description, should not be the same as the link text. The…" at bounding box center [164, 212] width 99 height 13
type input "Tarbiyah Weekend Youth Page"
click at [136, 309] on div "Link None Page External Element Next element Phone Email Page Home Courses Teac…" at bounding box center [137, 248] width 171 height 272
click at [218, 63] on icon at bounding box center [219, 61] width 7 height 9
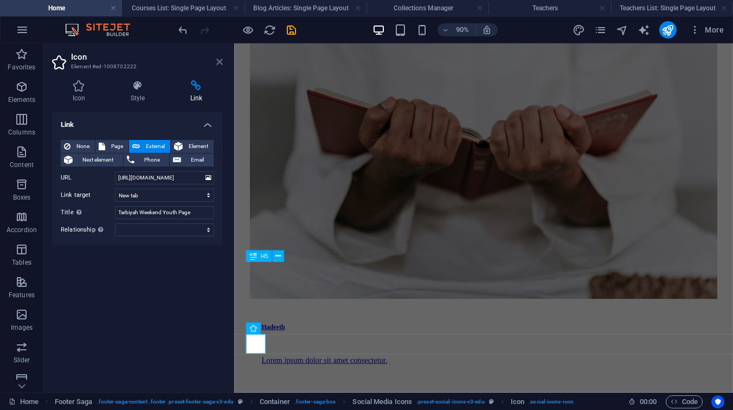
scroll to position [4418, 0]
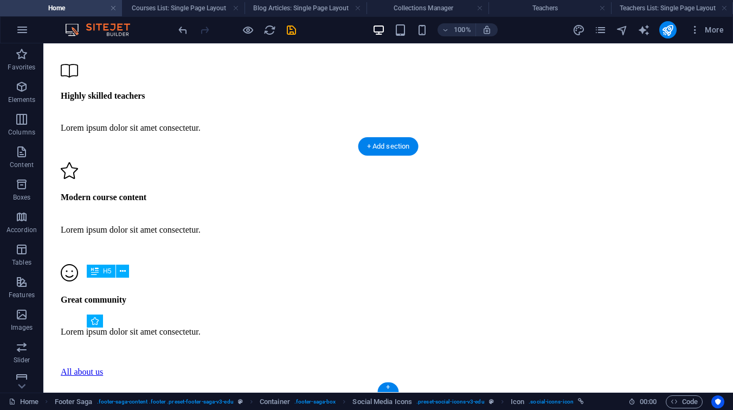
drag, startPoint x: 191, startPoint y: 338, endPoint x: 121, endPoint y: 341, distance: 69.4
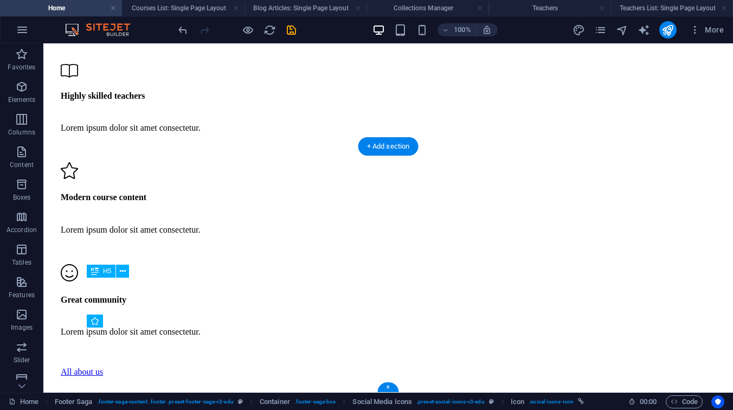
drag, startPoint x: 121, startPoint y: 338, endPoint x: 192, endPoint y: 338, distance: 71.0
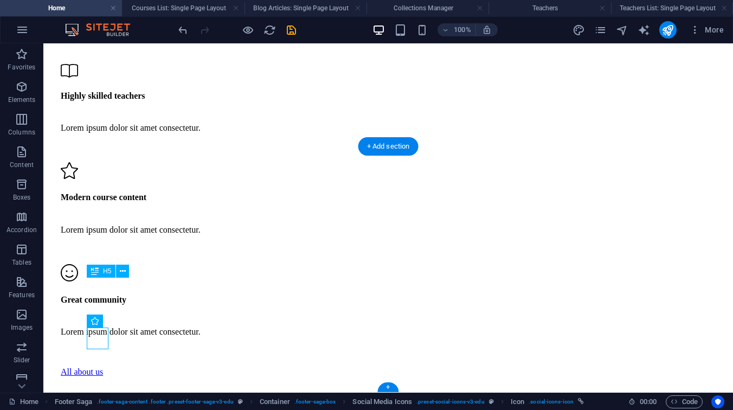
drag, startPoint x: 94, startPoint y: 338, endPoint x: 102, endPoint y: 342, distance: 8.7
drag, startPoint x: 185, startPoint y: 337, endPoint x: 120, endPoint y: 339, distance: 65.0
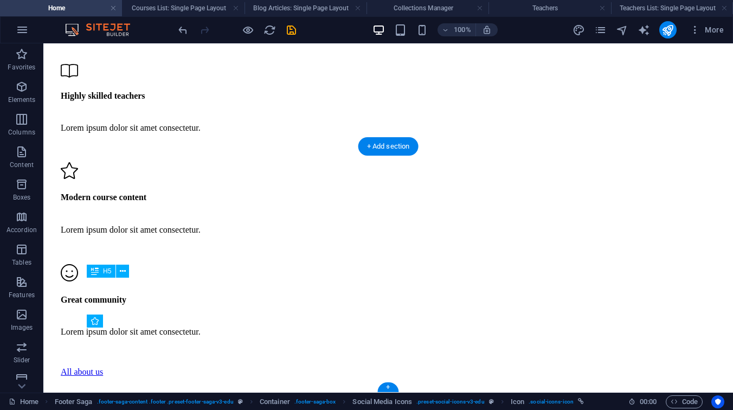
drag, startPoint x: 125, startPoint y: 338, endPoint x: 194, endPoint y: 335, distance: 68.8
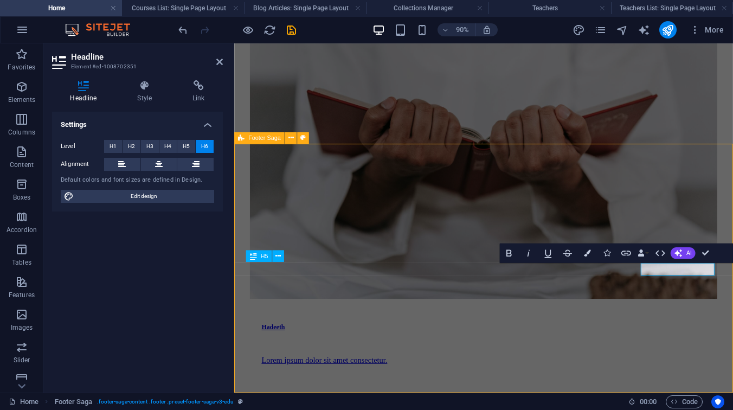
scroll to position [4409, 0]
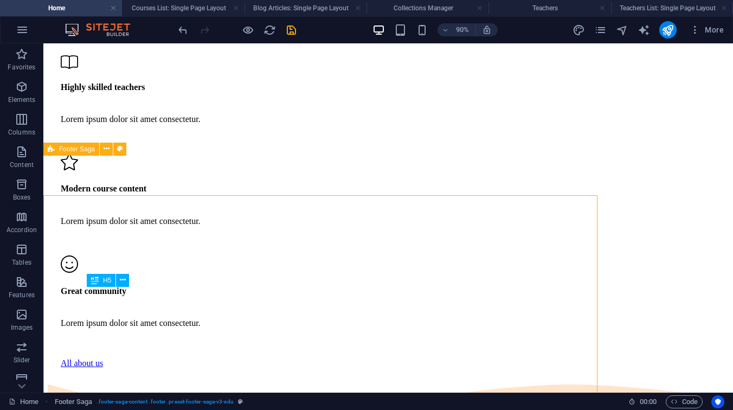
scroll to position [4409, 0]
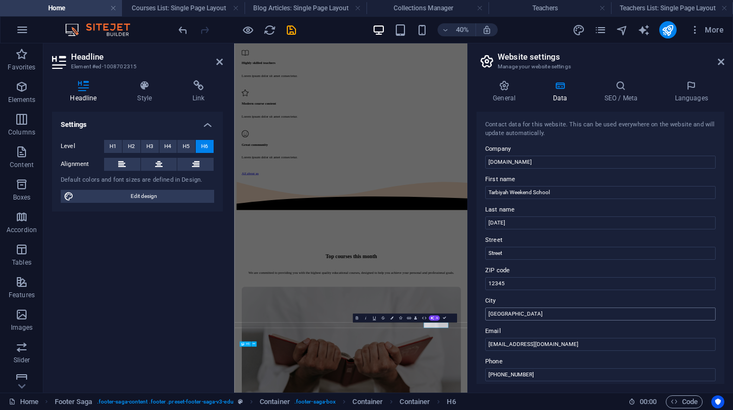
scroll to position [25, 0]
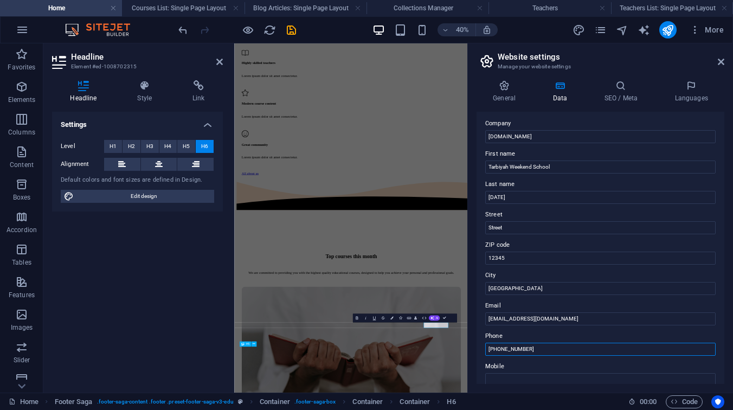
click at [532, 346] on input "[PHONE_NUMBER]" at bounding box center [600, 348] width 230 height 13
click at [525, 348] on input "+97152" at bounding box center [600, 348] width 230 height 13
type input "[PHONE_NUMBER]"
click at [621, 95] on h4 "SEO / Meta" at bounding box center [622, 91] width 70 height 23
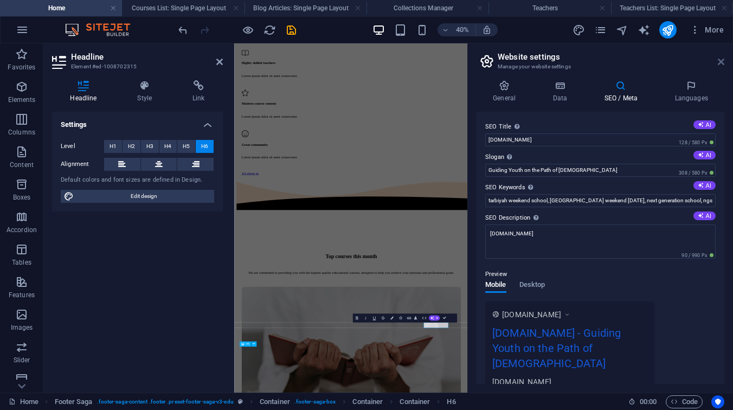
click at [720, 62] on icon at bounding box center [720, 61] width 7 height 9
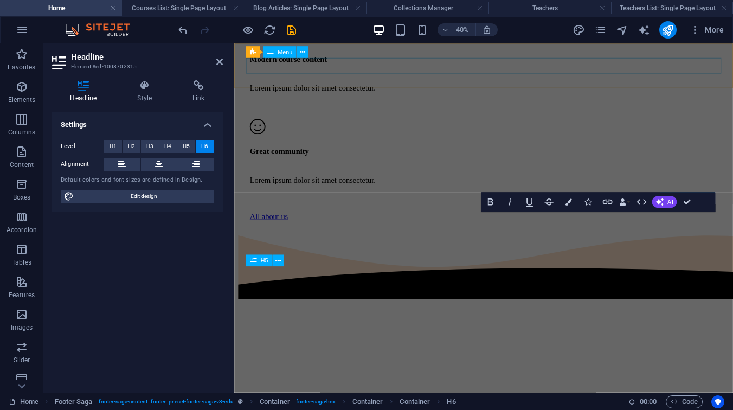
scroll to position [4461, 0]
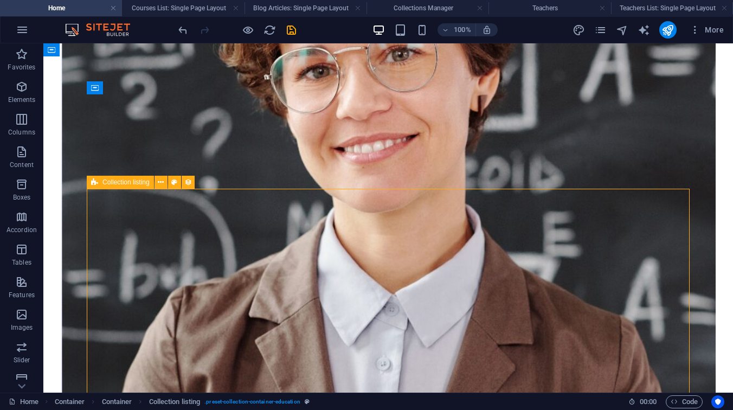
select select "createdAt_DESC"
select select "columns.not-featured-article"
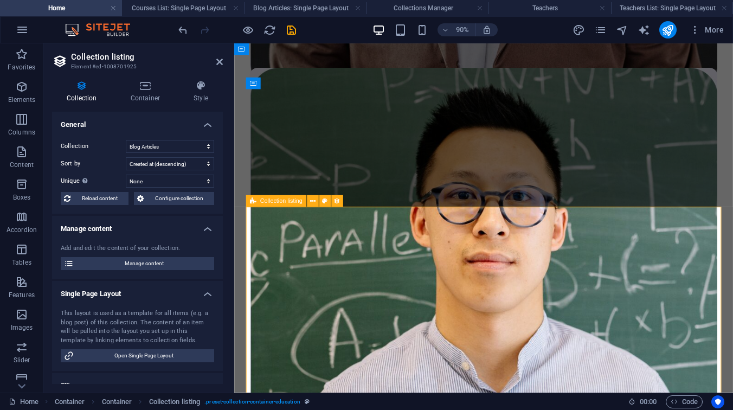
scroll to position [2367, 0]
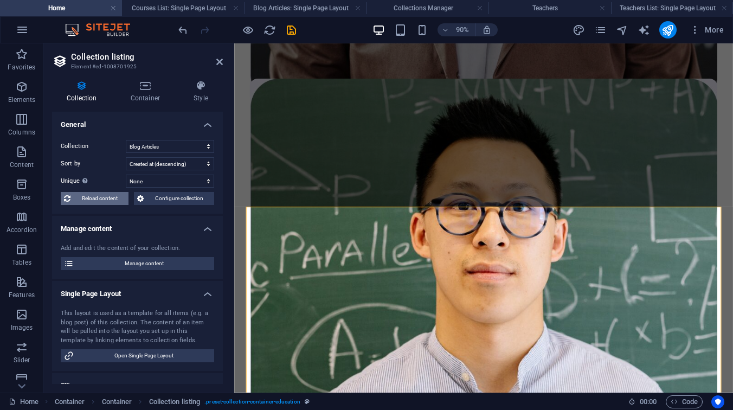
click at [95, 196] on span "Reload content" at bounding box center [99, 198] width 51 height 13
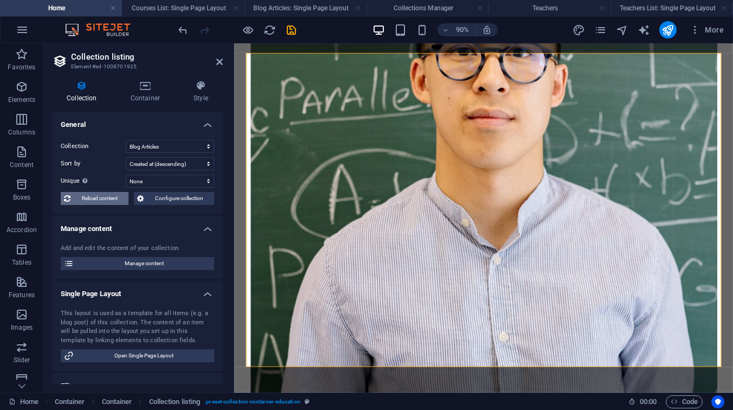
select select "createdAt_DESC"
select select "columns.not-featured-article"
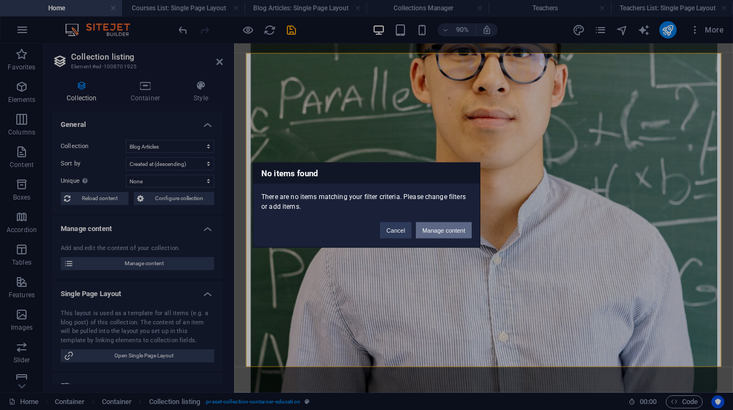
click at [447, 229] on button "Manage content" at bounding box center [444, 230] width 56 height 16
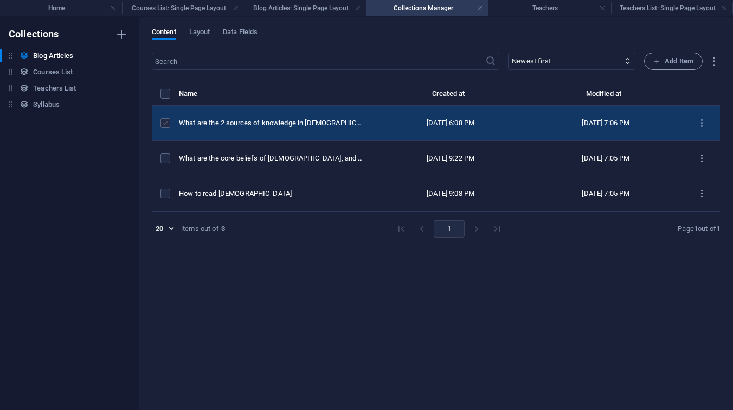
click at [163, 121] on label "items list" at bounding box center [165, 123] width 10 height 10
click at [0, 0] on input "items list" at bounding box center [0, 0] width 0 height 0
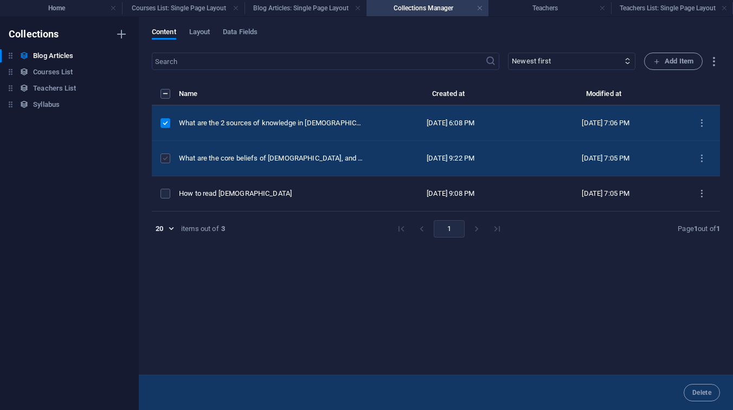
click at [163, 154] on label "items list" at bounding box center [165, 158] width 10 height 10
click at [0, 0] on input "items list" at bounding box center [0, 0] width 0 height 0
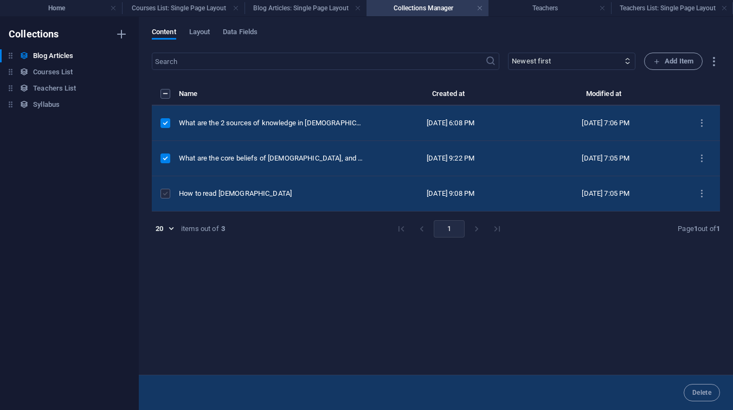
click at [166, 192] on label "items list" at bounding box center [165, 194] width 10 height 10
click at [0, 0] on input "items list" at bounding box center [0, 0] width 0 height 0
click at [304, 248] on div "Name Created at Modified at What are the 2 sources of knowledge in [DEMOGRAPHIC…" at bounding box center [436, 225] width 568 height 276
click at [163, 121] on label "items list" at bounding box center [165, 123] width 10 height 10
click at [0, 0] on input "items list" at bounding box center [0, 0] width 0 height 0
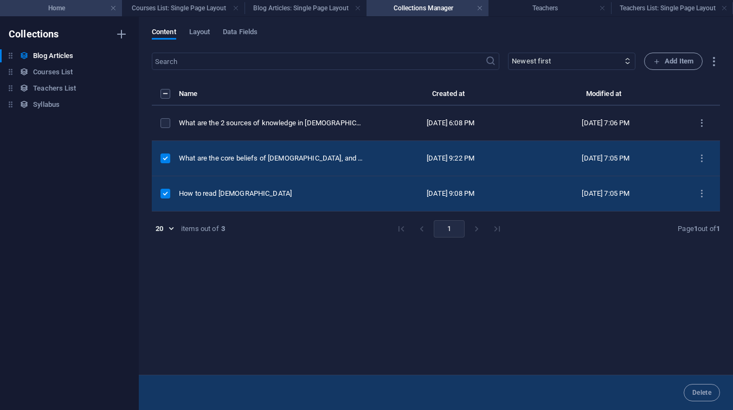
click at [64, 7] on h4 "Home" at bounding box center [61, 8] width 122 height 12
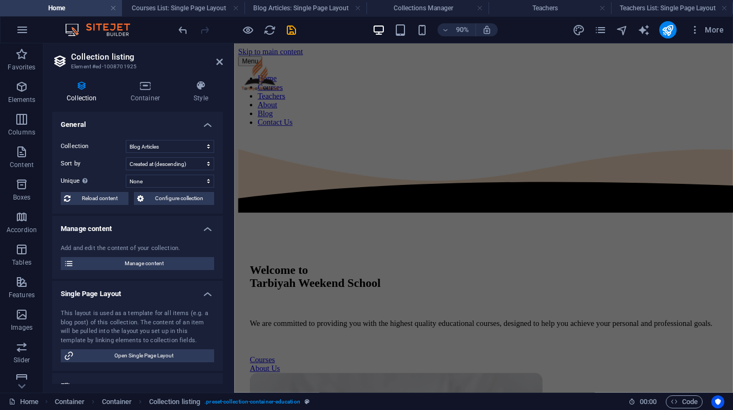
scroll to position [2538, 0]
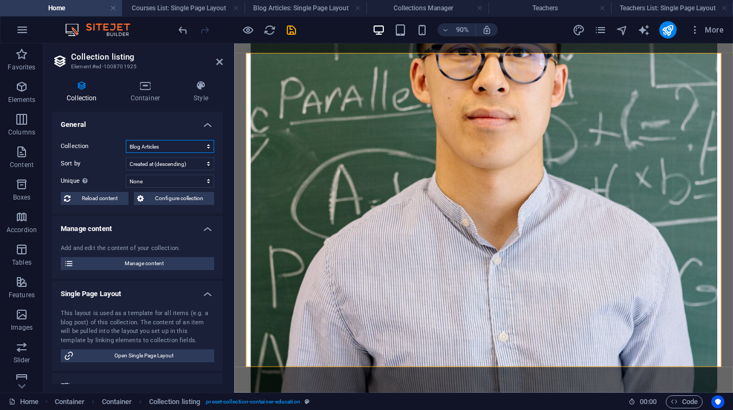
click at [184, 149] on select "Blog Articles Courses List Syllabus Teachers List" at bounding box center [170, 146] width 88 height 13
click at [126, 140] on select "Blog Articles Courses List Syllabus Teachers List" at bounding box center [170, 146] width 88 height 13
click at [159, 224] on h4 "Manage content" at bounding box center [137, 226] width 171 height 20
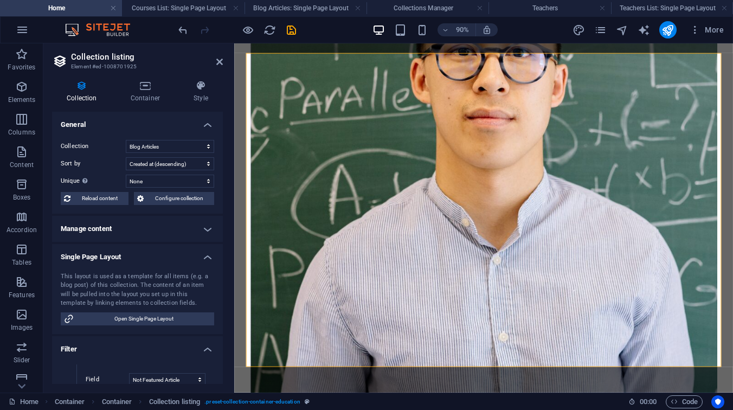
click at [150, 229] on h4 "Manage content" at bounding box center [137, 229] width 171 height 26
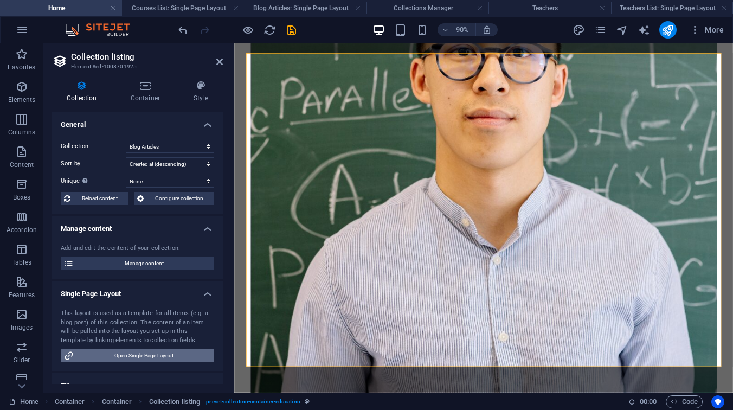
click at [146, 353] on span "Open Single Page Layout" at bounding box center [144, 355] width 134 height 13
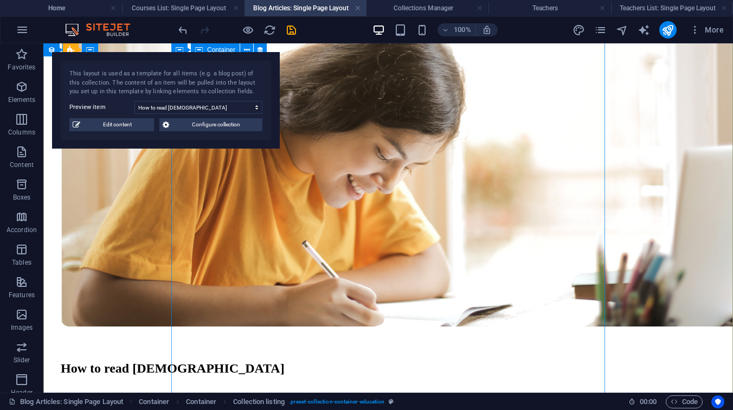
scroll to position [0, 0]
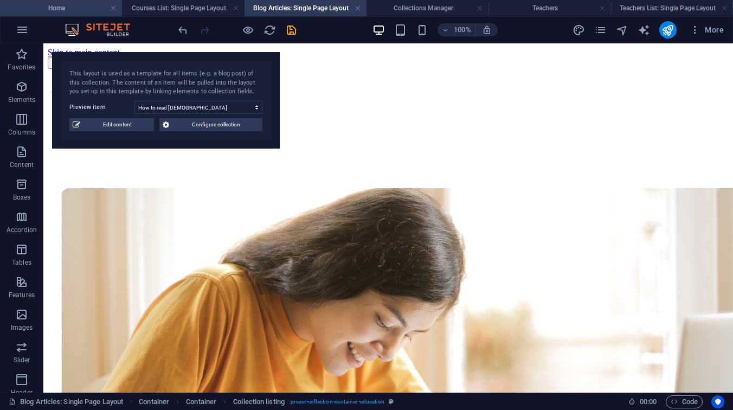
click at [81, 11] on h4 "Home" at bounding box center [61, 8] width 122 height 12
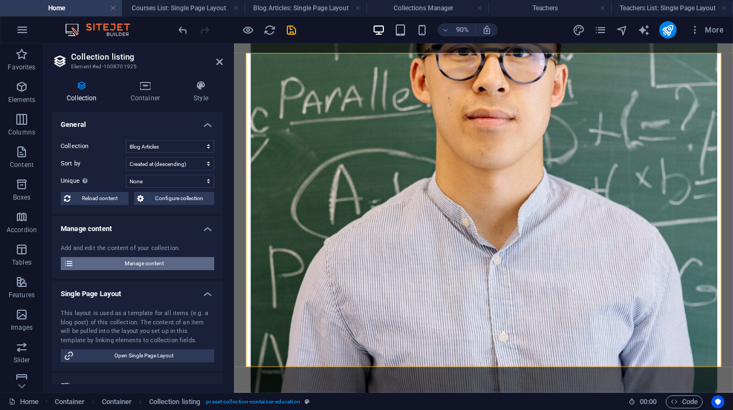
click at [131, 265] on span "Manage content" at bounding box center [144, 263] width 134 height 13
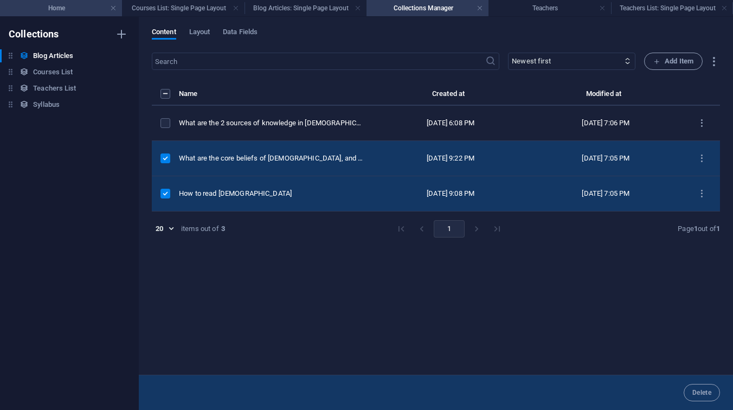
click at [65, 6] on h4 "Home" at bounding box center [61, 8] width 122 height 12
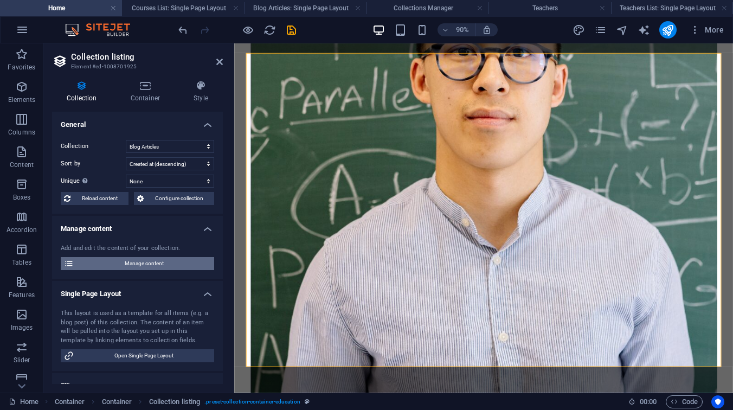
click at [145, 263] on span "Manage content" at bounding box center [144, 263] width 134 height 13
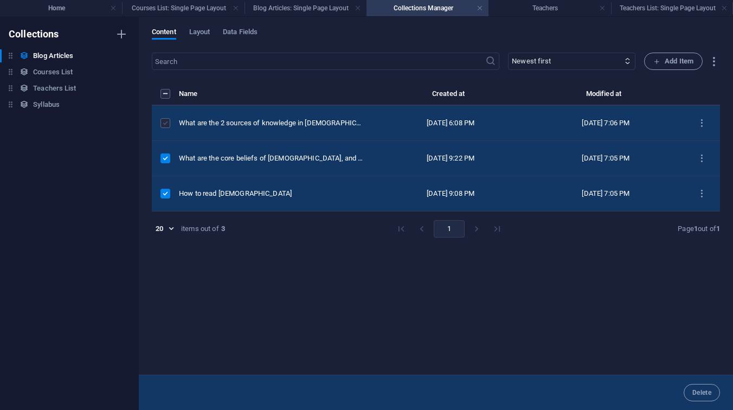
click at [163, 119] on label "items list" at bounding box center [165, 123] width 10 height 10
click at [0, 0] on input "items list" at bounding box center [0, 0] width 0 height 0
click at [166, 191] on label "items list" at bounding box center [165, 194] width 10 height 10
click at [0, 0] on input "items list" at bounding box center [0, 0] width 0 height 0
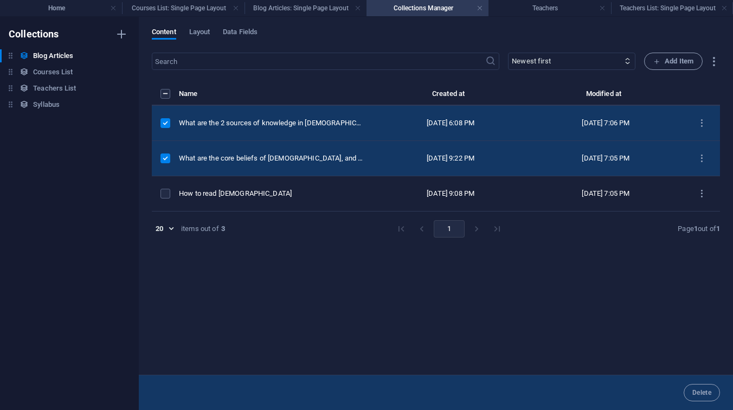
click at [167, 153] on label "items list" at bounding box center [165, 158] width 10 height 10
click at [0, 0] on input "items list" at bounding box center [0, 0] width 0 height 0
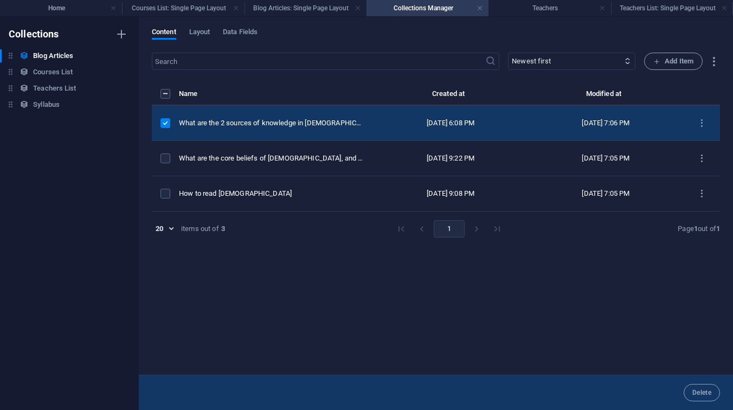
click at [165, 114] on td "items list" at bounding box center [165, 123] width 27 height 35
click at [162, 124] on label "items list" at bounding box center [165, 123] width 10 height 10
click at [0, 0] on input "items list" at bounding box center [0, 0] width 0 height 0
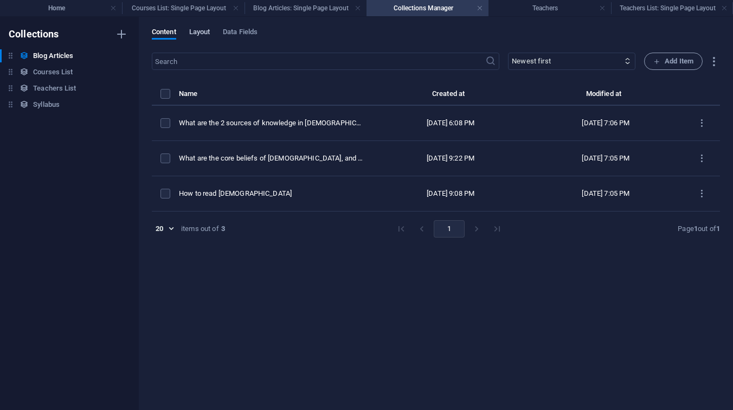
click at [198, 29] on span "Layout" at bounding box center [199, 32] width 21 height 15
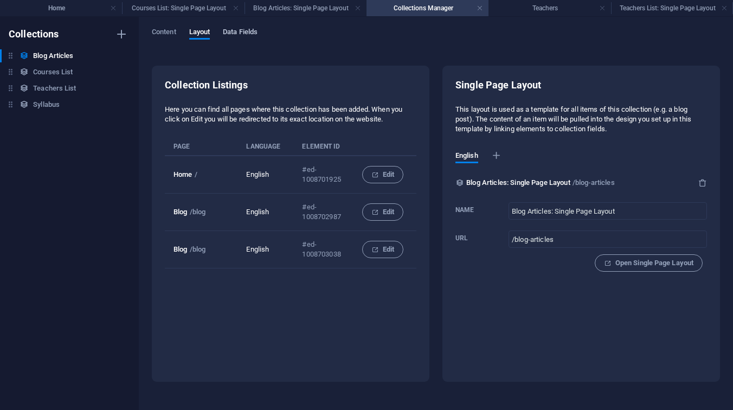
click at [229, 34] on span "Data Fields" at bounding box center [240, 32] width 35 height 15
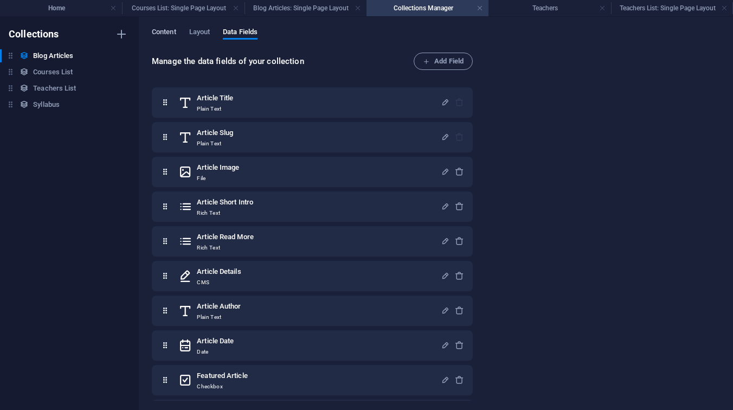
click at [165, 31] on span "Content" at bounding box center [164, 32] width 24 height 15
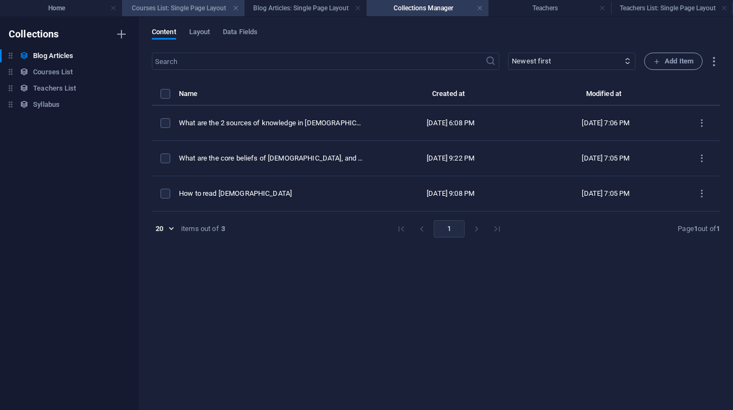
click at [159, 9] on h4 "Courses List: Single Page Layout" at bounding box center [183, 8] width 122 height 12
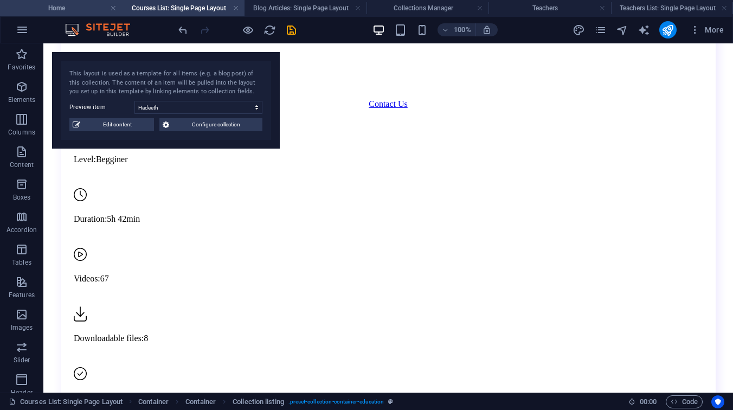
click at [62, 5] on h4 "Home" at bounding box center [61, 8] width 122 height 12
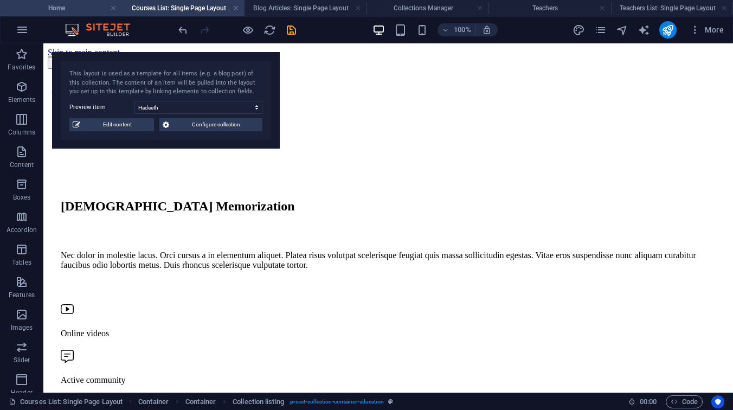
scroll to position [2538, 0]
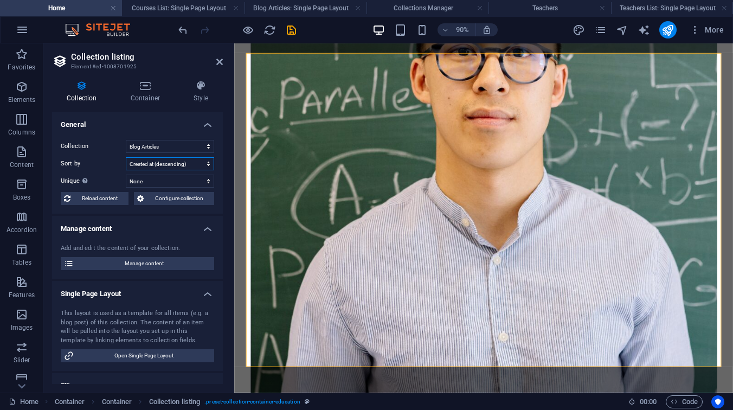
click at [197, 165] on select "Created at (ascending) Created at (descending) Updated at (ascending) Updated a…" at bounding box center [170, 163] width 88 height 13
select select "rand()_ASC"
click at [126, 157] on select "Created at (ascending) Created at (descending) Updated at (ascending) Updated a…" at bounding box center [170, 163] width 88 height 13
select select "columns.not-featured-article"
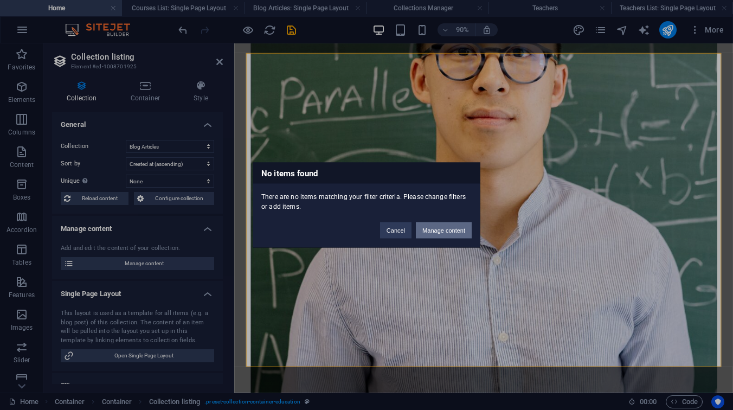
click at [439, 227] on button "Manage content" at bounding box center [444, 230] width 56 height 16
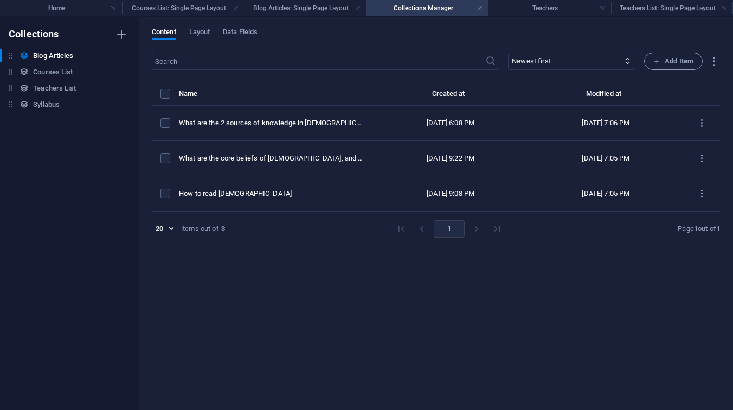
scroll to position [0, 0]
click at [80, 2] on li "Home" at bounding box center [61, 8] width 122 height 16
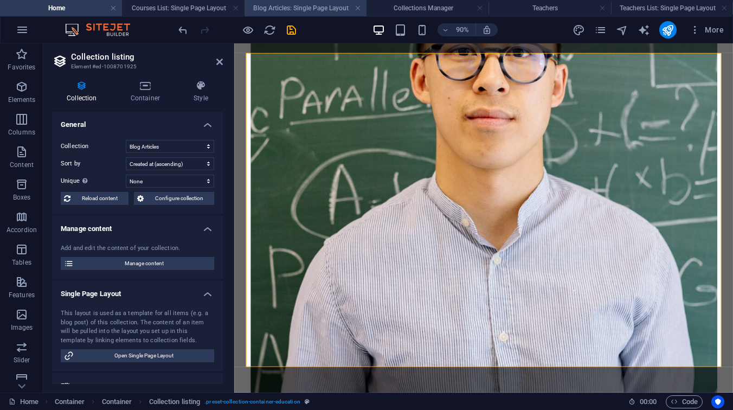
click at [273, 10] on h4 "Blog Articles: Single Page Layout" at bounding box center [305, 8] width 122 height 12
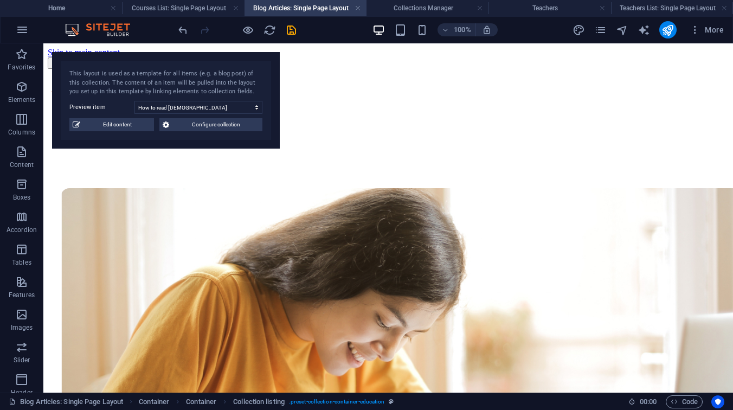
scroll to position [0, 0]
click at [193, 104] on select "What are the 2 sources of knowledge in [DEMOGRAPHIC_DATA] (Copy) What are the c…" at bounding box center [198, 107] width 128 height 13
click at [145, 127] on span "Edit content" at bounding box center [116, 124] width 67 height 13
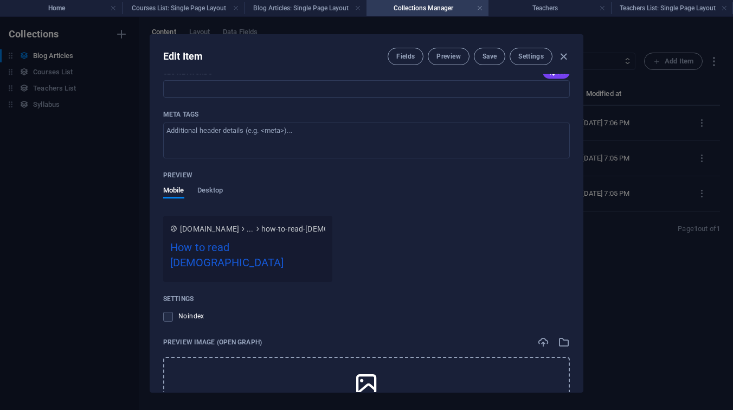
scroll to position [1021, 0]
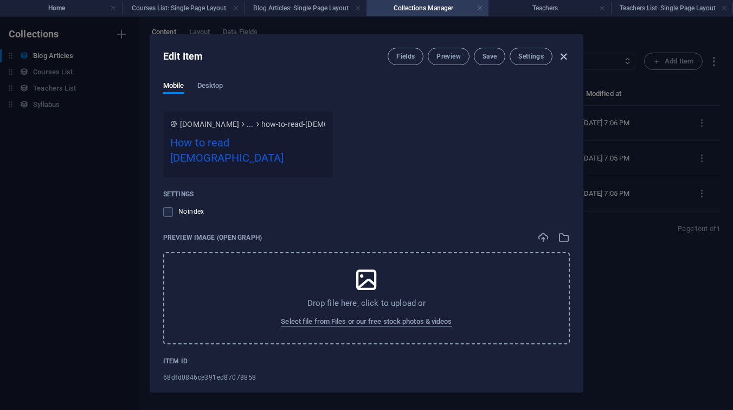
click at [563, 59] on icon "button" at bounding box center [563, 56] width 12 height 12
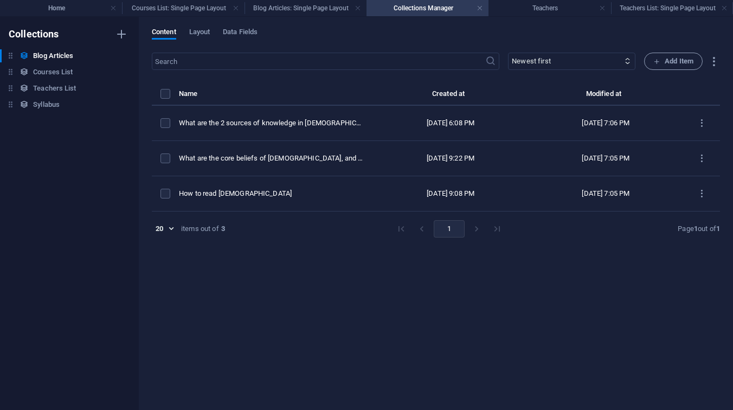
type input "[DATE]"
checkbox input "false"
type input "how-to-read-[DEMOGRAPHIC_DATA]"
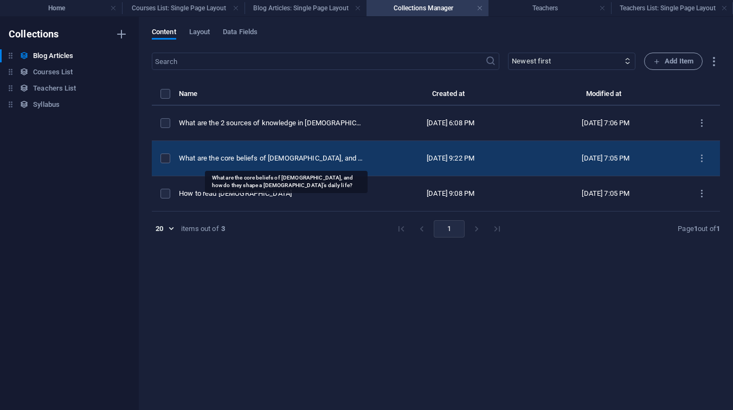
click at [248, 156] on div "What are the core beliefs of [DEMOGRAPHIC_DATA], and how do they shape a [DEMOG…" at bounding box center [271, 158] width 185 height 10
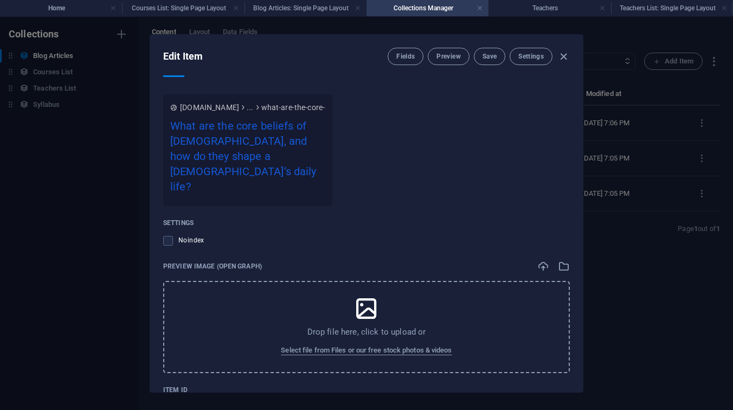
scroll to position [1057, 0]
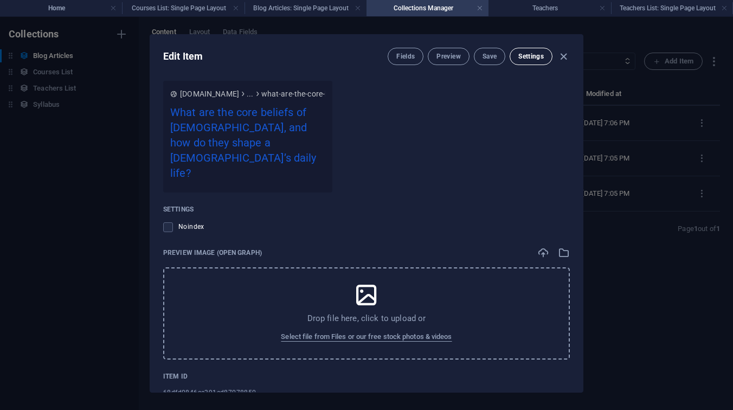
click at [536, 57] on span "Settings" at bounding box center [530, 56] width 25 height 9
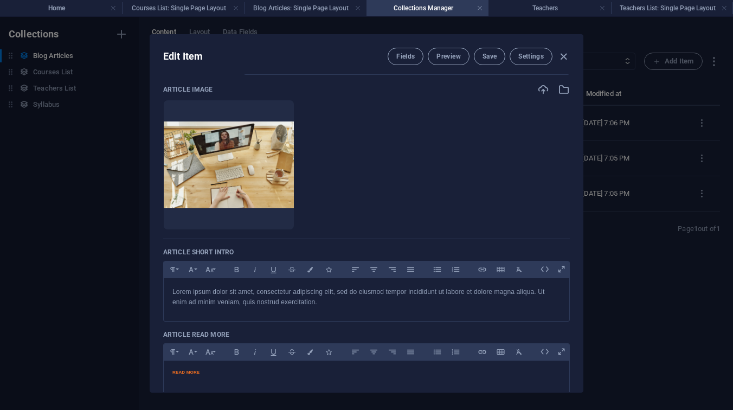
scroll to position [0, 0]
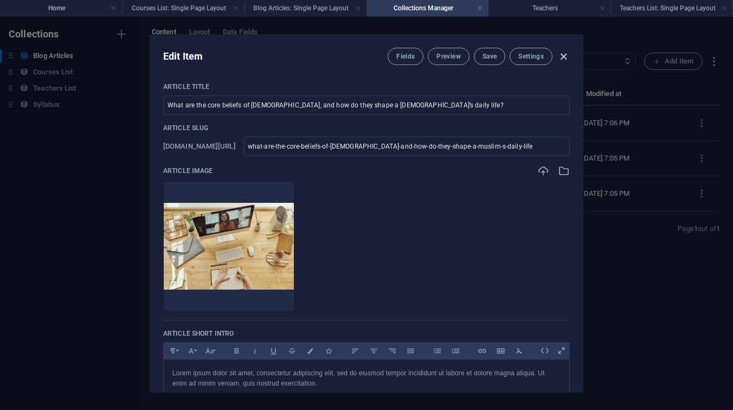
click at [564, 57] on icon "button" at bounding box center [563, 56] width 12 height 12
type input "[DATE]"
checkbox input "false"
type input "what-are-the-core-beliefs-of-[DEMOGRAPHIC_DATA]-and-how-do-they-shape-a-muslim-…"
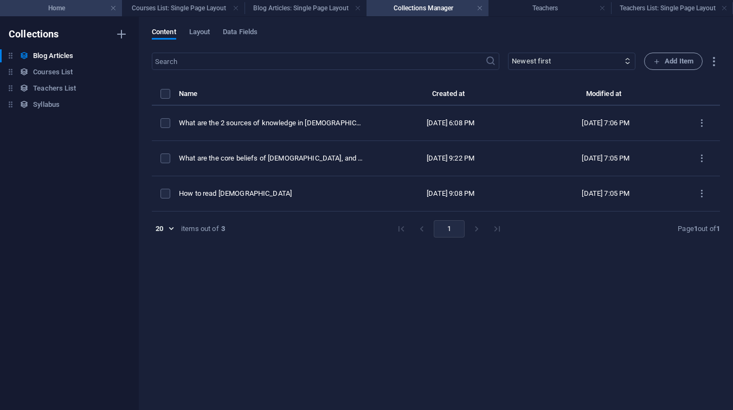
click at [66, 3] on h4 "Home" at bounding box center [61, 8] width 122 height 12
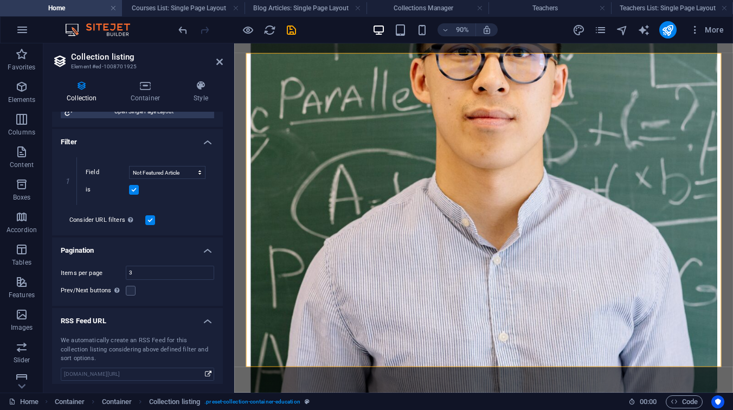
scroll to position [243, 0]
click at [170, 171] on select "Created at Updated at Article Title Article Slug Article Author Article Date Fe…" at bounding box center [167, 173] width 76 height 13
select select "columns.featured-article"
click at [129, 167] on select "Created at Updated at Article Title Article Slug Article Author Article Date Fe…" at bounding box center [167, 173] width 76 height 13
select select "columns.featured-article"
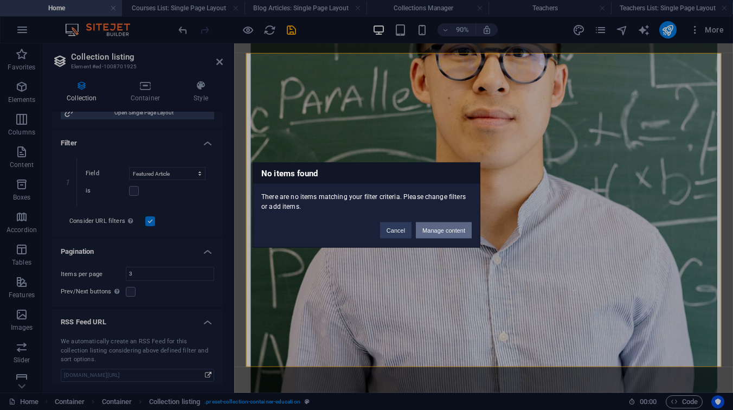
click at [455, 228] on button "Manage content" at bounding box center [444, 230] width 56 height 16
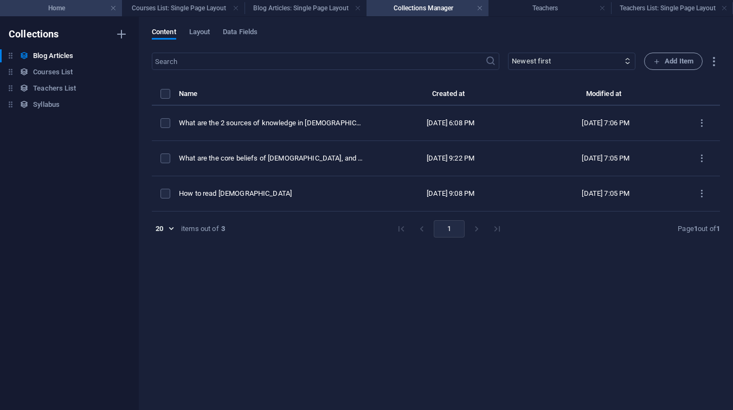
click at [55, 4] on h4 "Home" at bounding box center [61, 8] width 122 height 12
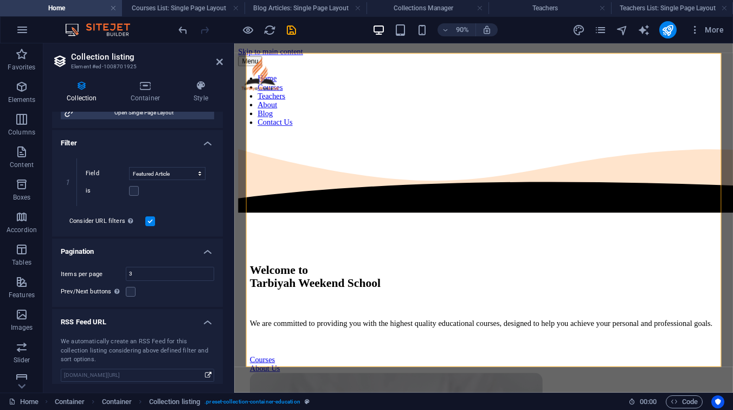
scroll to position [2538, 0]
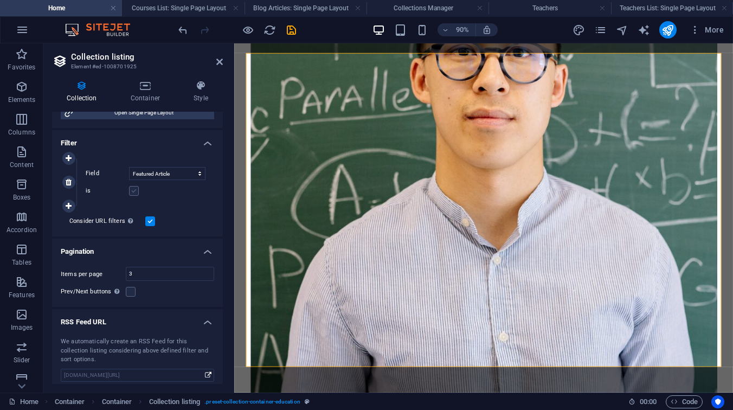
click at [132, 191] on label at bounding box center [134, 191] width 10 height 10
click at [0, 0] on input "is" at bounding box center [0, 0] width 0 height 0
select select "columns.featured-article"
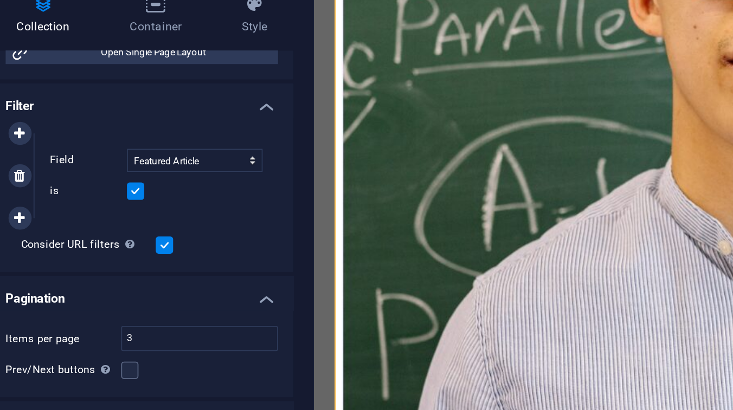
click at [131, 191] on label at bounding box center [134, 191] width 10 height 10
click at [0, 0] on input "is" at bounding box center [0, 0] width 0 height 0
select select "columns.featured-article"
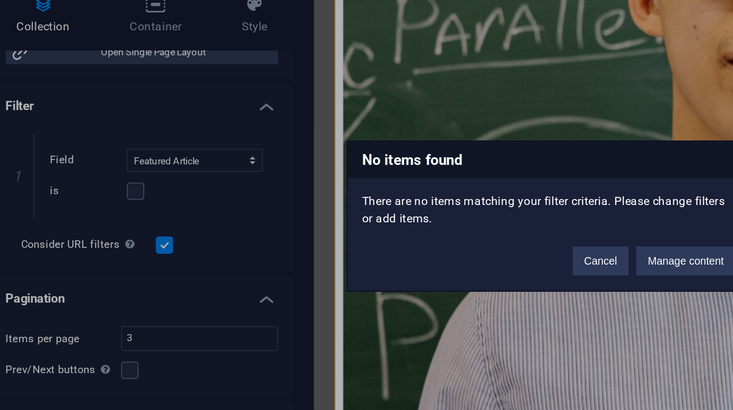
click at [131, 191] on div "No items found There are no items matching your filter criteria. Please change …" at bounding box center [366, 205] width 733 height 410
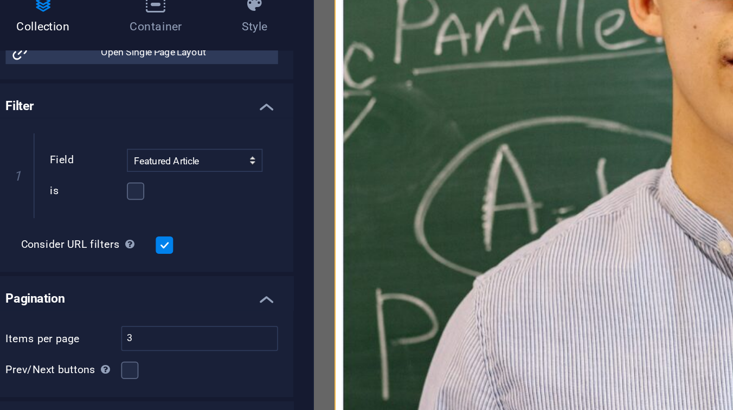
click at [131, 191] on label at bounding box center [134, 191] width 10 height 10
click at [0, 0] on input "is" at bounding box center [0, 0] width 0 height 0
select select "columns.featured-article"
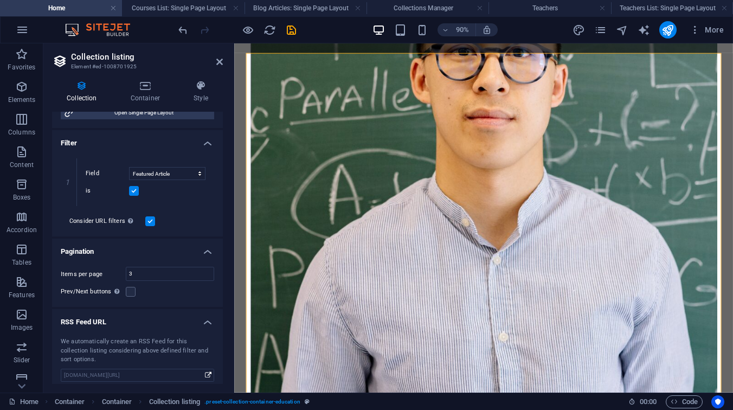
scroll to position [249, 0]
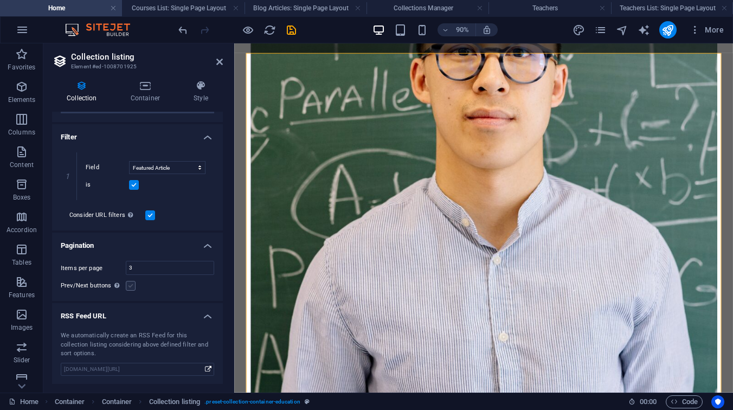
click at [132, 286] on label at bounding box center [131, 286] width 10 height 10
click at [0, 0] on input "Prev/Next buttons Even if checked the pagination will not be displayed when the…" at bounding box center [0, 0] width 0 height 0
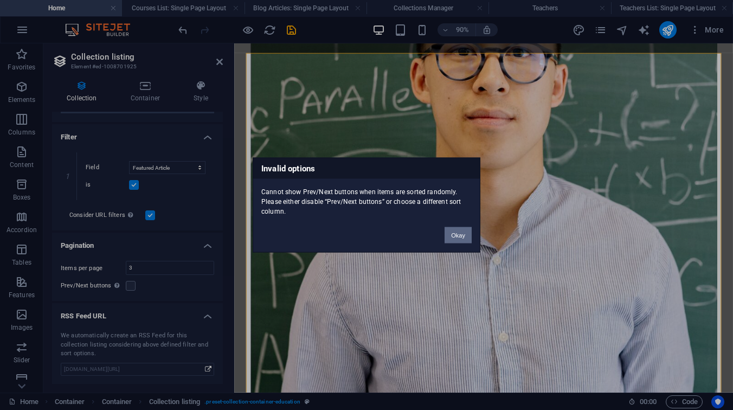
click at [454, 236] on button "Okay" at bounding box center [457, 235] width 27 height 16
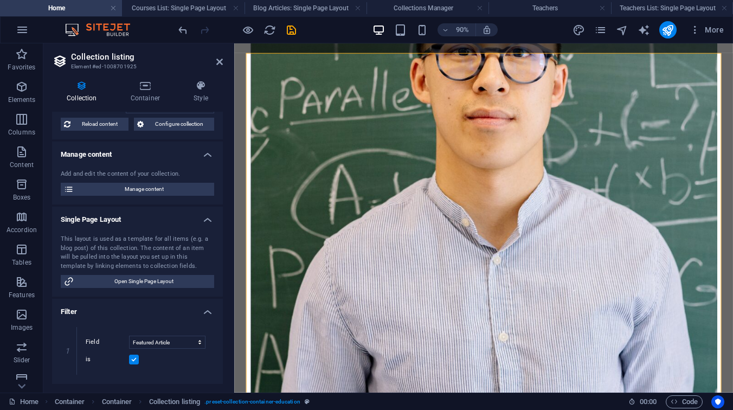
scroll to position [0, 0]
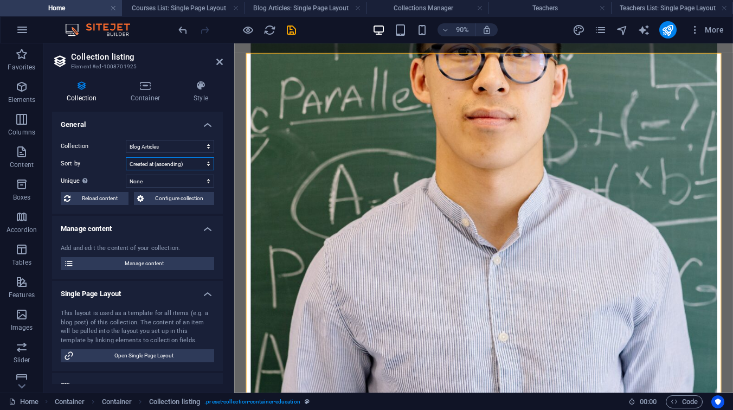
click at [178, 167] on select "Created at (ascending) Created at (descending) Updated at (ascending) Updated a…" at bounding box center [170, 163] width 88 height 13
select select "createdAt_ASC"
click at [126, 157] on select "Created at (ascending) Created at (descending) Updated at (ascending) Updated a…" at bounding box center [170, 163] width 88 height 13
select select "columns.featured-article"
click at [172, 162] on select "Created at (ascending) Created at (descending) Updated at (ascending) Updated a…" at bounding box center [170, 163] width 88 height 13
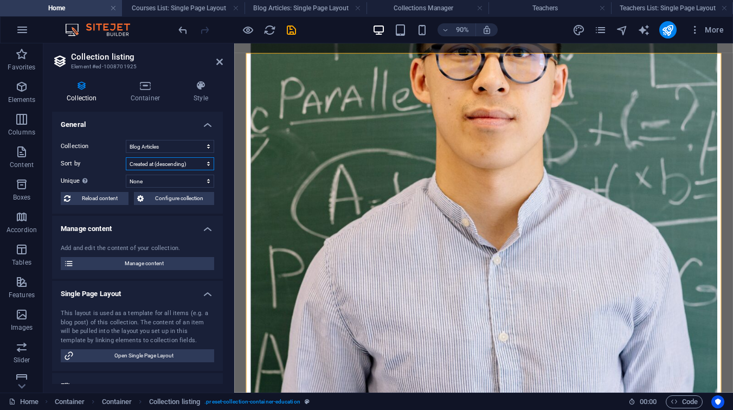
click at [126, 157] on select "Created at (ascending) Created at (descending) Updated at (ascending) Updated a…" at bounding box center [170, 163] width 88 height 13
select select "createdAt_DESC"
select select "columns.featured-article"
click at [167, 164] on select "Created at (ascending) Created at (descending) Updated at (ascending) Updated a…" at bounding box center [170, 163] width 88 height 13
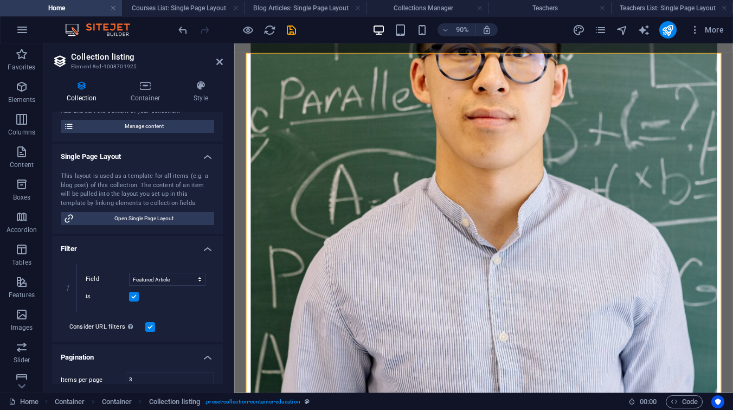
scroll to position [249, 0]
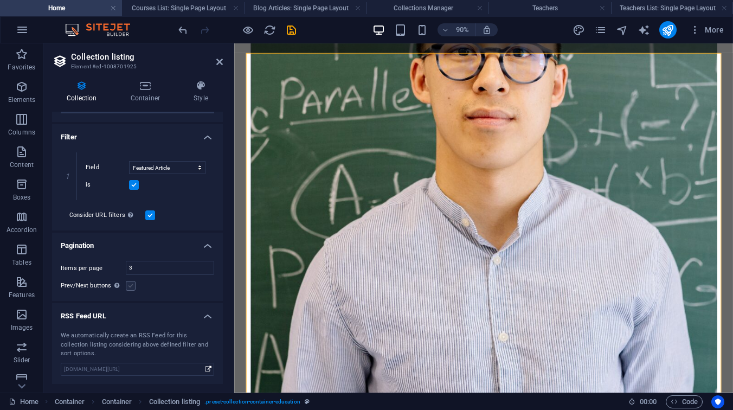
click at [126, 286] on label at bounding box center [131, 286] width 10 height 10
click at [0, 0] on input "Prev/Next buttons Even if checked the pagination will not be displayed when the…" at bounding box center [0, 0] width 0 height 0
select select "createdAt_DESC"
select select "columns.featured-article"
click at [221, 63] on icon at bounding box center [219, 61] width 7 height 9
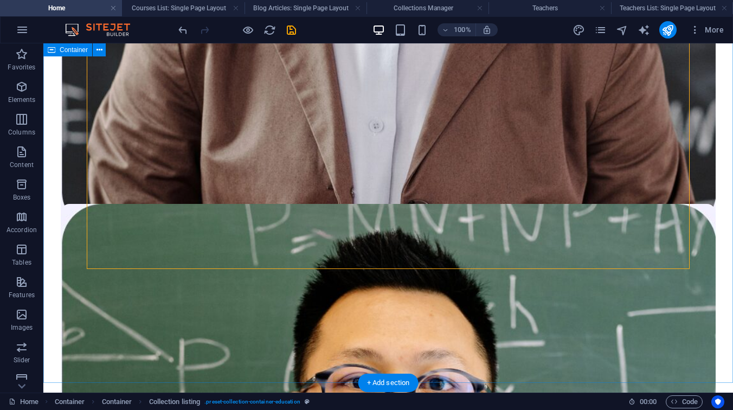
scroll to position [2715, 0]
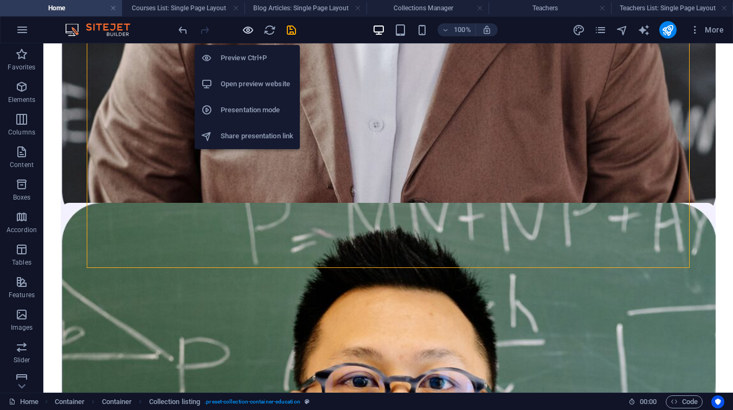
click at [246, 33] on icon "button" at bounding box center [248, 30] width 12 height 12
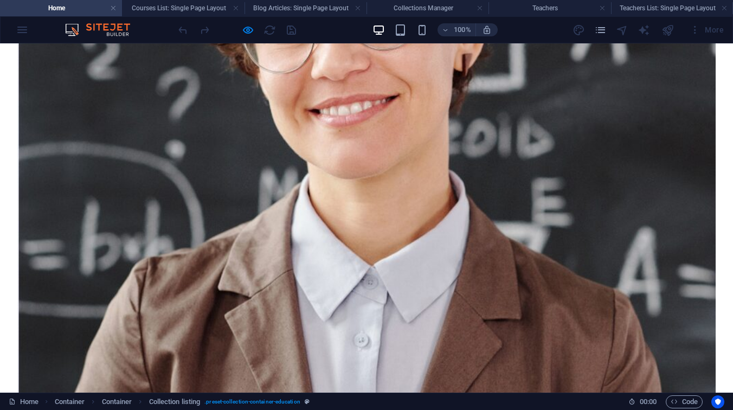
scroll to position [2529, 0]
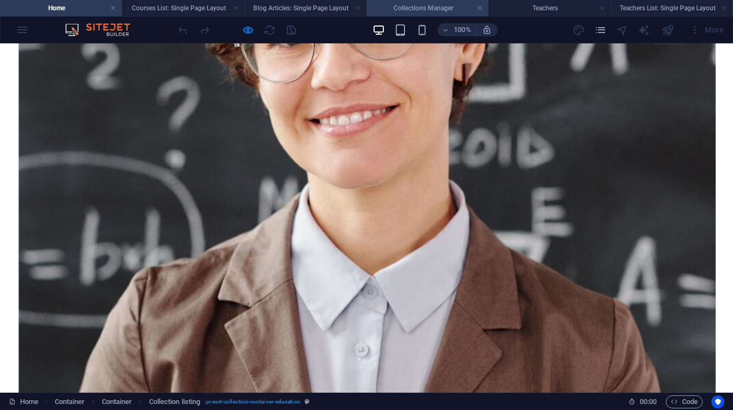
click at [424, 10] on h4 "Collections Manager" at bounding box center [427, 8] width 122 height 12
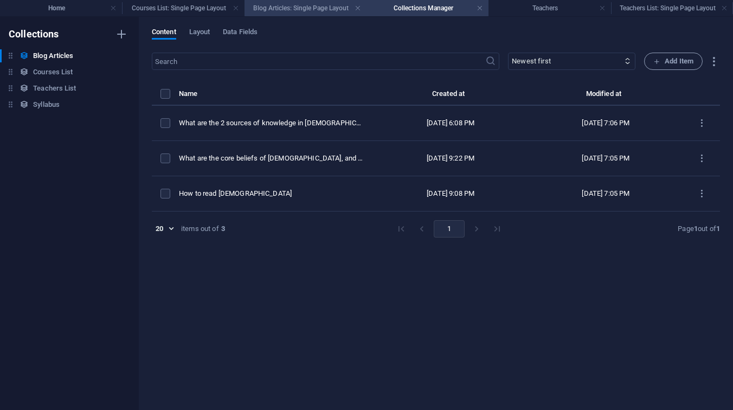
click at [318, 10] on h4 "Blog Articles: Single Page Layout" at bounding box center [305, 8] width 122 height 12
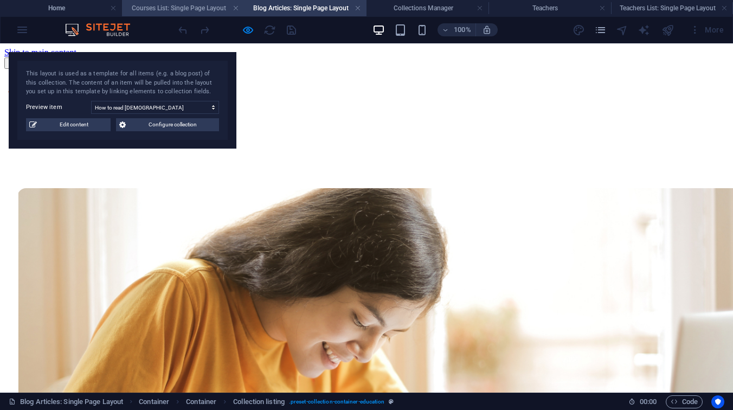
click at [180, 9] on h4 "Courses List: Single Page Layout" at bounding box center [183, 8] width 122 height 12
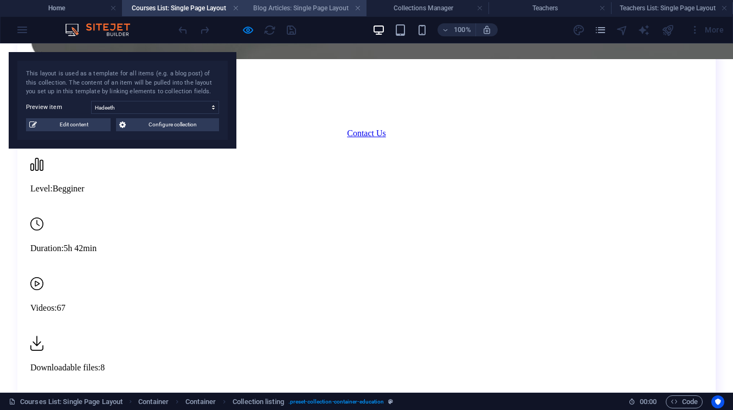
click at [264, 13] on h4 "Blog Articles: Single Page Layout" at bounding box center [305, 8] width 122 height 12
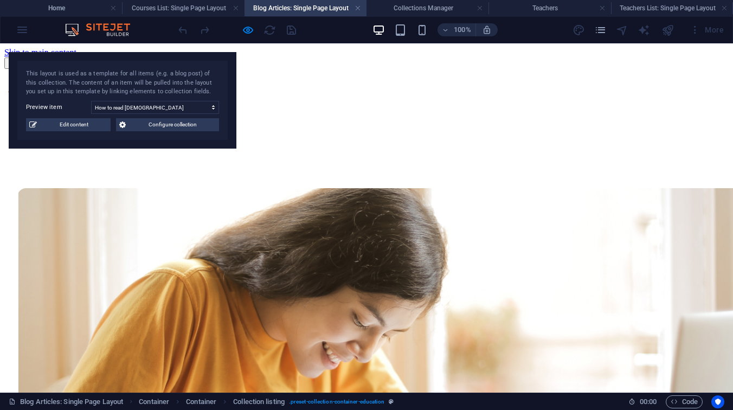
scroll to position [0, 0]
click at [144, 120] on span "Configure collection" at bounding box center [172, 124] width 87 height 13
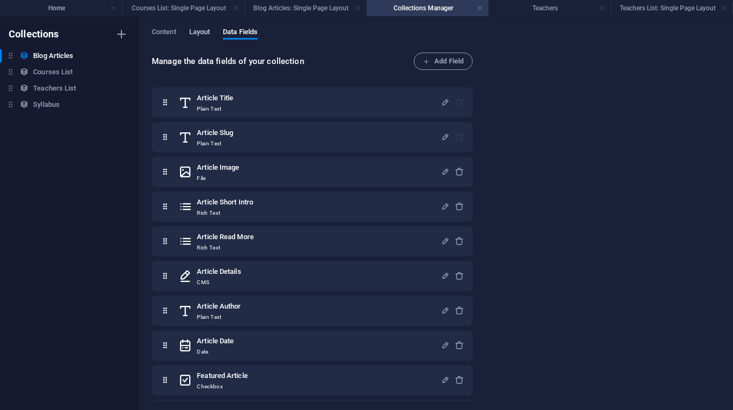
click at [206, 30] on span "Layout" at bounding box center [199, 32] width 21 height 15
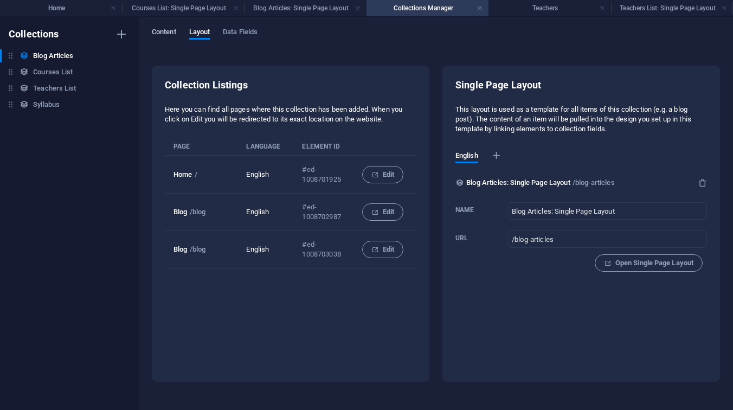
click at [169, 33] on span "Content" at bounding box center [164, 32] width 24 height 15
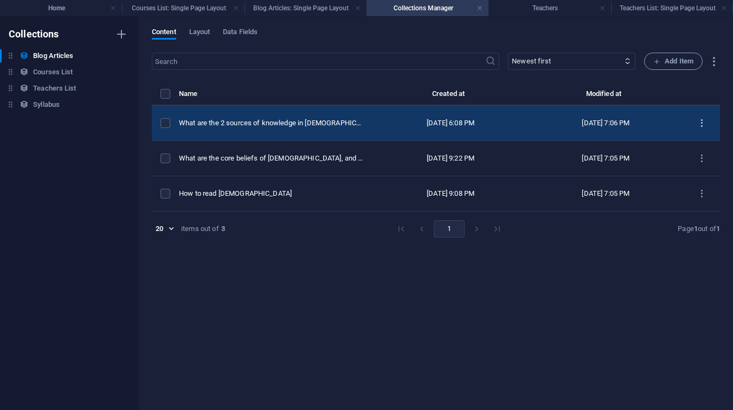
click at [703, 128] on button "items list" at bounding box center [701, 122] width 19 height 17
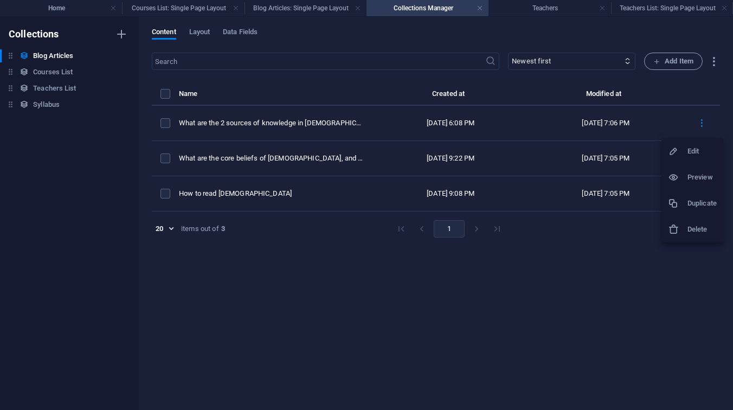
click at [683, 203] on div at bounding box center [678, 203] width 20 height 11
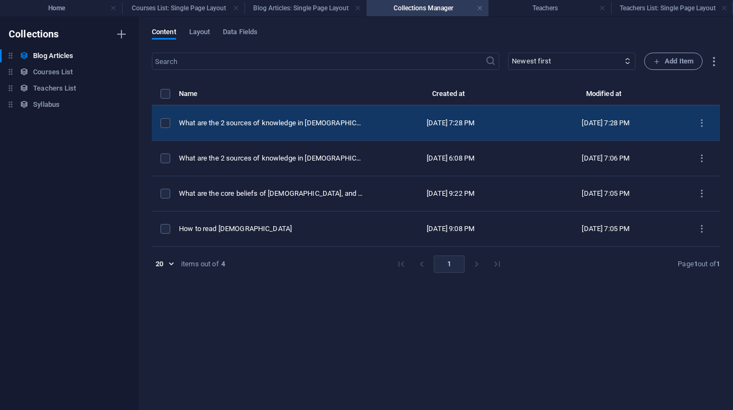
click at [284, 134] on td "What are the 2 sources of knowledge in [DEMOGRAPHIC_DATA] (Copy) (Copy)" at bounding box center [276, 123] width 194 height 35
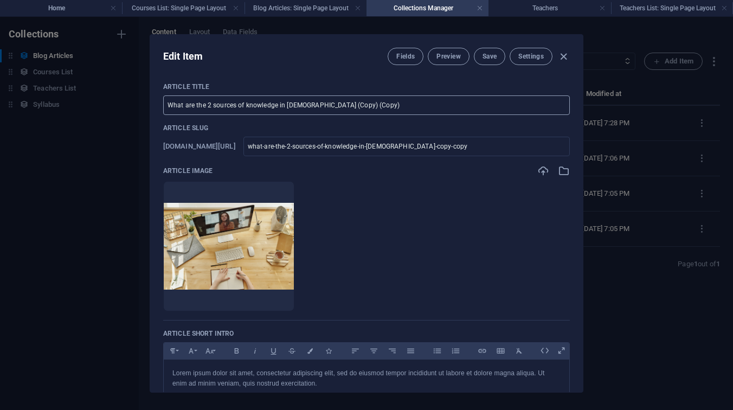
click at [293, 108] on input "What are the 2 sources of knowledge in [DEMOGRAPHIC_DATA] (Copy) (Copy)" at bounding box center [366, 105] width 406 height 20
click at [480, 51] on button "Save" at bounding box center [489, 56] width 31 height 17
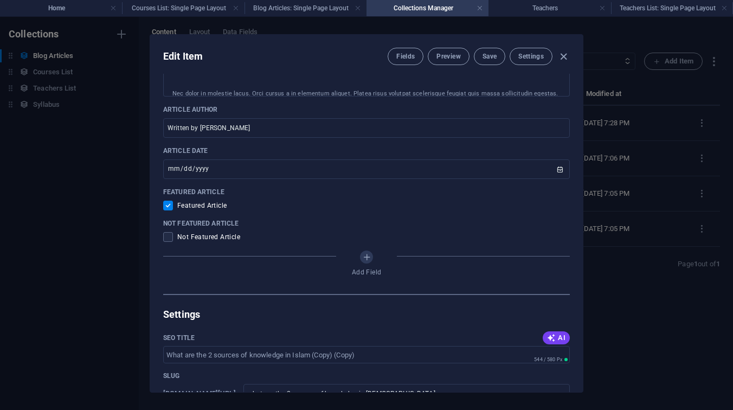
scroll to position [542, 0]
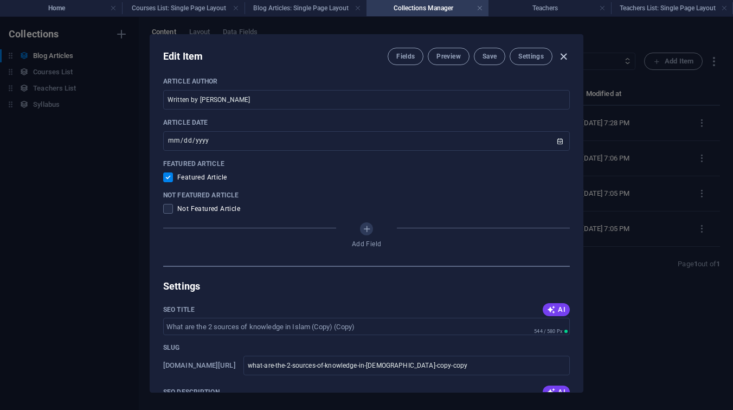
click at [561, 57] on icon "button" at bounding box center [563, 56] width 12 height 12
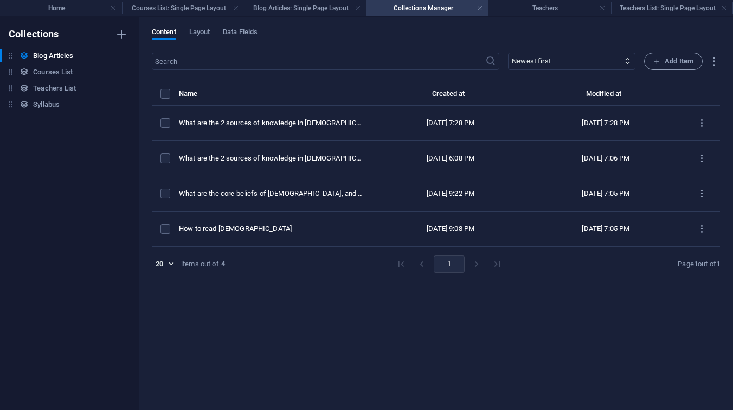
type input "[DATE]"
checkbox input "false"
type input "what-are-the-2-sources-of-knowledge-in-[DEMOGRAPHIC_DATA]-copy-copy"
click at [71, 10] on h4 "Home" at bounding box center [61, 8] width 122 height 12
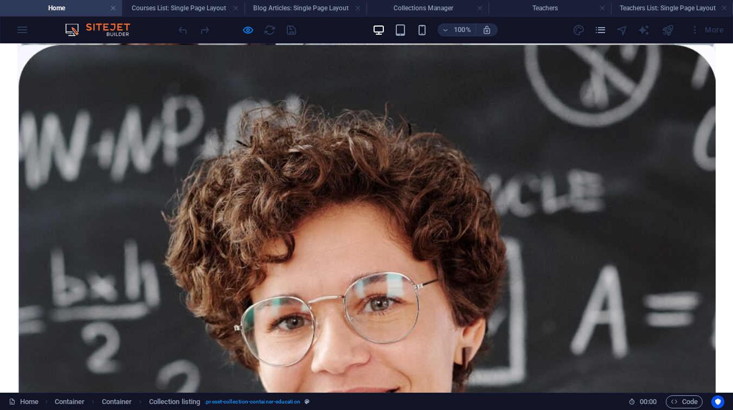
scroll to position [2228, 0]
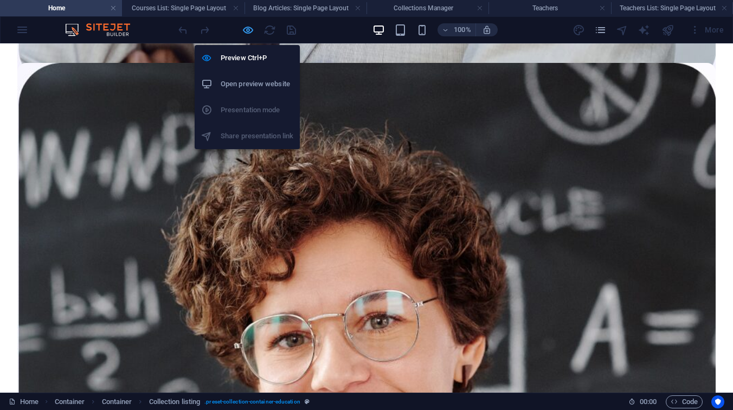
click at [248, 29] on icon "button" at bounding box center [248, 30] width 12 height 12
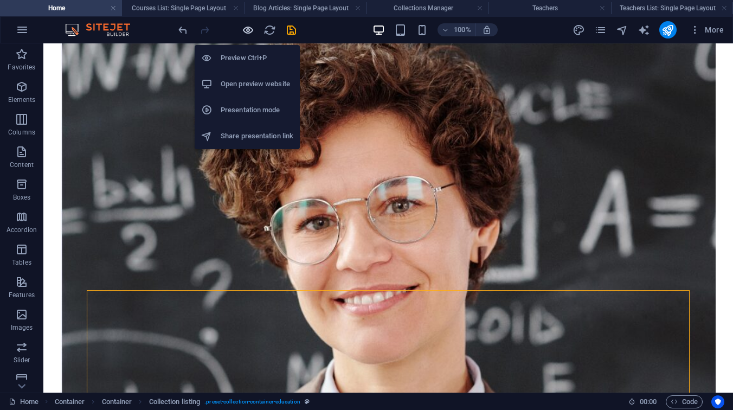
scroll to position [2278, 0]
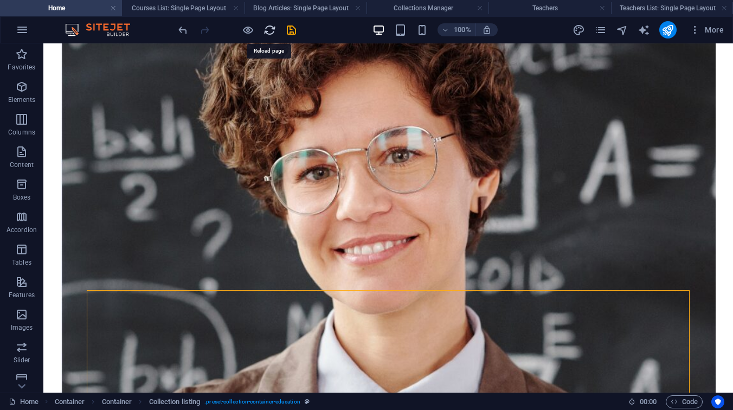
click at [268, 31] on icon "reload" at bounding box center [269, 30] width 12 height 12
click at [292, 34] on icon "save" at bounding box center [291, 30] width 12 height 12
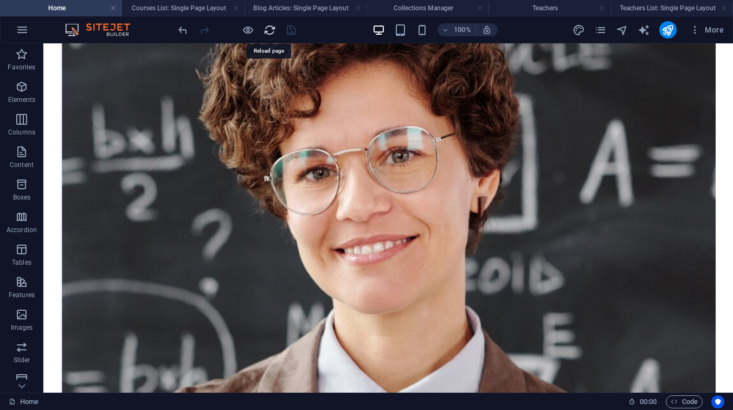
click at [268, 32] on icon "reload" at bounding box center [269, 30] width 12 height 12
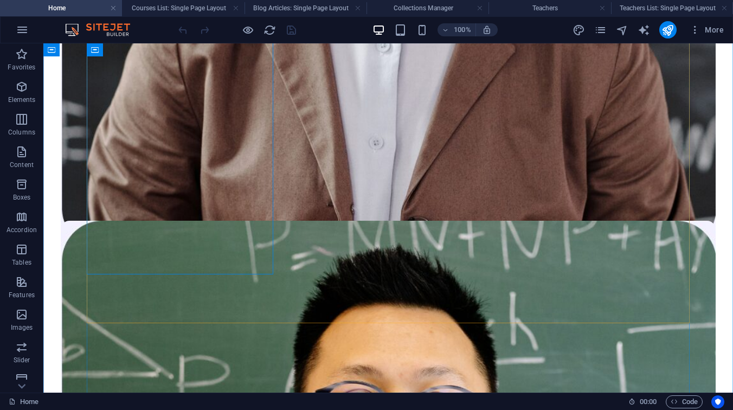
scroll to position [2708, 0]
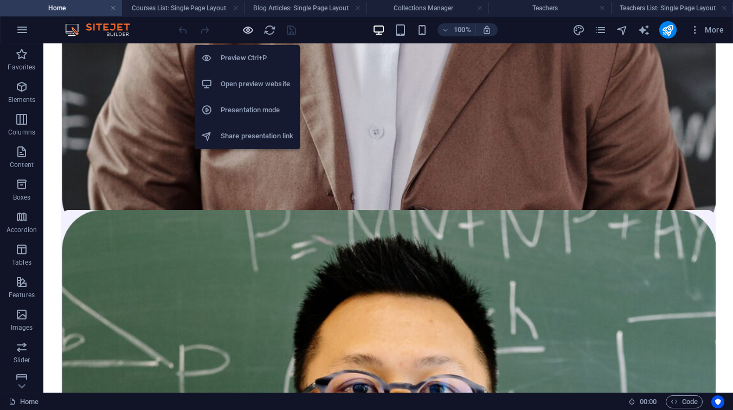
click at [247, 29] on icon "button" at bounding box center [248, 30] width 12 height 12
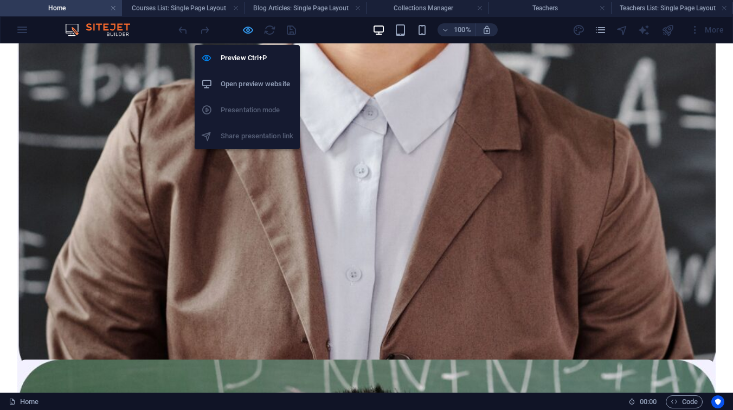
scroll to position [2658, 0]
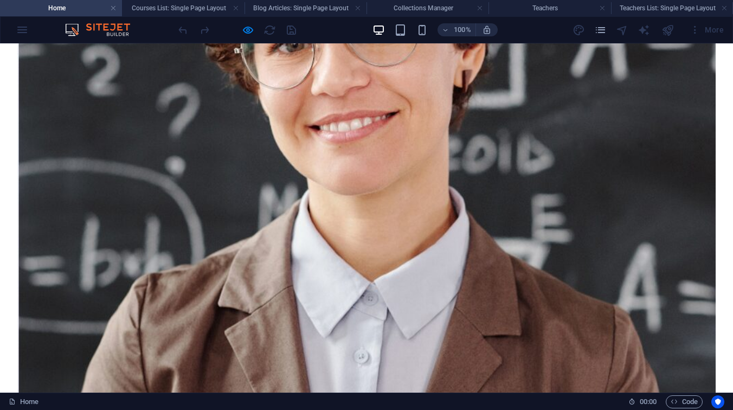
scroll to position [2529, 0]
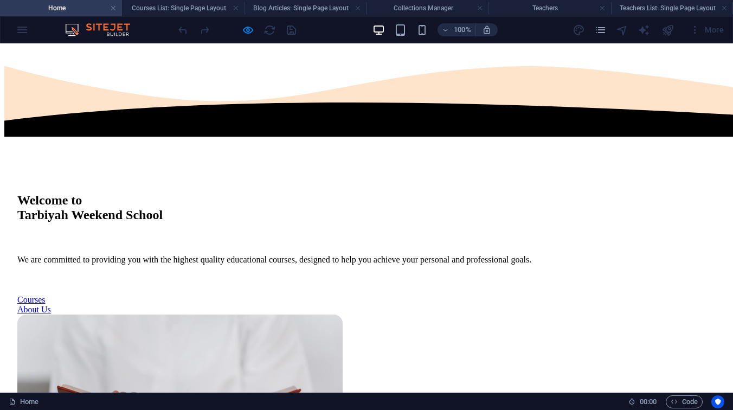
scroll to position [0, 0]
